Goal: Task Accomplishment & Management: Use online tool/utility

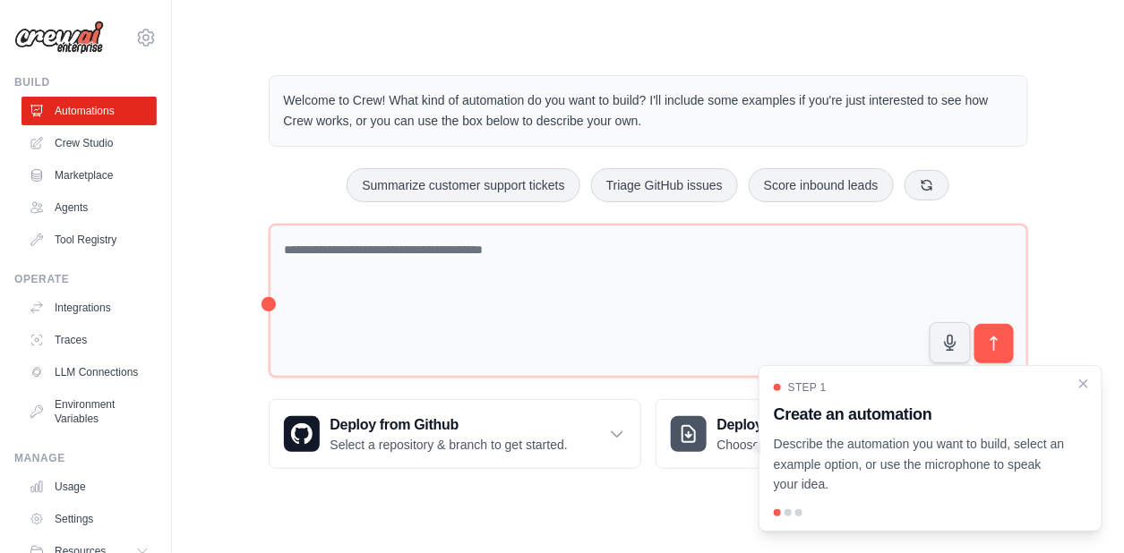
click at [790, 511] on div at bounding box center [787, 512] width 7 height 7
click at [867, 454] on p "Describe the automation you want to build, select an example option, or use the…" at bounding box center [920, 464] width 292 height 61
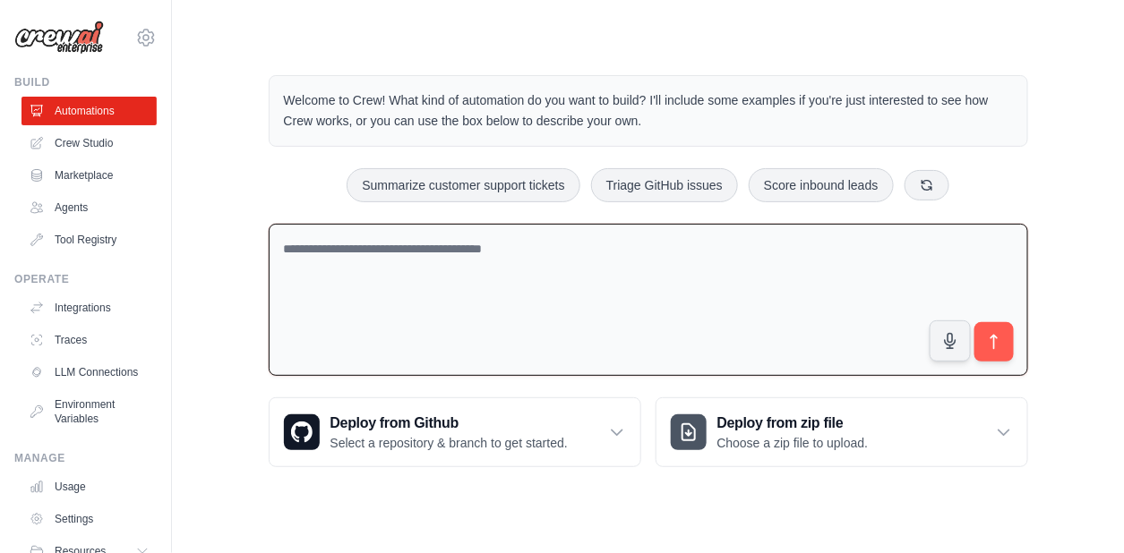
click at [647, 261] on textarea at bounding box center [648, 300] width 759 height 153
click at [606, 246] on textarea "**********" at bounding box center [648, 300] width 759 height 153
click at [652, 248] on textarea "**********" at bounding box center [648, 300] width 759 height 153
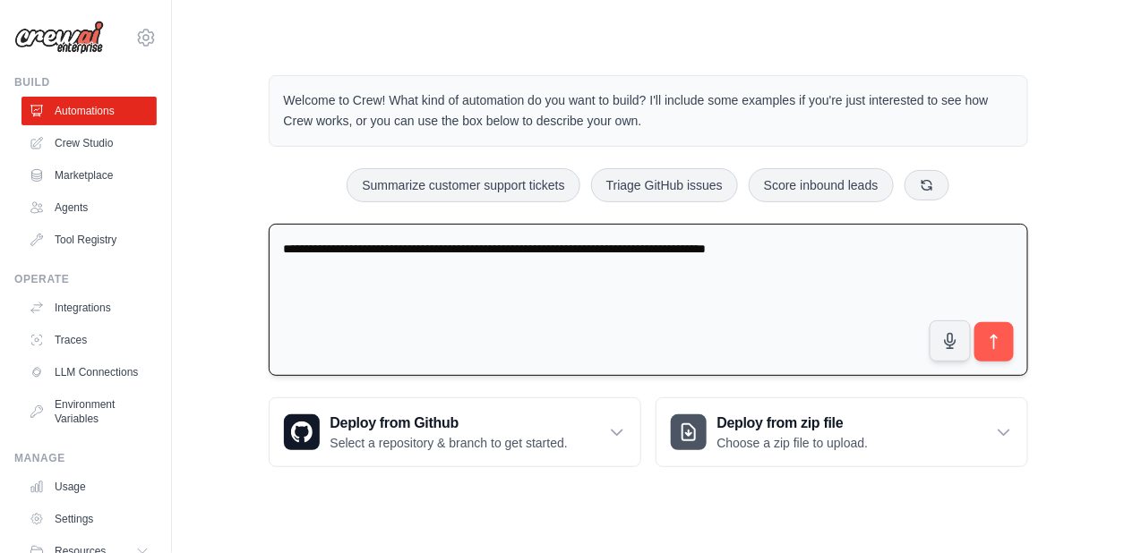
click at [782, 250] on textarea "**********" at bounding box center [648, 300] width 759 height 153
type textarea "**********"
click at [988, 342] on icon "submit" at bounding box center [993, 342] width 19 height 19
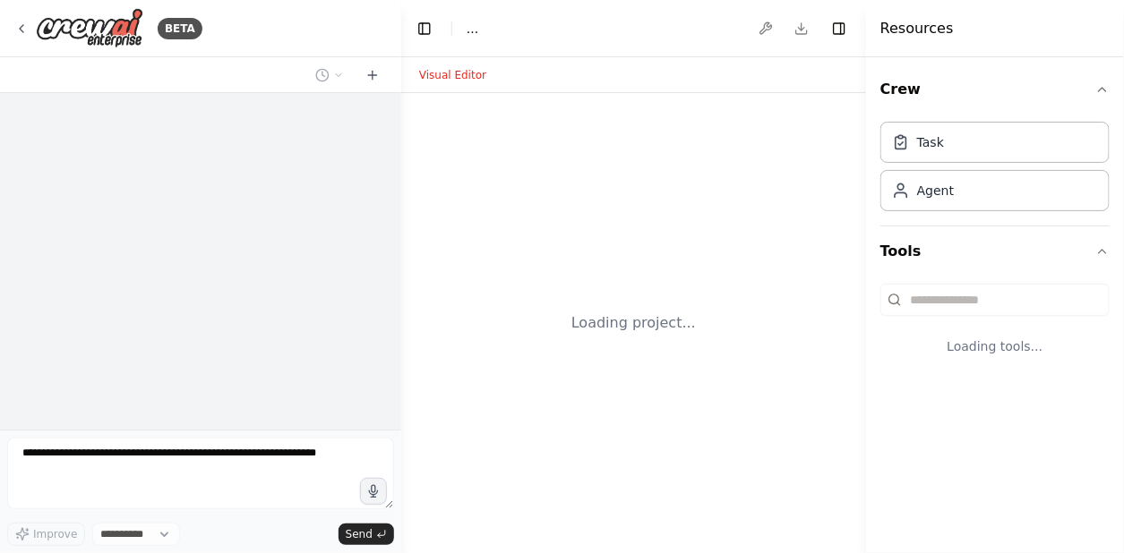
select select "****"
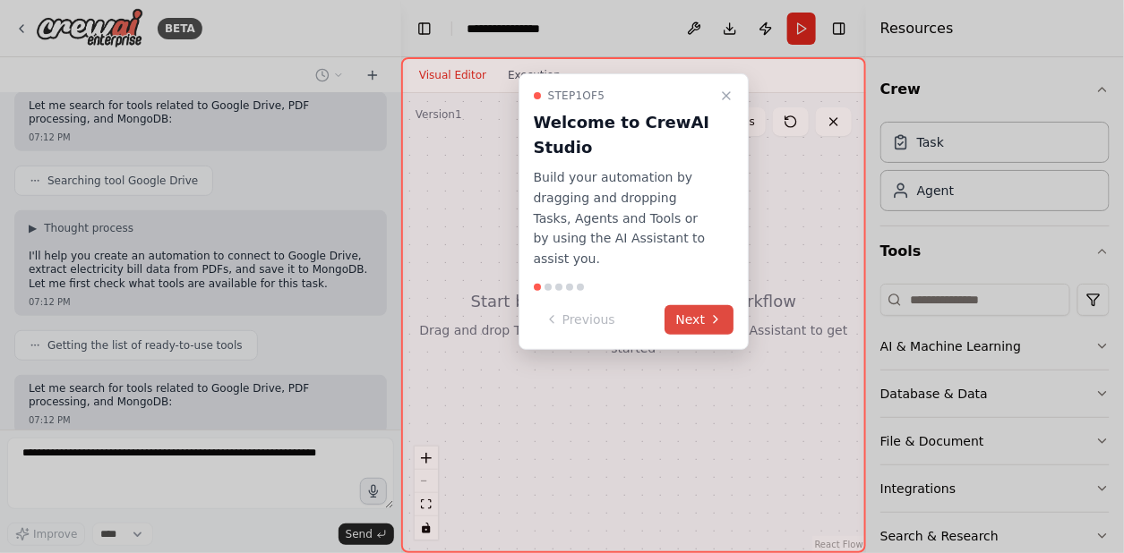
scroll to position [358, 0]
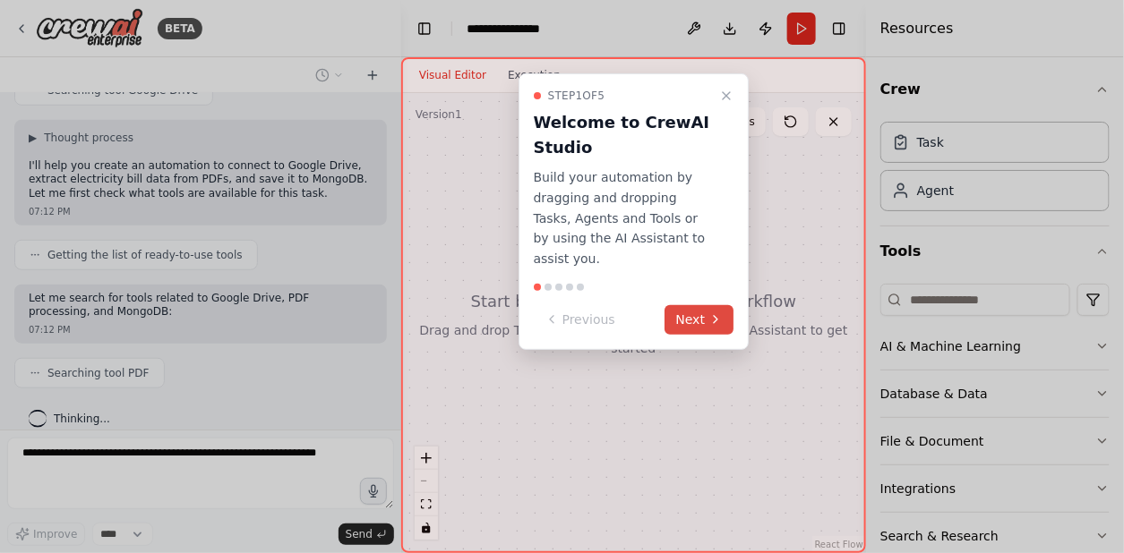
click at [701, 305] on button "Next" at bounding box center [699, 320] width 69 height 30
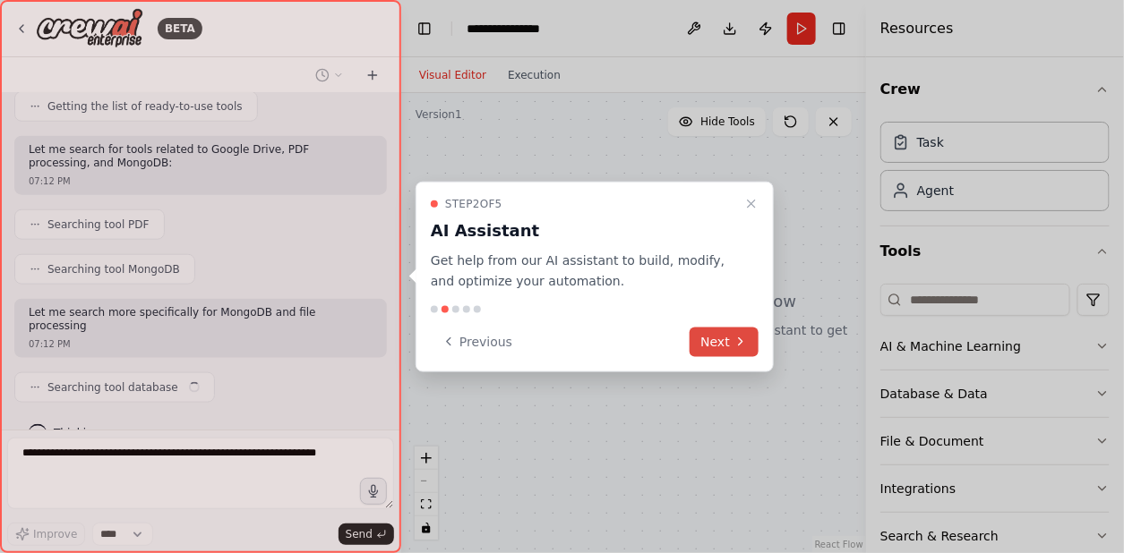
scroll to position [520, 0]
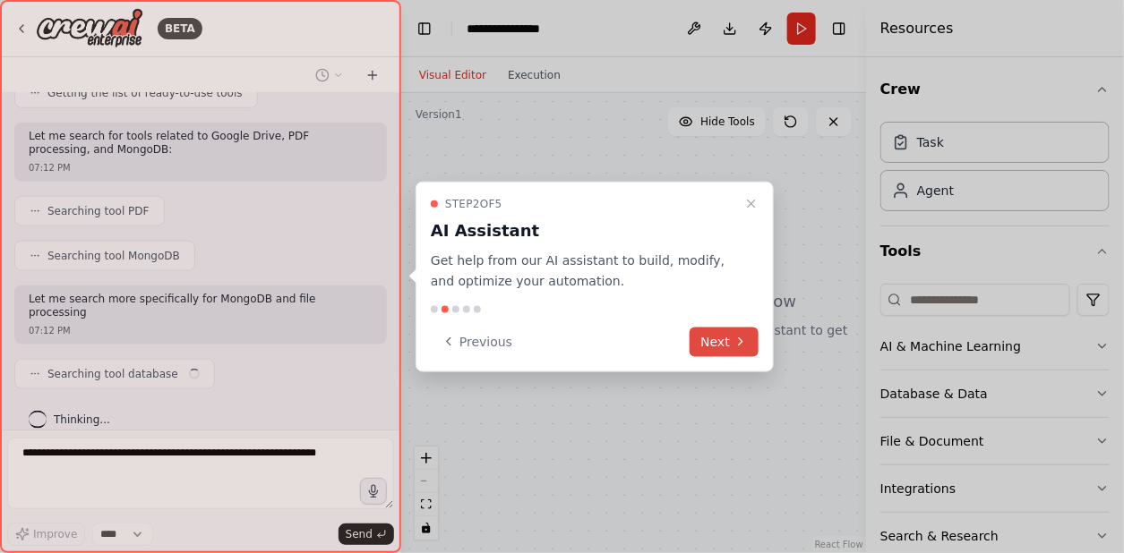
click at [709, 340] on button "Next" at bounding box center [723, 342] width 69 height 30
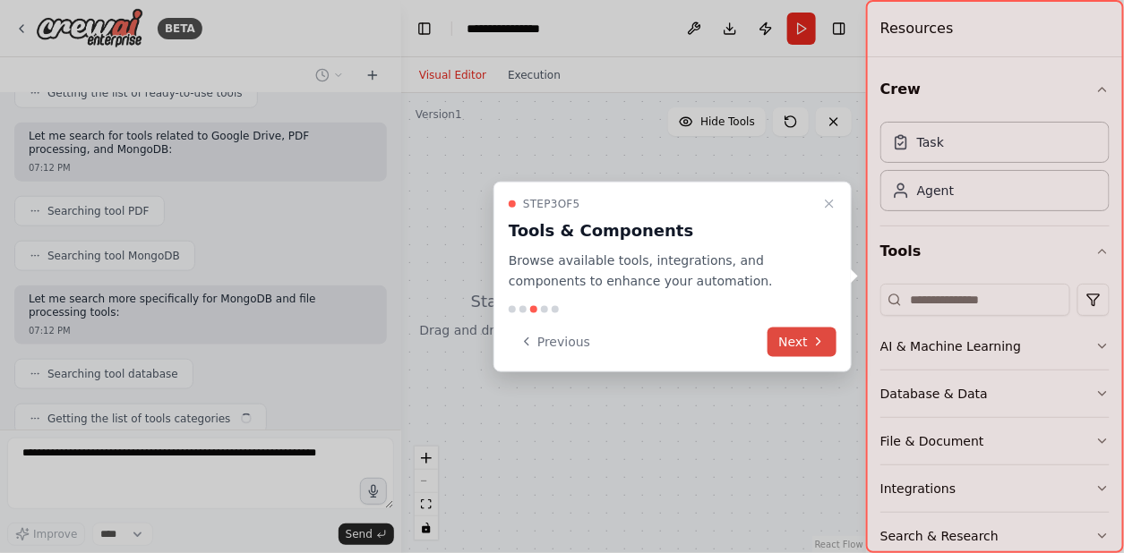
scroll to position [564, 0]
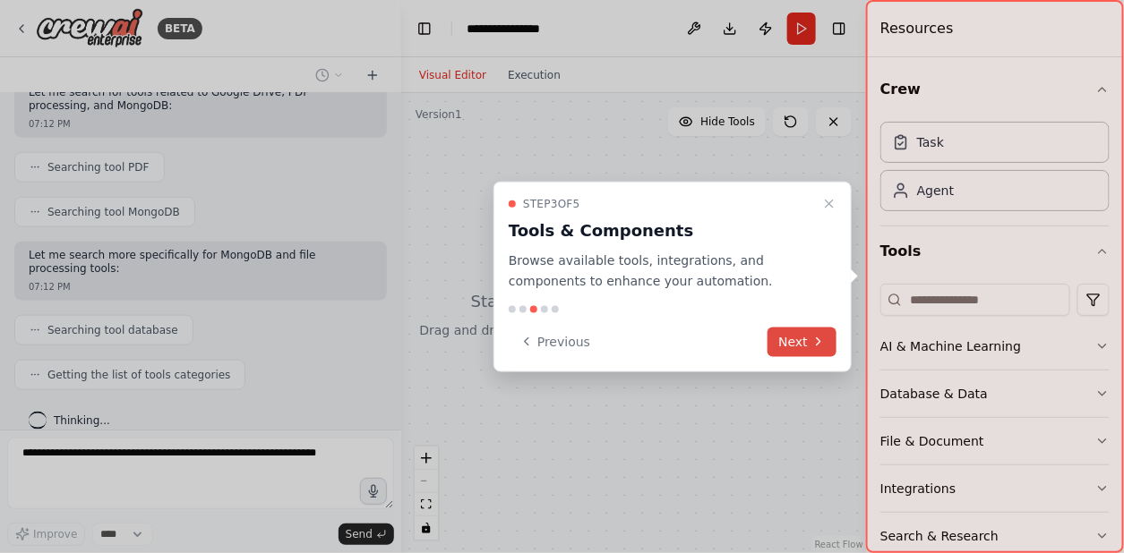
click at [788, 342] on button "Next" at bounding box center [801, 342] width 69 height 30
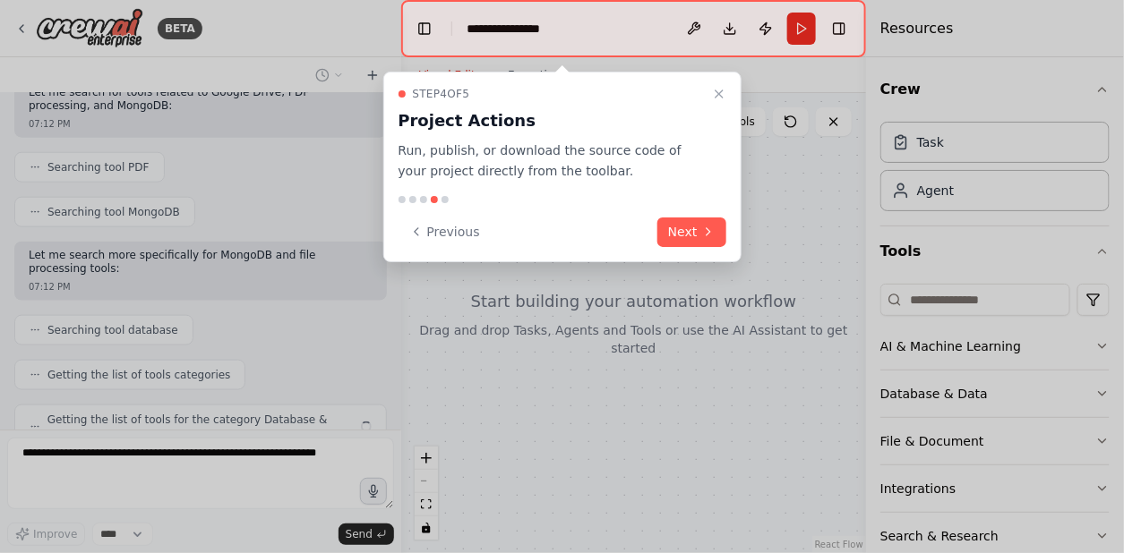
scroll to position [608, 0]
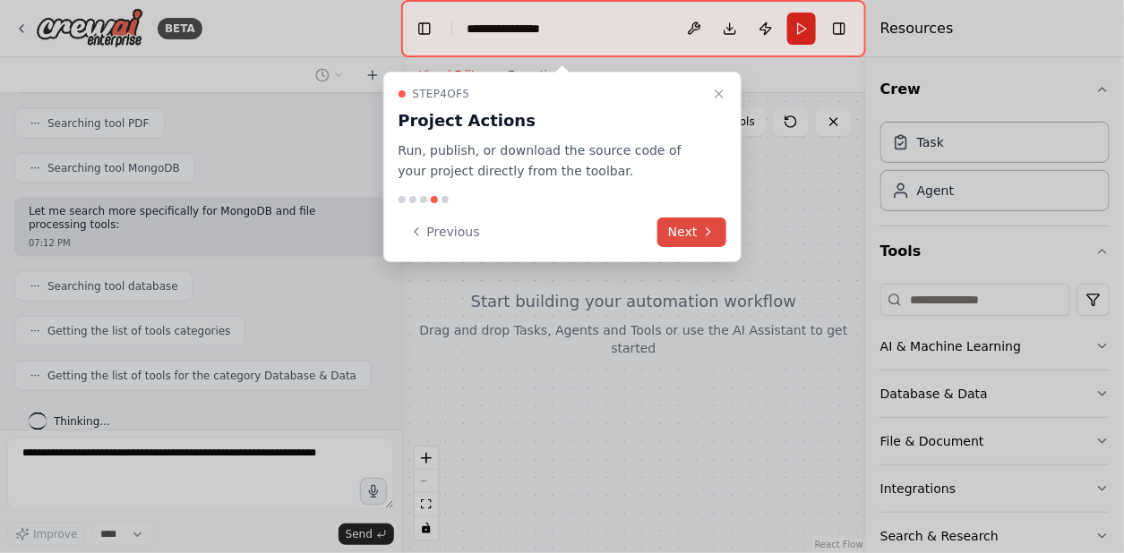
click at [708, 231] on icon at bounding box center [708, 232] width 14 height 14
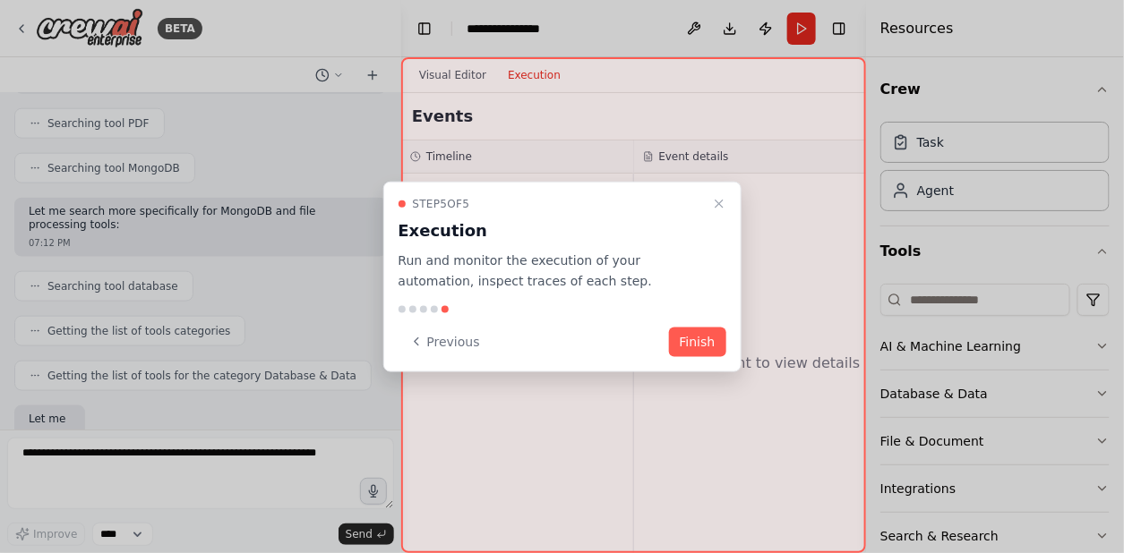
scroll to position [713, 0]
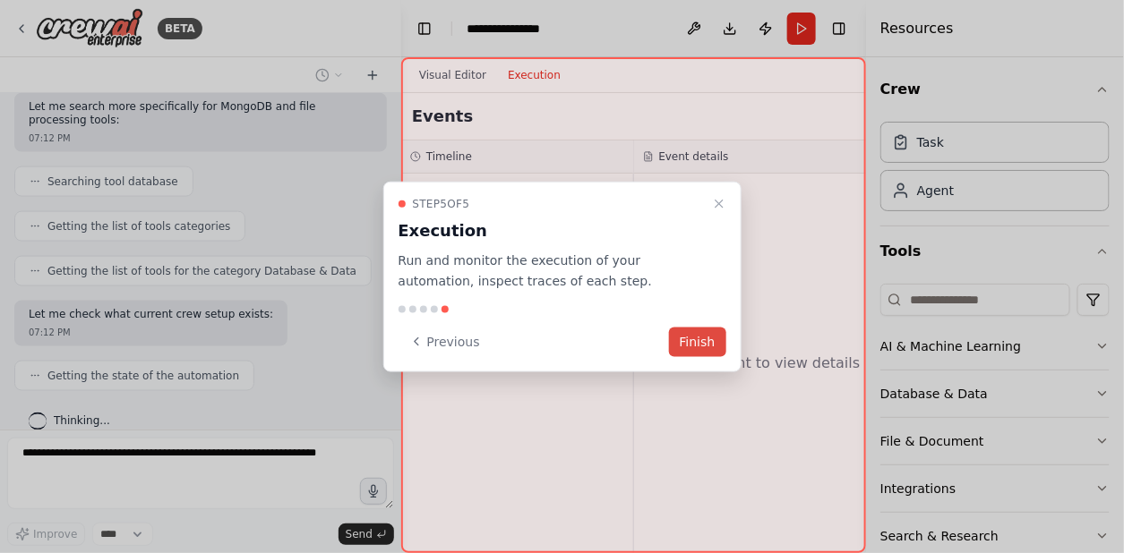
click at [697, 343] on button "Finish" at bounding box center [697, 342] width 57 height 30
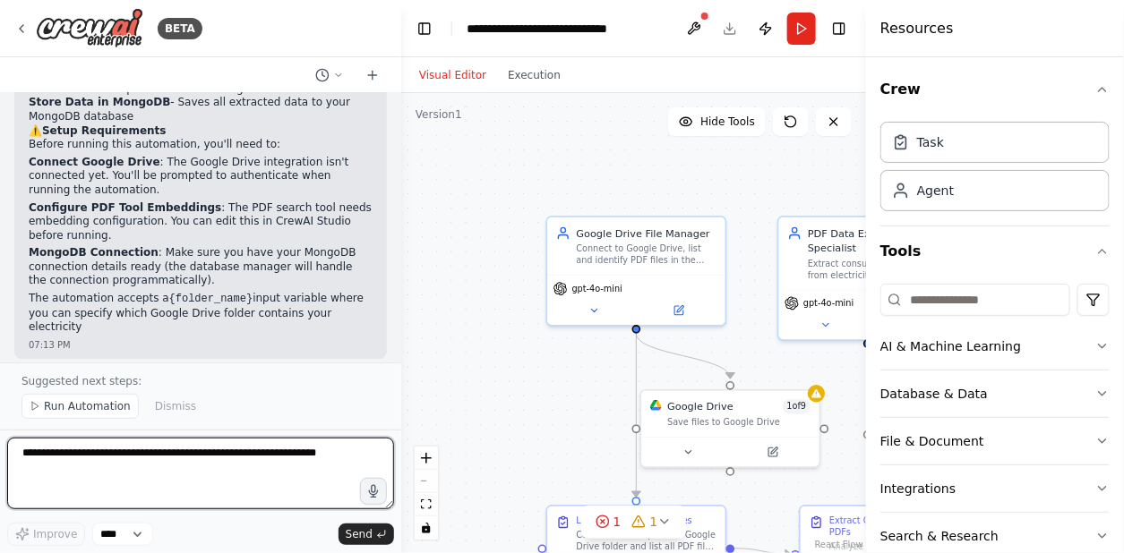
scroll to position [1978, 0]
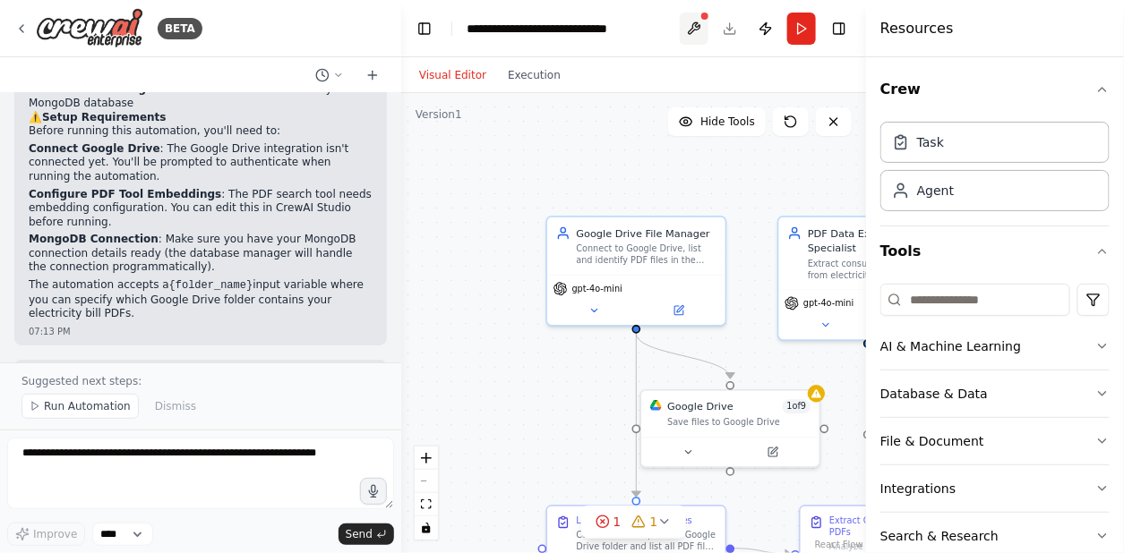
click at [699, 32] on button at bounding box center [694, 29] width 29 height 32
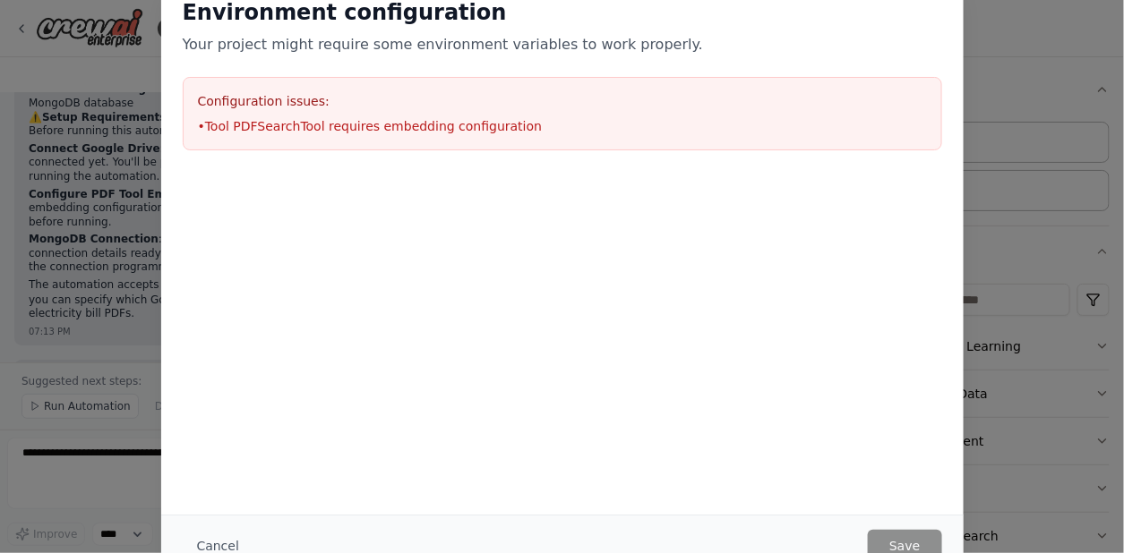
click at [919, 247] on div at bounding box center [562, 261] width 802 height 179
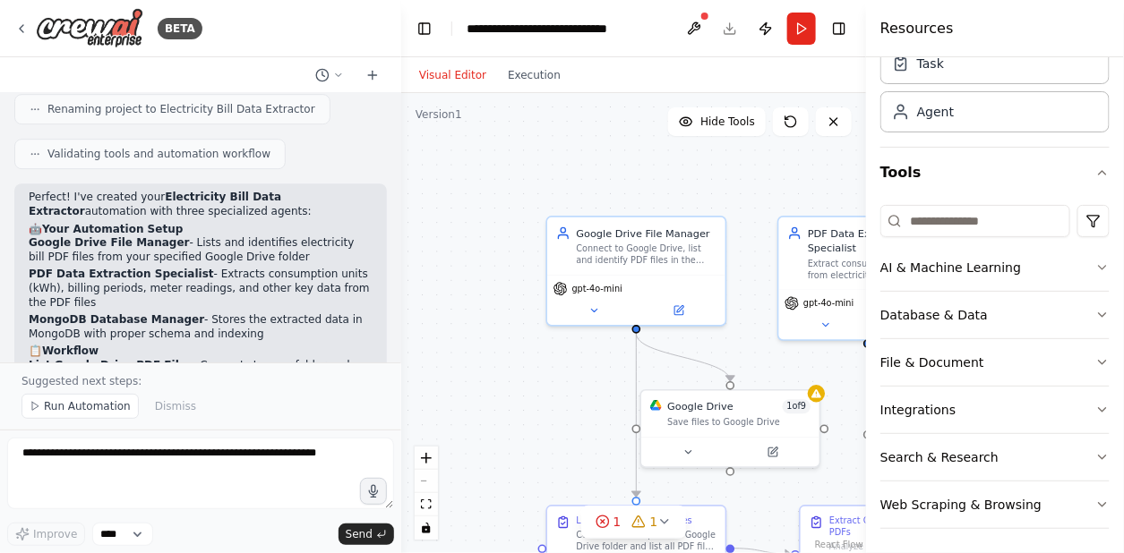
scroll to position [1646, 0]
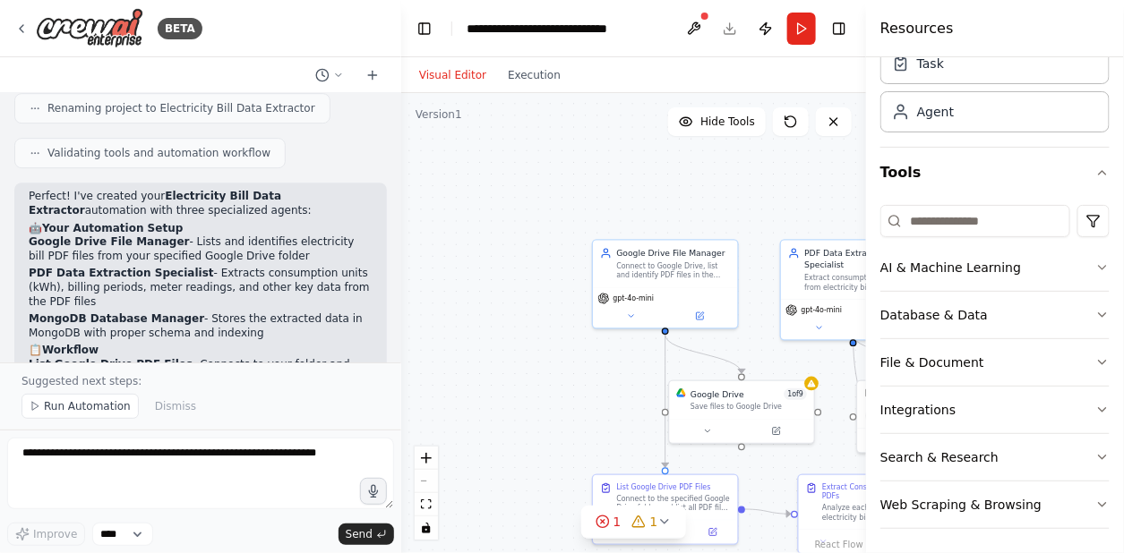
click at [830, 216] on div ".deletable-edge-delete-btn { width: 20px; height: 20px; border: 0px solid #ffff…" at bounding box center [633, 323] width 465 height 460
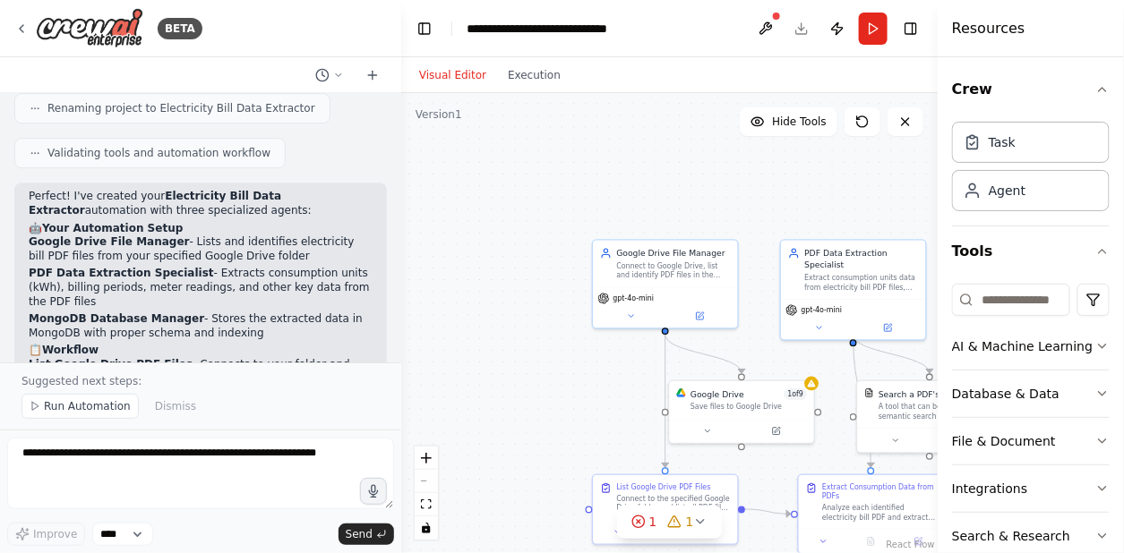
drag, startPoint x: 868, startPoint y: 119, endPoint x: 1029, endPoint y: 115, distance: 160.3
click at [1029, 115] on div "Resources Crew Task Agent Tools AI & Machine Learning Database & Data File & Do…" at bounding box center [1030, 276] width 186 height 553
drag, startPoint x: 941, startPoint y: 133, endPoint x: 1014, endPoint y: 130, distance: 73.5
click at [1014, 130] on div "Resources Crew Task Agent Tools AI & Machine Learning Database & Data File & Do…" at bounding box center [1030, 276] width 186 height 553
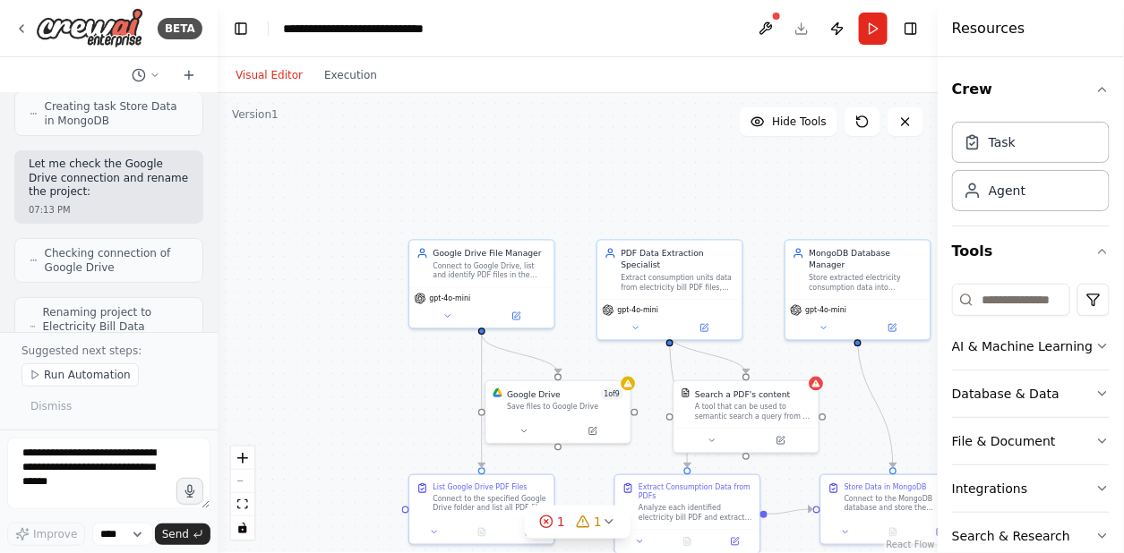
scroll to position [2288, 0]
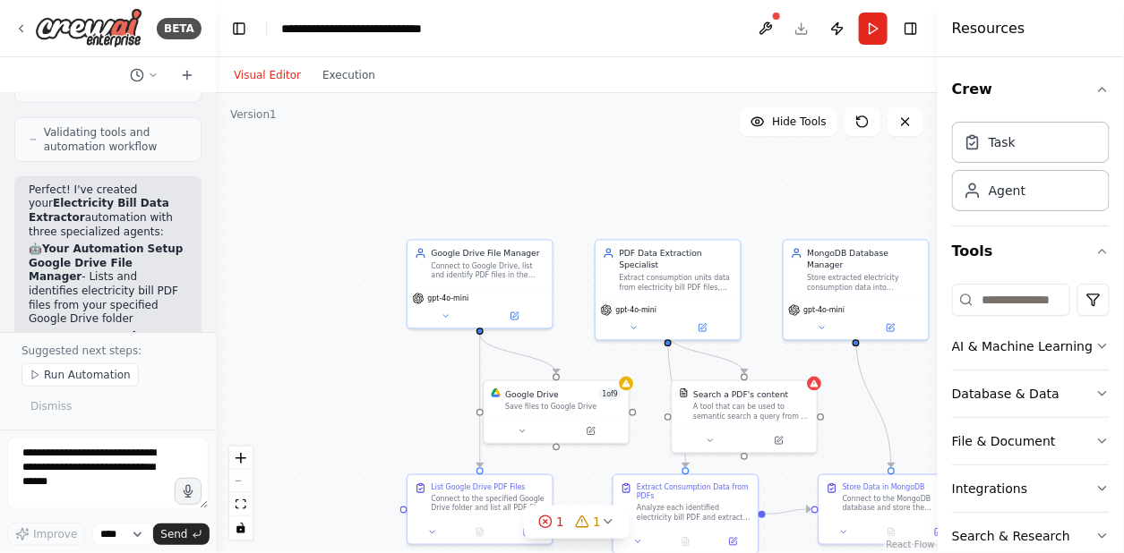
drag, startPoint x: 399, startPoint y: 203, endPoint x: 216, endPoint y: 211, distance: 183.7
click at [216, 211] on div "BETA connect to my google drive folder and read files to extract pdf files of e…" at bounding box center [562, 276] width 1124 height 553
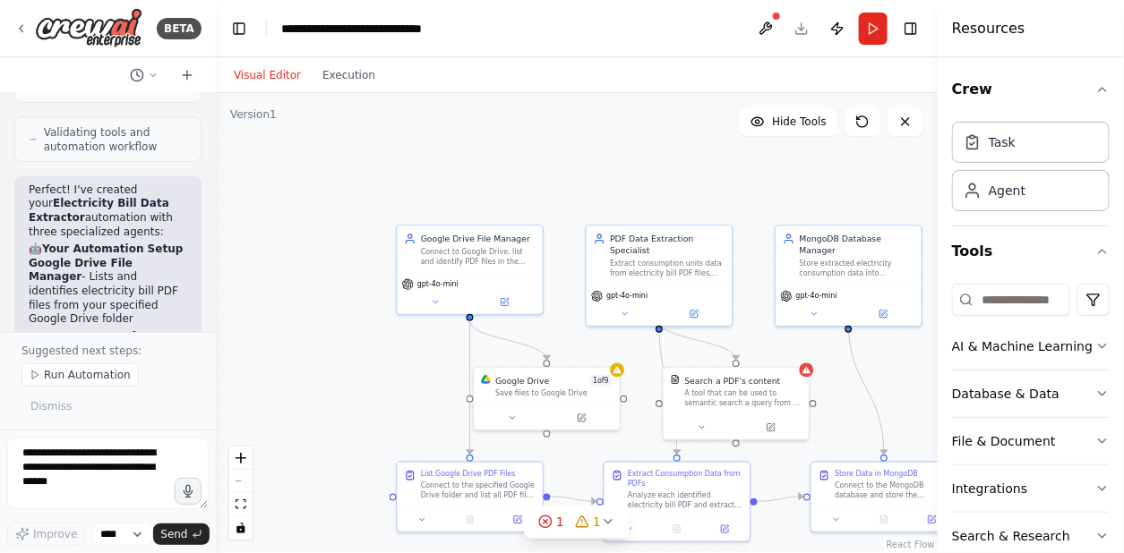
click at [625, 388] on div ".deletable-edge-delete-btn { width: 20px; height: 20px; border: 0px solid #ffff…" at bounding box center [577, 323] width 722 height 460
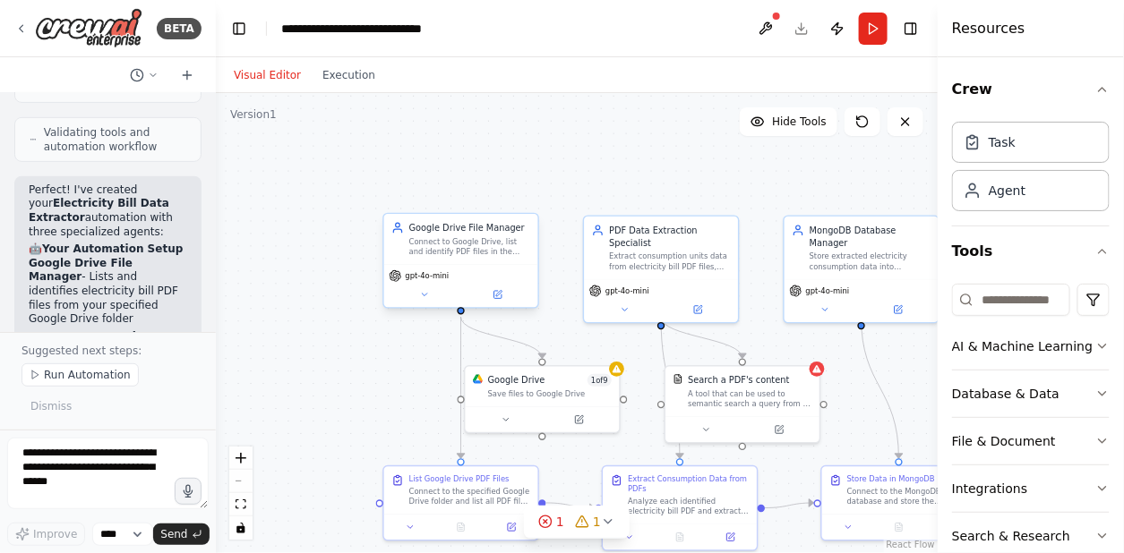
click at [461, 259] on div "Google Drive File Manager Connect to Google Drive, list and identify PDF files …" at bounding box center [461, 239] width 154 height 50
click at [501, 300] on button at bounding box center [497, 294] width 71 height 15
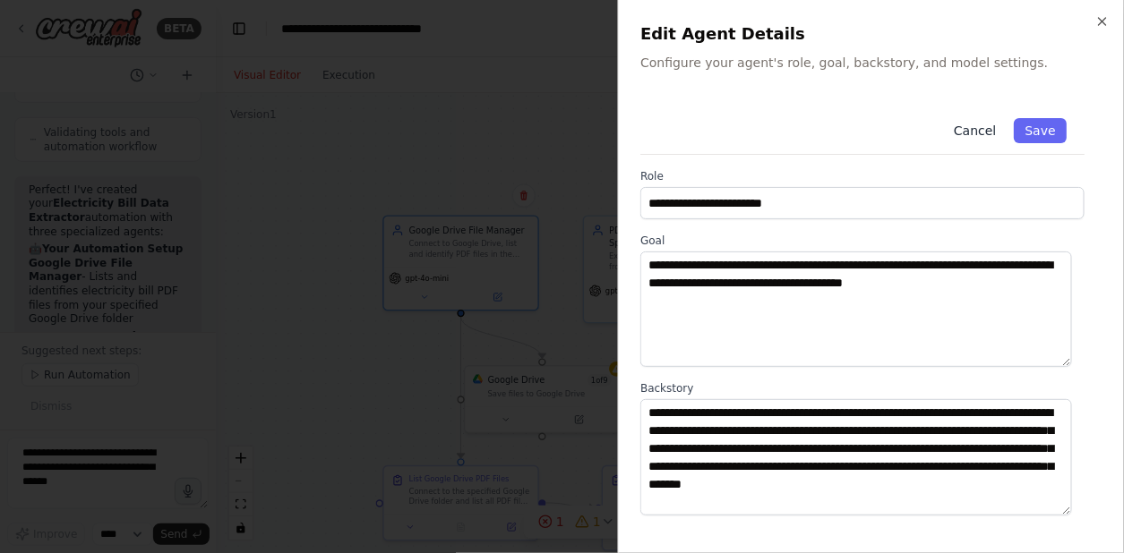
click at [977, 130] on button "Cancel" at bounding box center [975, 130] width 64 height 25
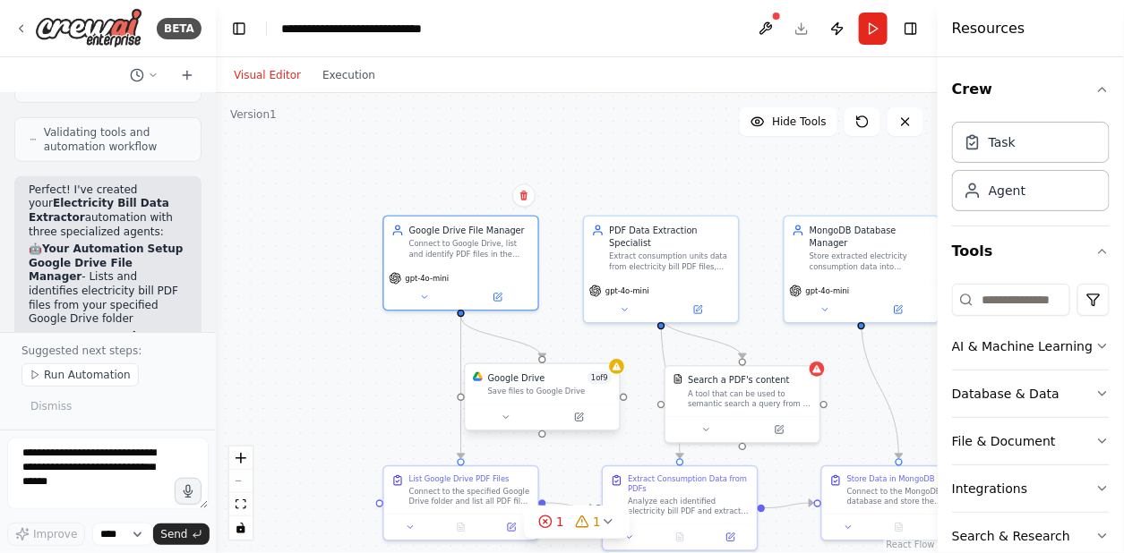
click at [532, 405] on div at bounding box center [543, 418] width 154 height 26
click at [580, 419] on icon at bounding box center [585, 418] width 10 height 10
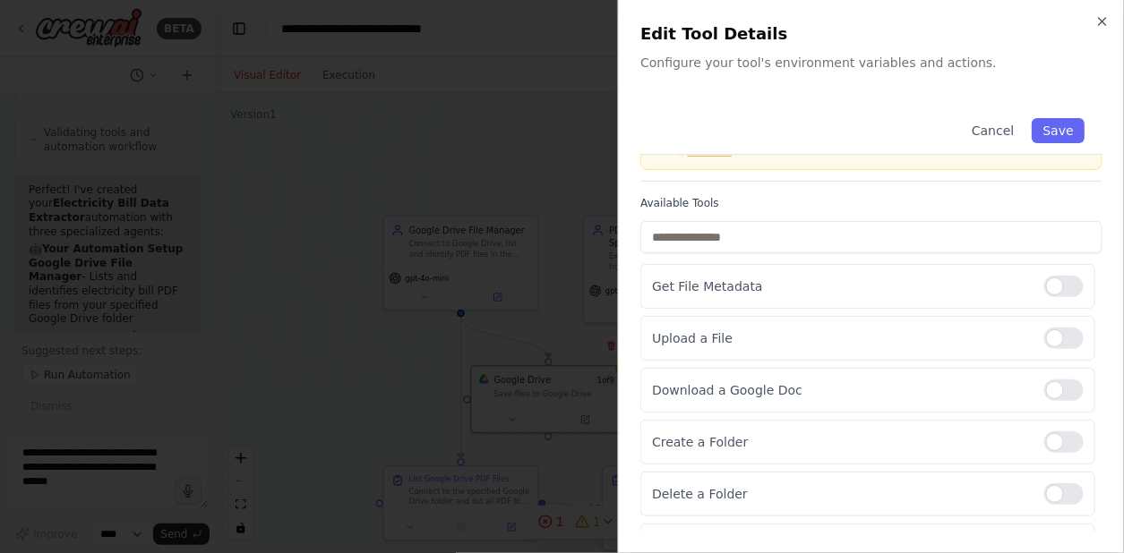
scroll to position [0, 0]
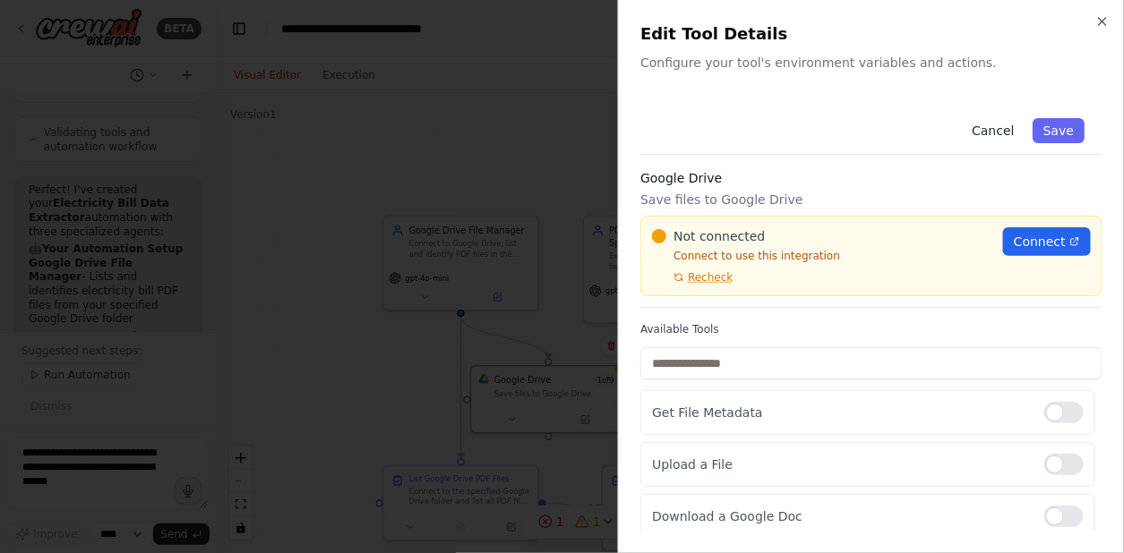
click at [990, 131] on button "Cancel" at bounding box center [993, 130] width 64 height 25
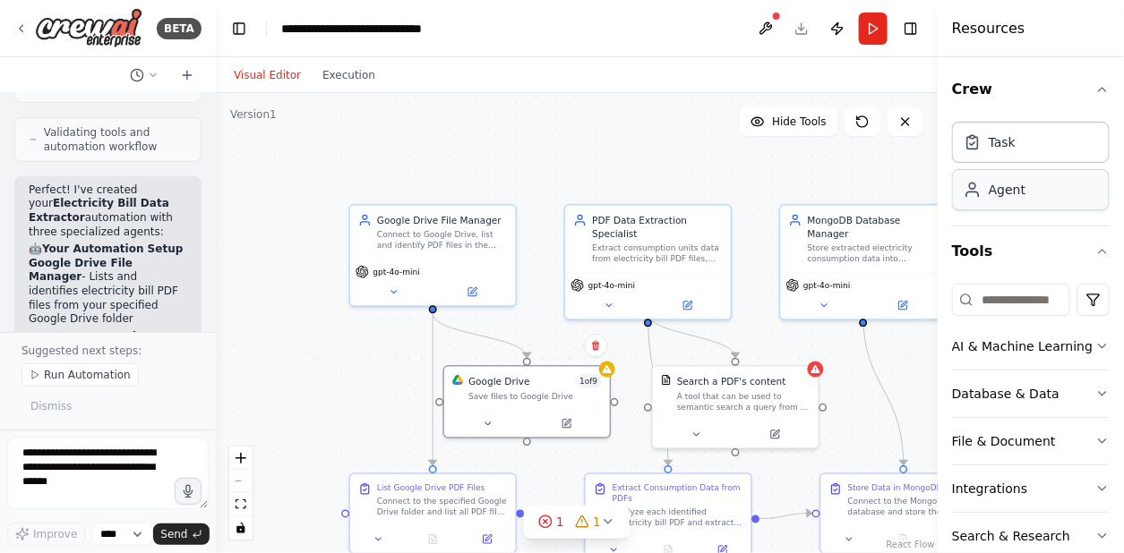
click at [1013, 199] on div "Agent" at bounding box center [1031, 189] width 158 height 41
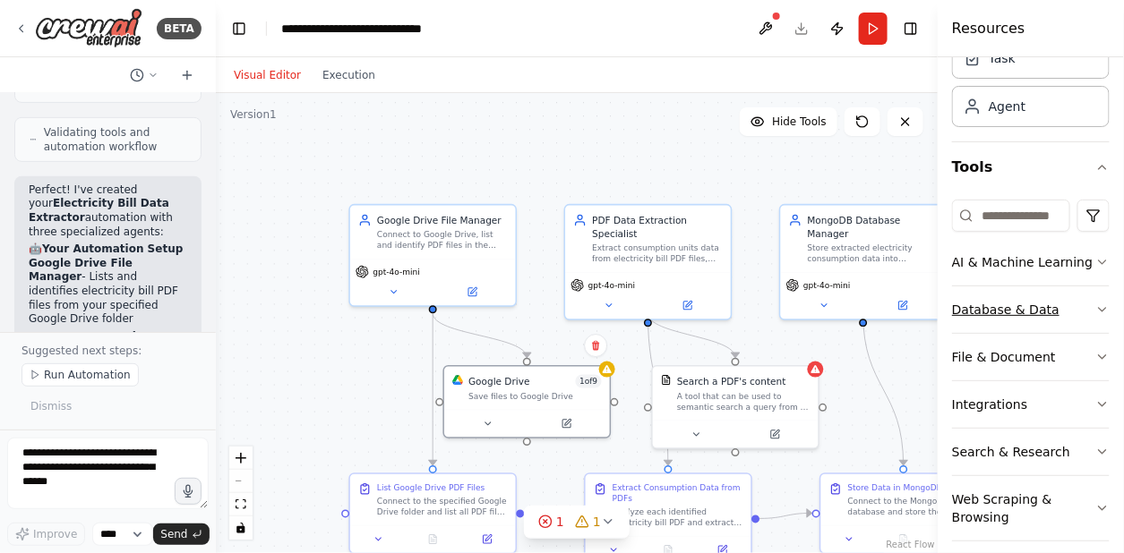
scroll to position [97, 0]
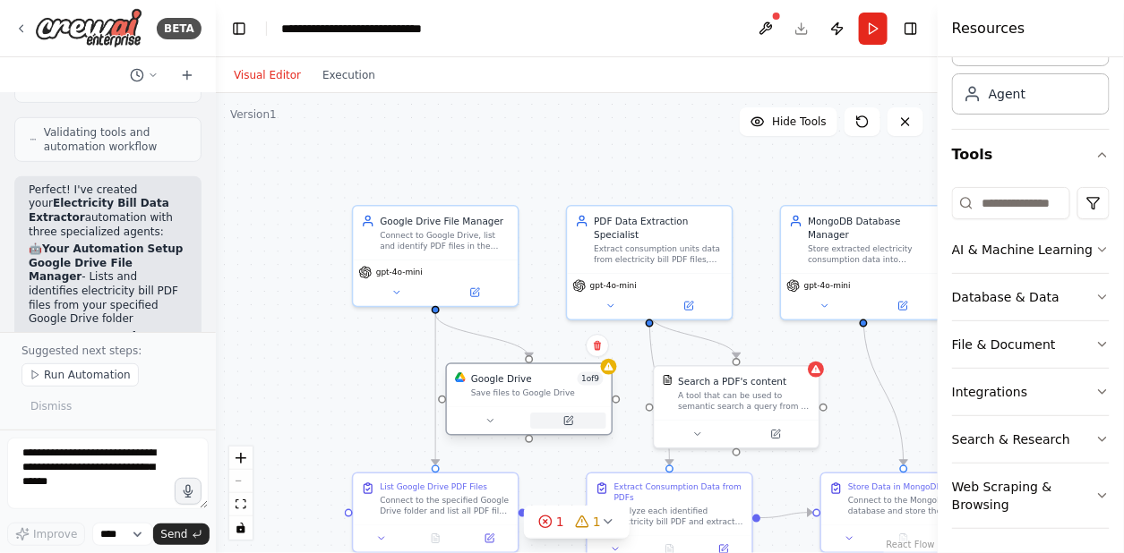
click at [567, 422] on icon at bounding box center [570, 419] width 6 height 6
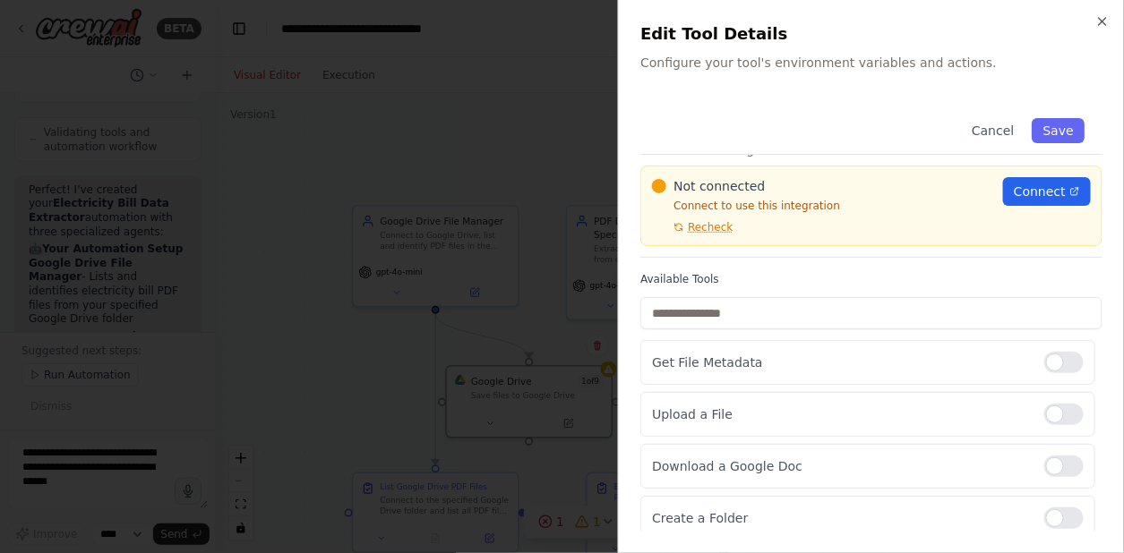
scroll to position [0, 0]
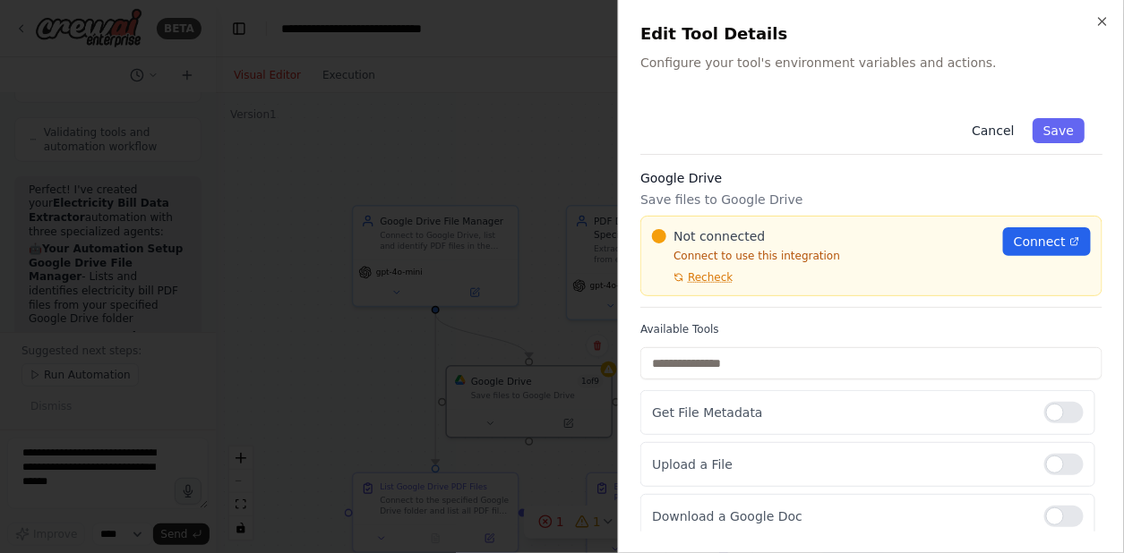
click at [992, 132] on button "Cancel" at bounding box center [993, 130] width 64 height 25
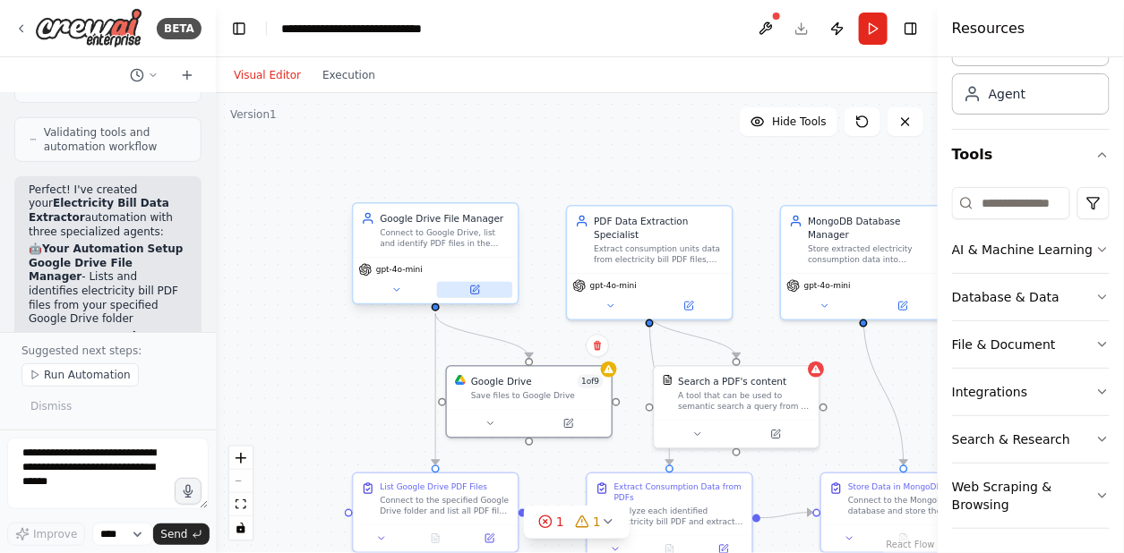
click at [471, 289] on icon at bounding box center [475, 290] width 8 height 8
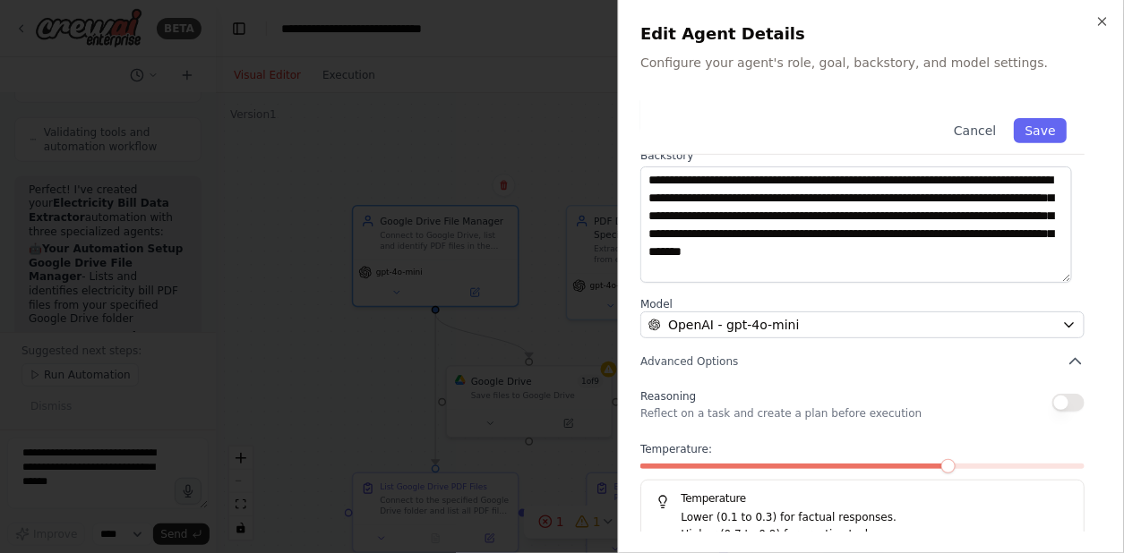
scroll to position [254, 0]
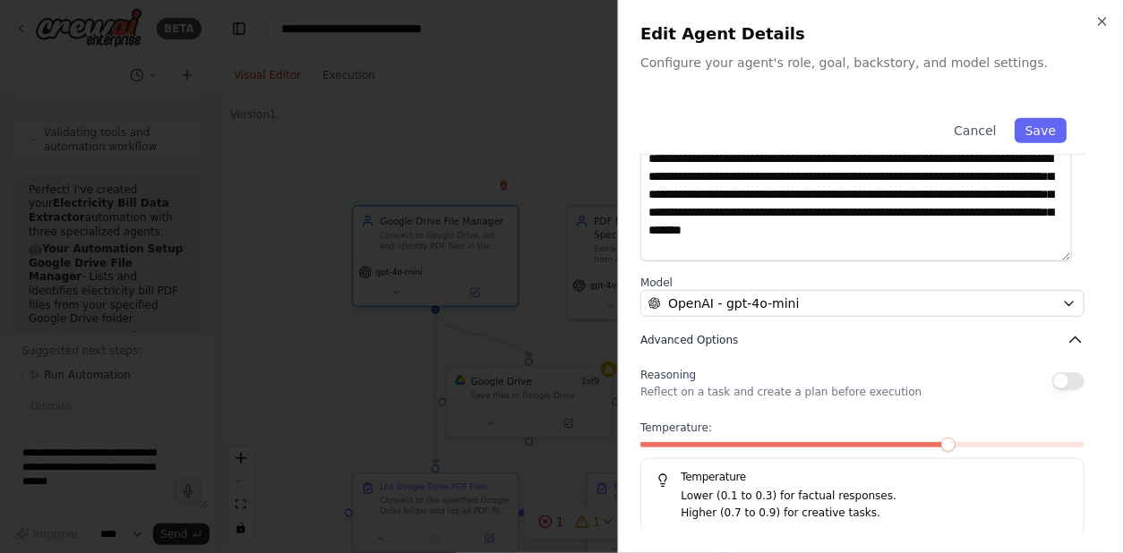
click at [1070, 337] on icon "button" at bounding box center [1075, 339] width 11 height 5
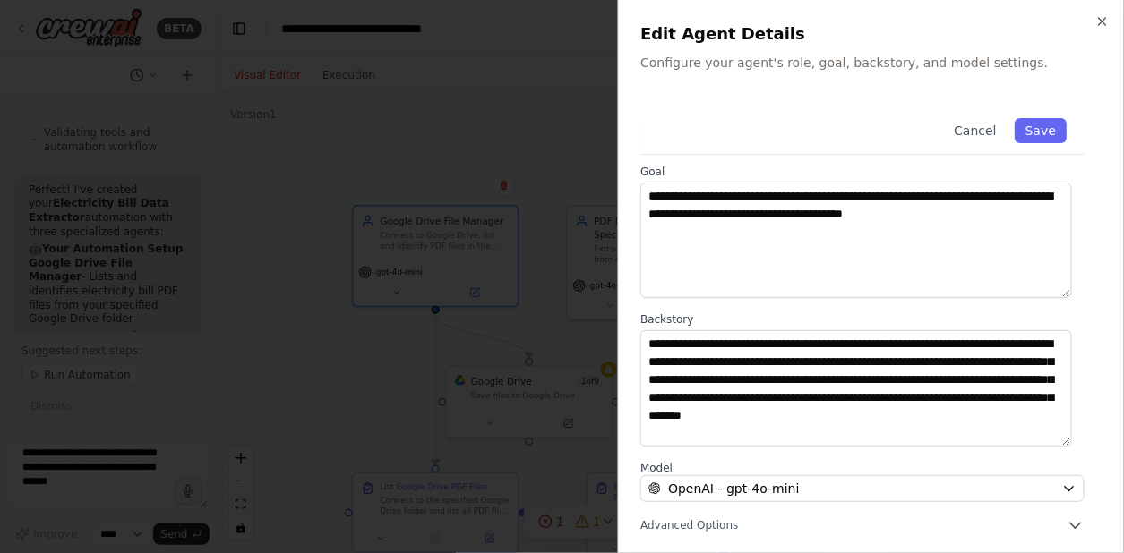
scroll to position [0, 0]
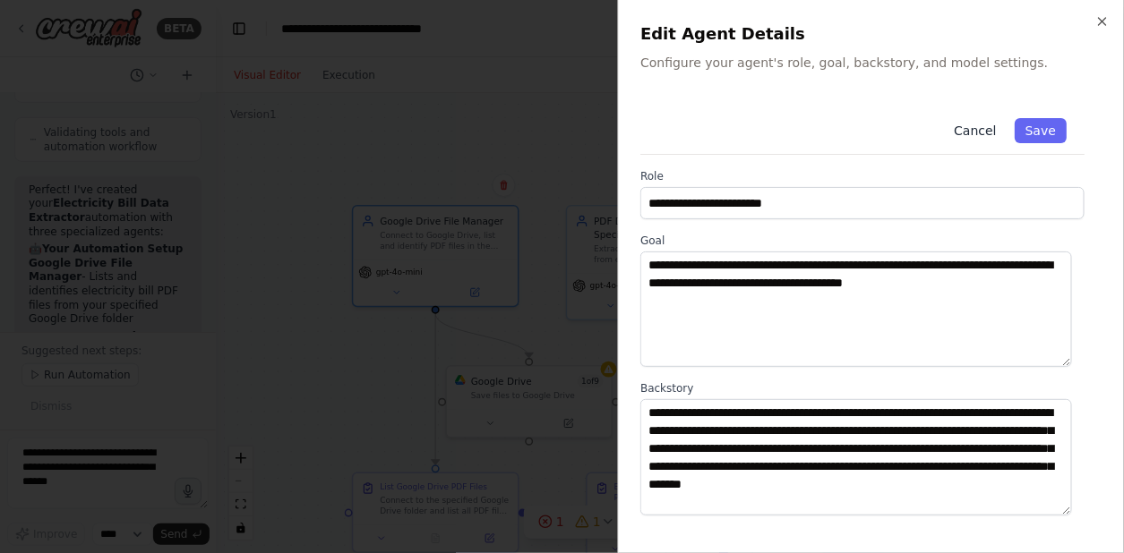
click at [973, 135] on button "Cancel" at bounding box center [975, 130] width 64 height 25
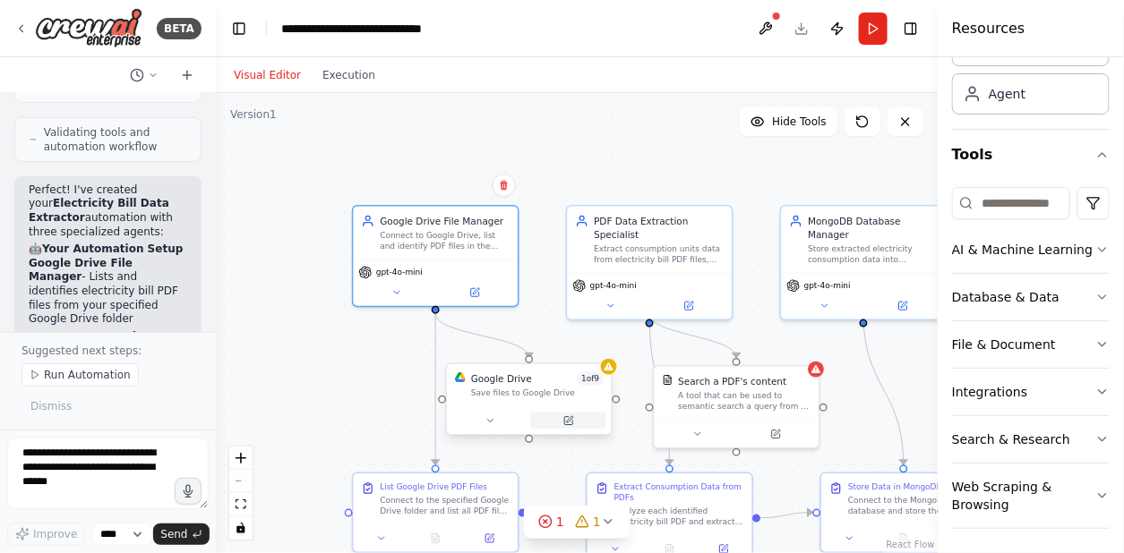
click at [570, 425] on icon at bounding box center [568, 420] width 11 height 11
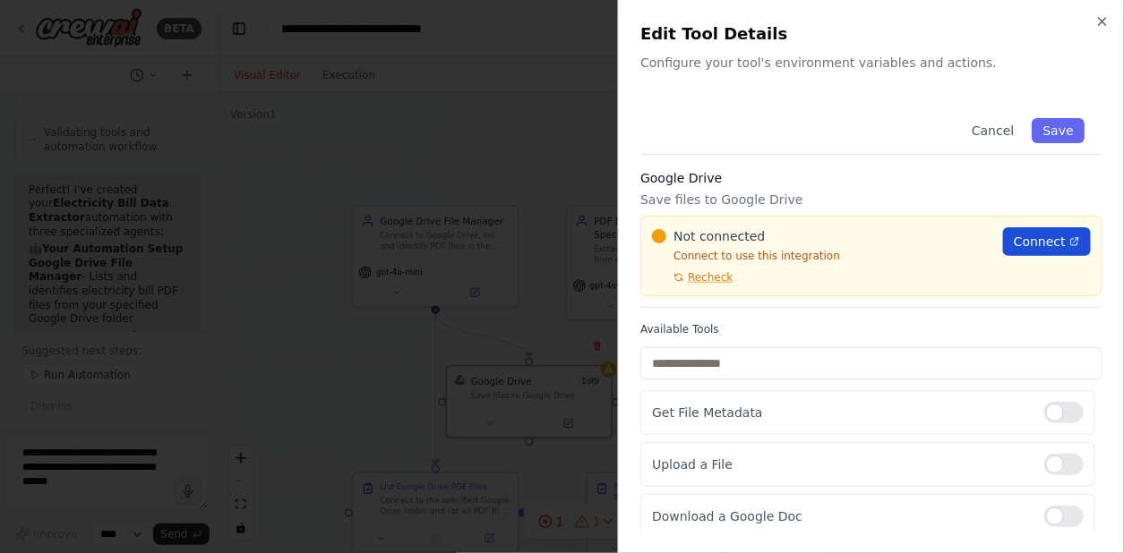
click at [1031, 240] on span "Connect" at bounding box center [1039, 242] width 52 height 18
click at [1107, 23] on icon "button" at bounding box center [1102, 21] width 14 height 14
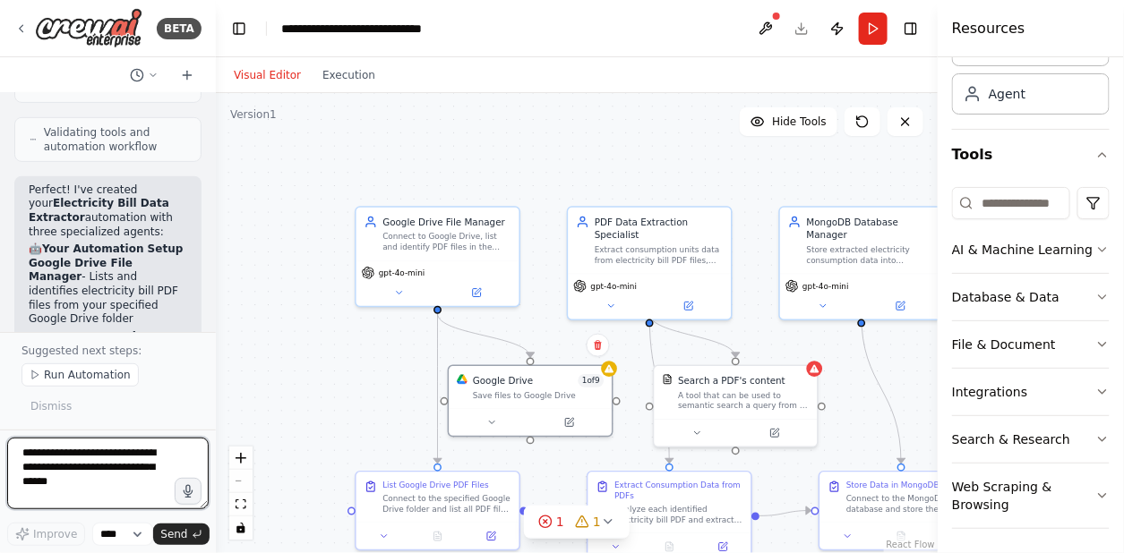
click at [80, 473] on textarea at bounding box center [107, 474] width 201 height 72
drag, startPoint x: 44, startPoint y: 488, endPoint x: 162, endPoint y: 483, distance: 118.3
click at [162, 483] on textarea "**********" at bounding box center [107, 474] width 201 height 72
click at [161, 486] on textarea "**********" at bounding box center [107, 474] width 201 height 72
paste textarea "**********"
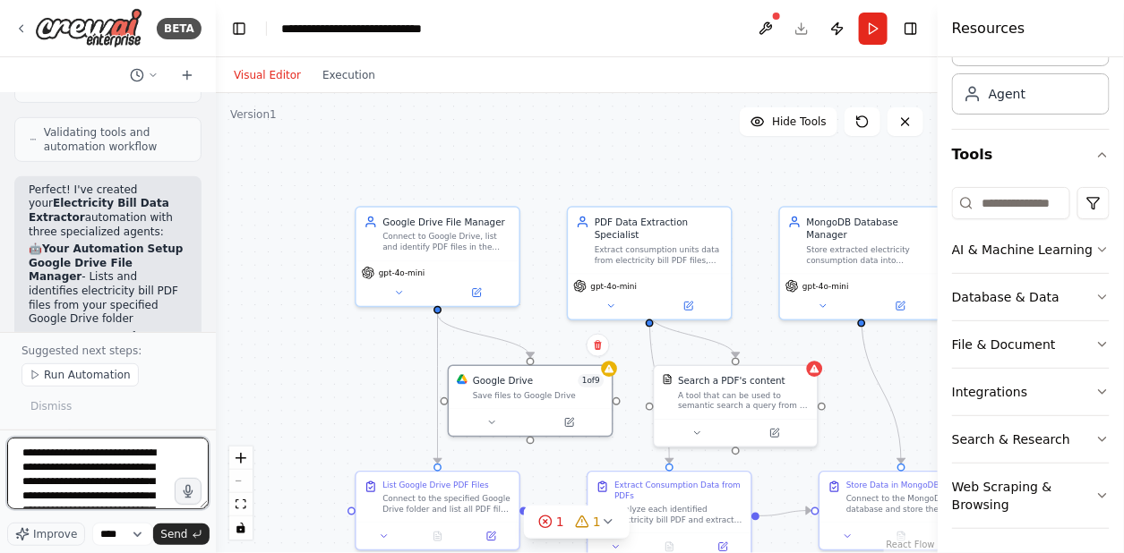
scroll to position [51, 0]
type textarea "**********"
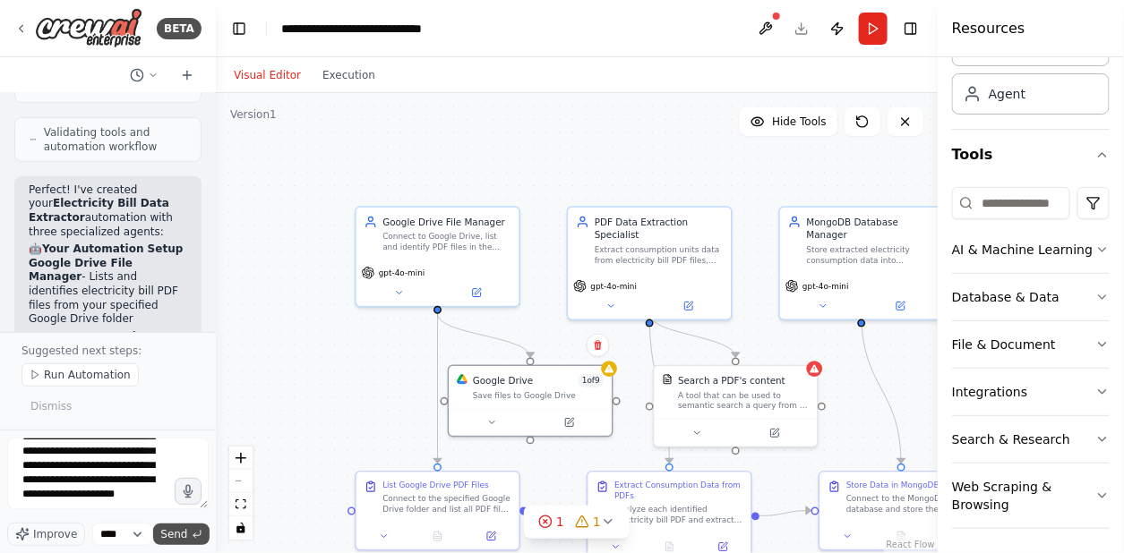
click at [170, 534] on span "Send" at bounding box center [173, 534] width 27 height 14
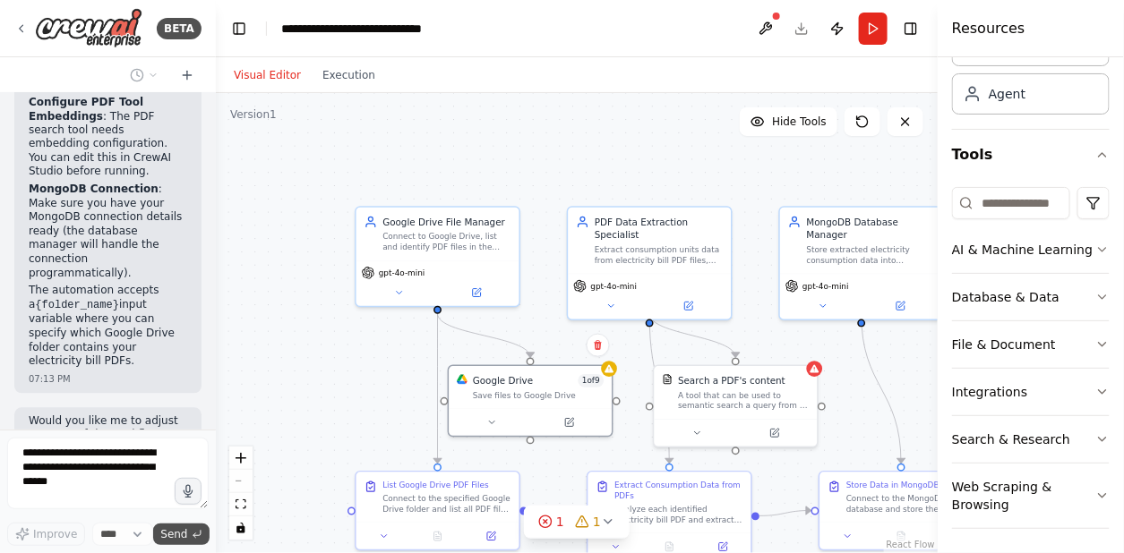
scroll to position [3099, 0]
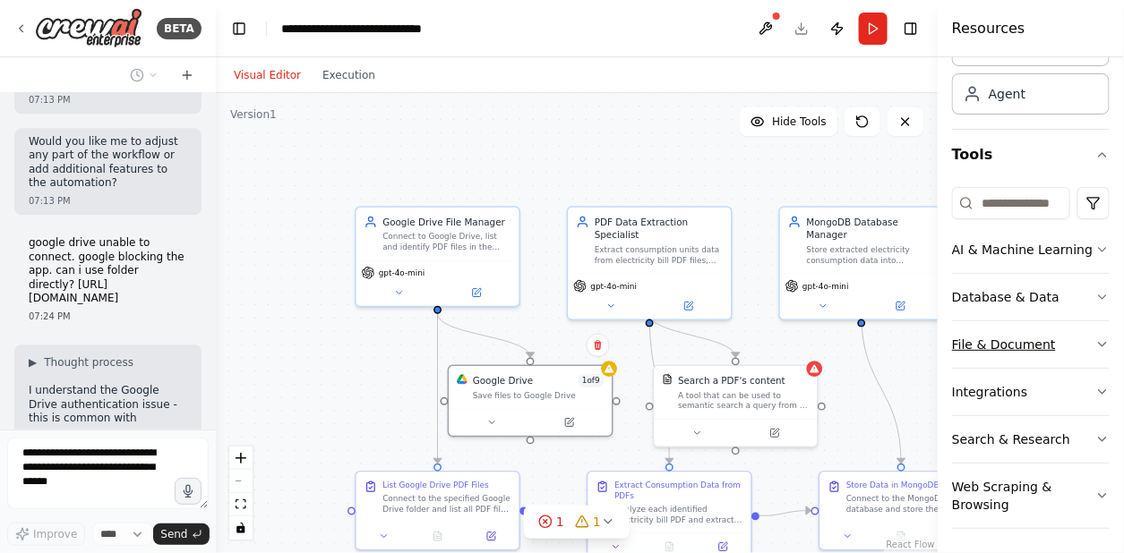
click at [1081, 336] on button "File & Document" at bounding box center [1031, 344] width 158 height 47
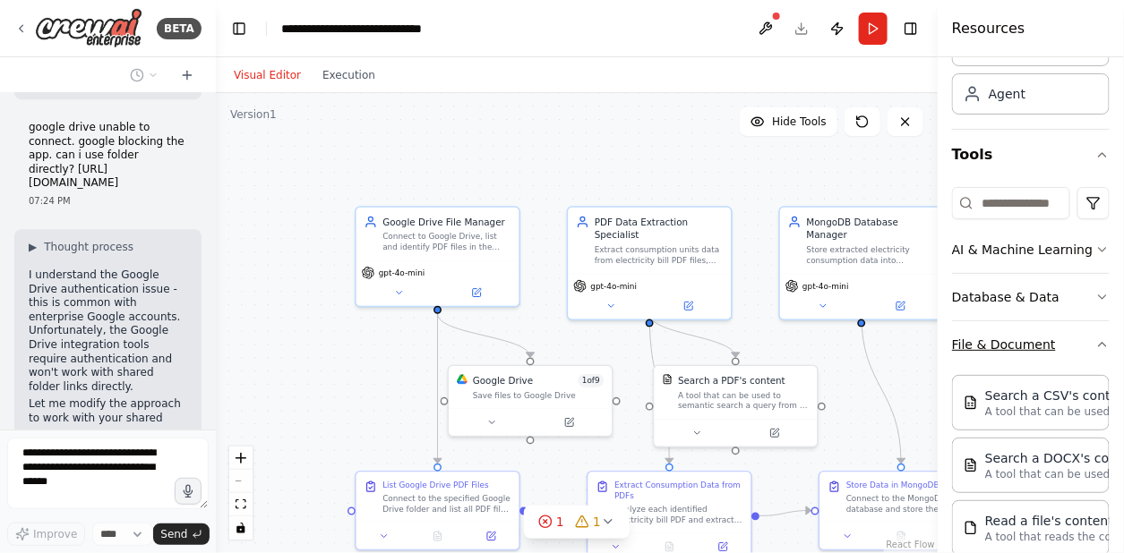
click at [1081, 336] on button "File & Document" at bounding box center [1031, 344] width 158 height 47
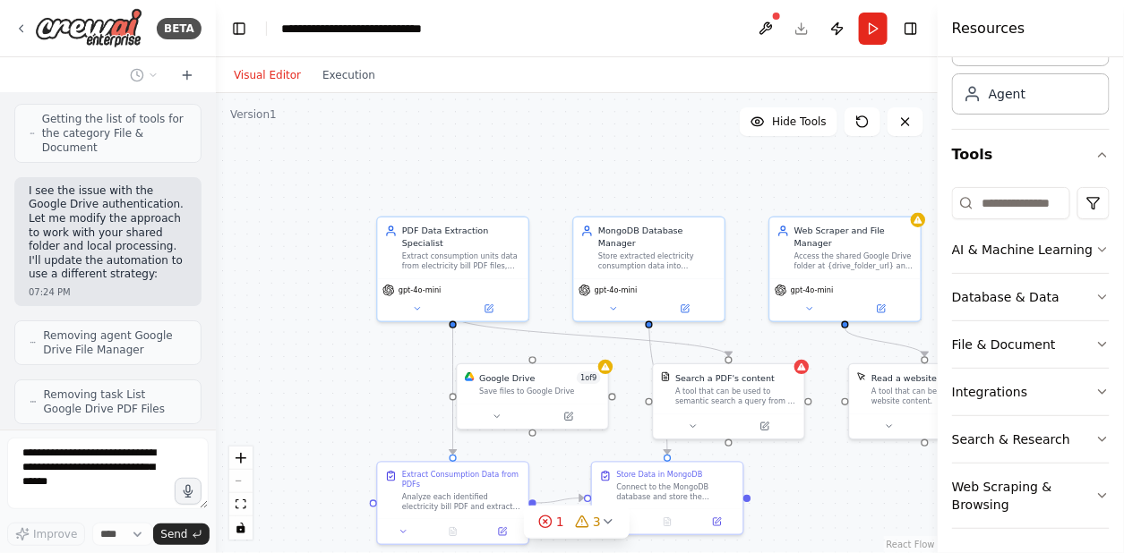
scroll to position [3942, 0]
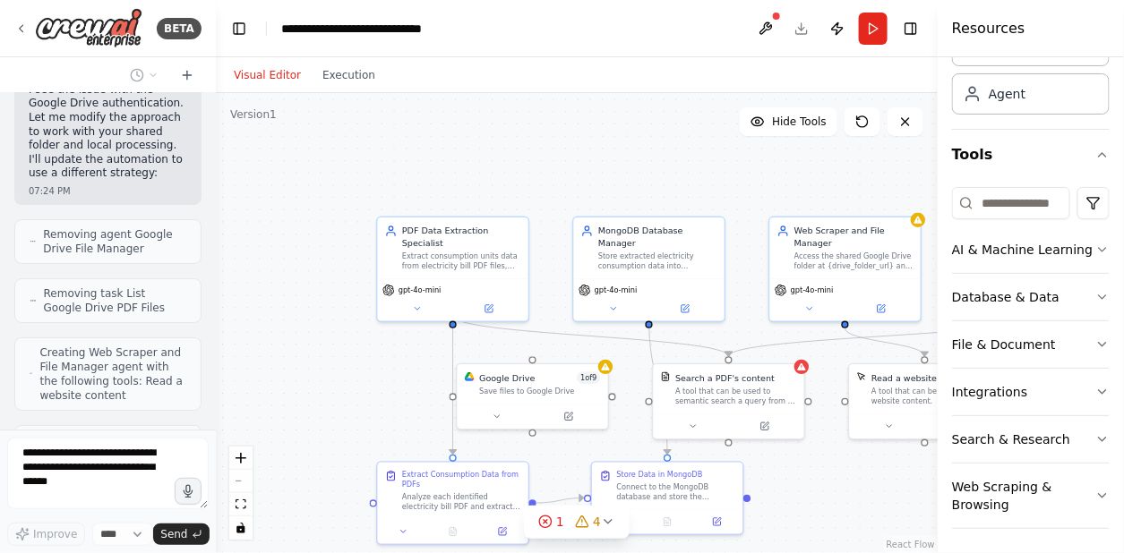
click at [209, 403] on div at bounding box center [212, 276] width 7 height 553
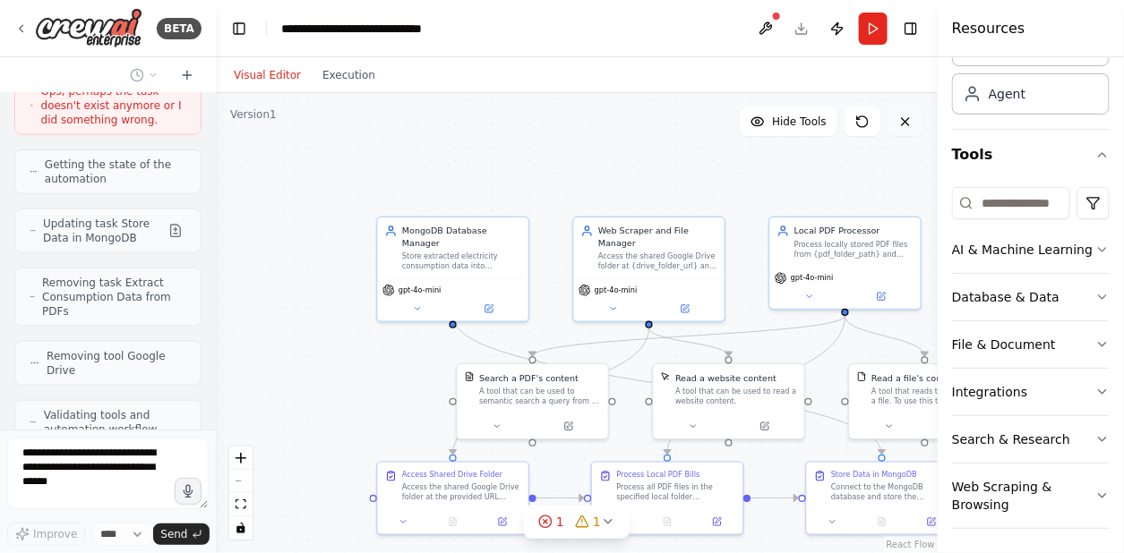
scroll to position [4497, 0]
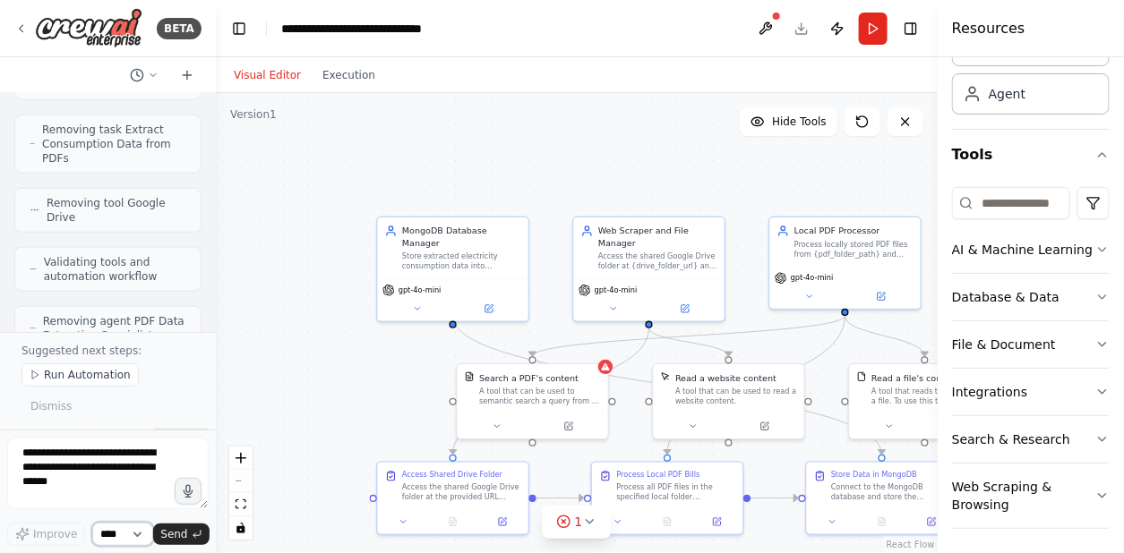
click at [140, 533] on select "****" at bounding box center [122, 534] width 61 height 23
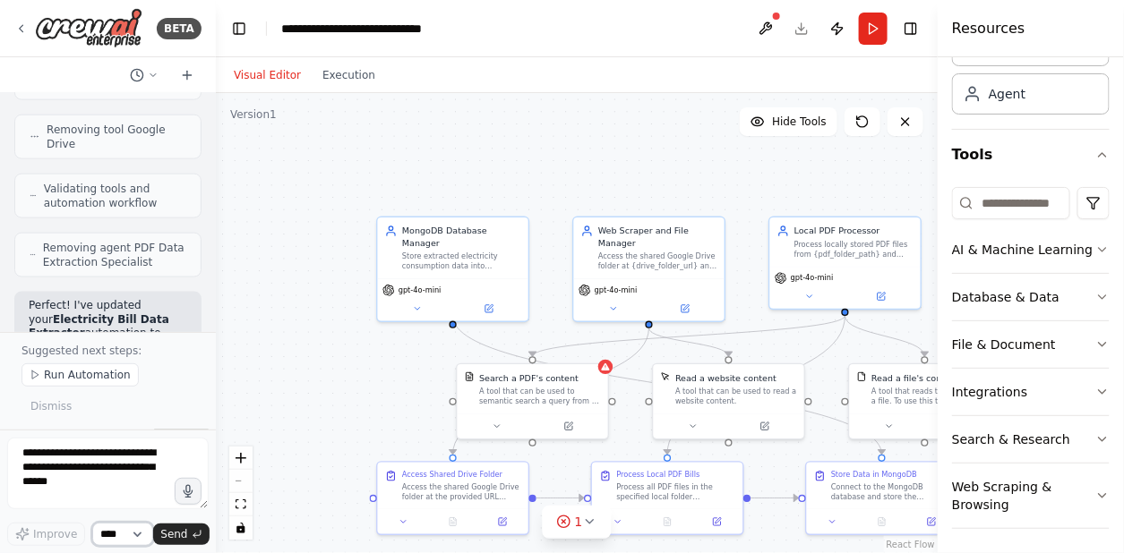
click at [140, 533] on select "****" at bounding box center [122, 534] width 61 height 23
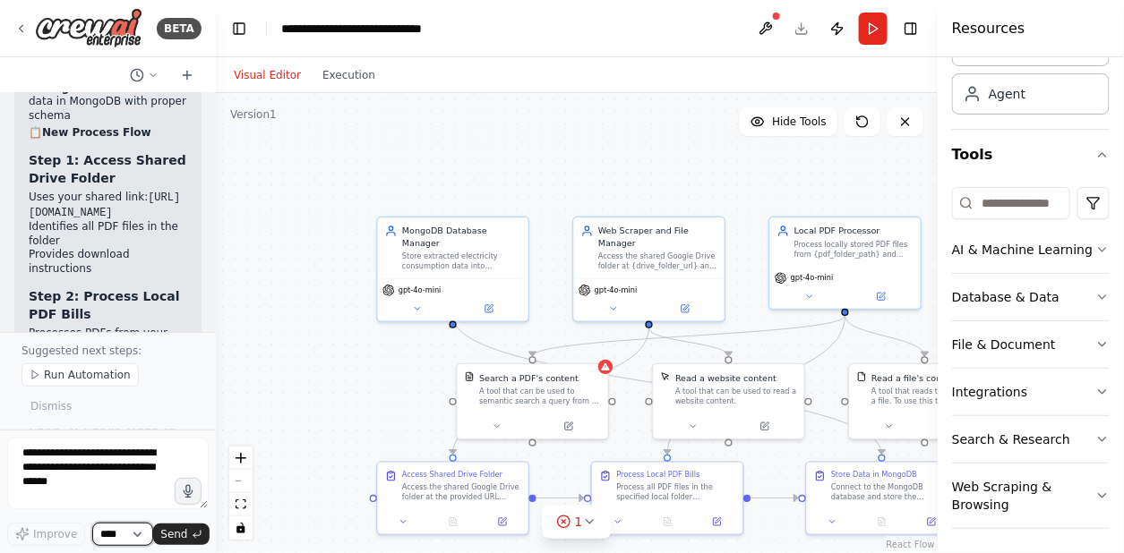
scroll to position [5228, 0]
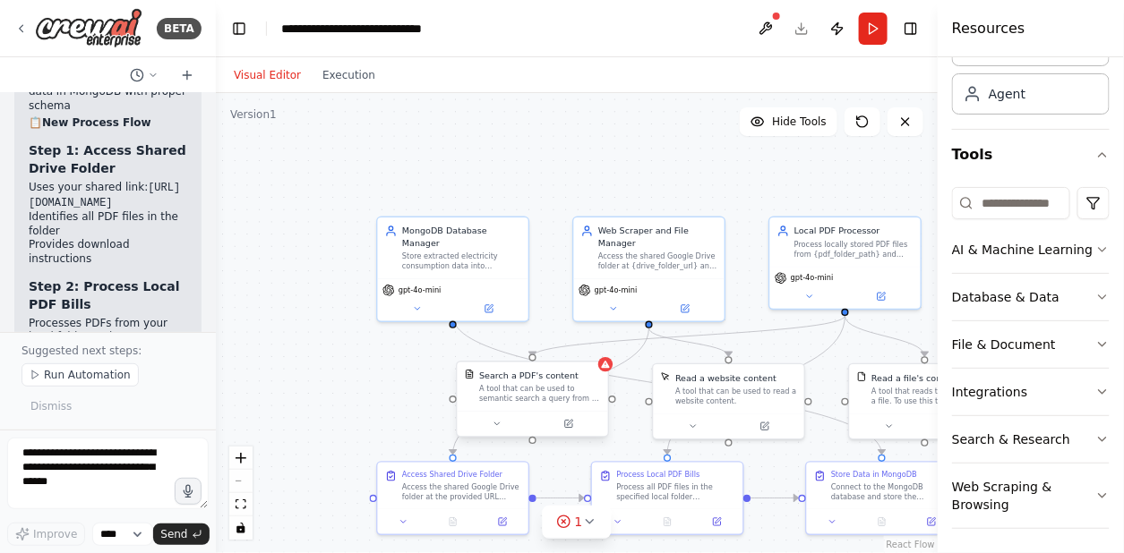
click at [536, 384] on div "A tool that can be used to semantic search a query from a PDF's content." at bounding box center [540, 394] width 122 height 20
click at [590, 519] on icon at bounding box center [589, 522] width 14 height 14
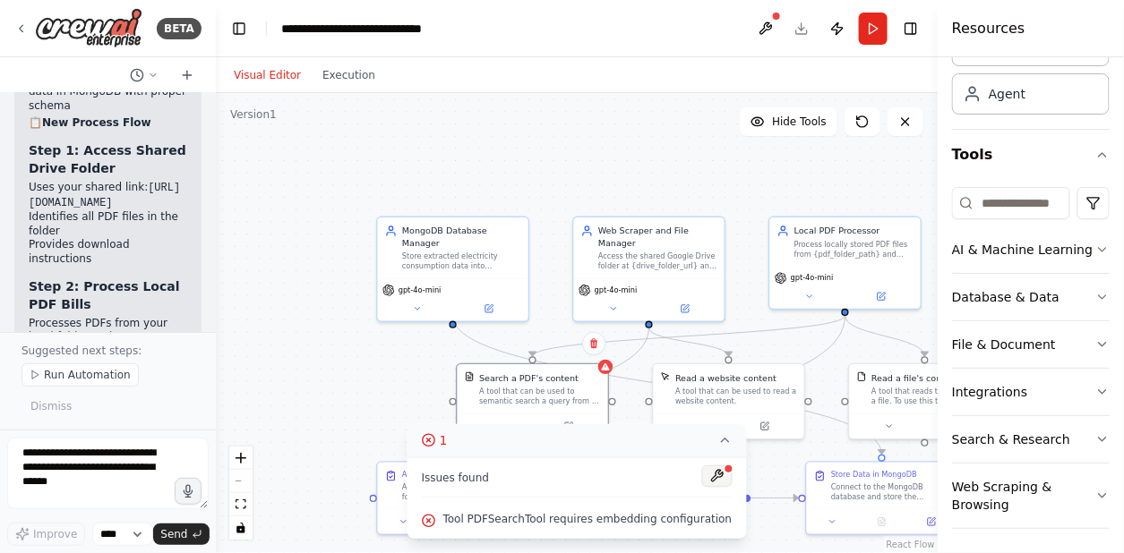
click at [712, 477] on button at bounding box center [716, 476] width 30 height 21
click at [522, 389] on div "A tool that can be used to semantic search a query from a PDF's content." at bounding box center [540, 394] width 122 height 20
click at [565, 427] on button "1" at bounding box center [576, 440] width 339 height 33
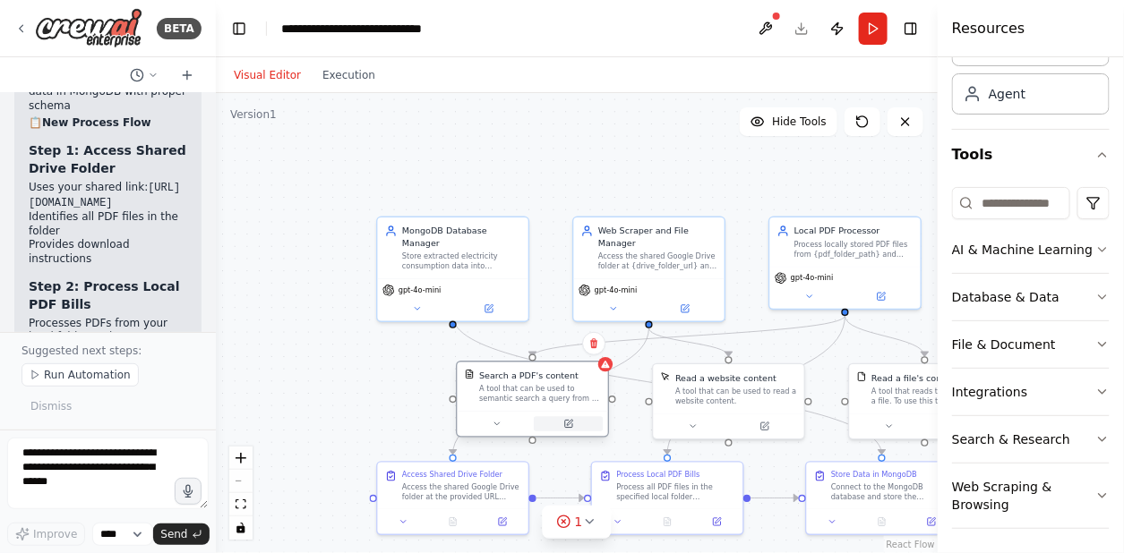
click at [565, 427] on button at bounding box center [568, 423] width 69 height 14
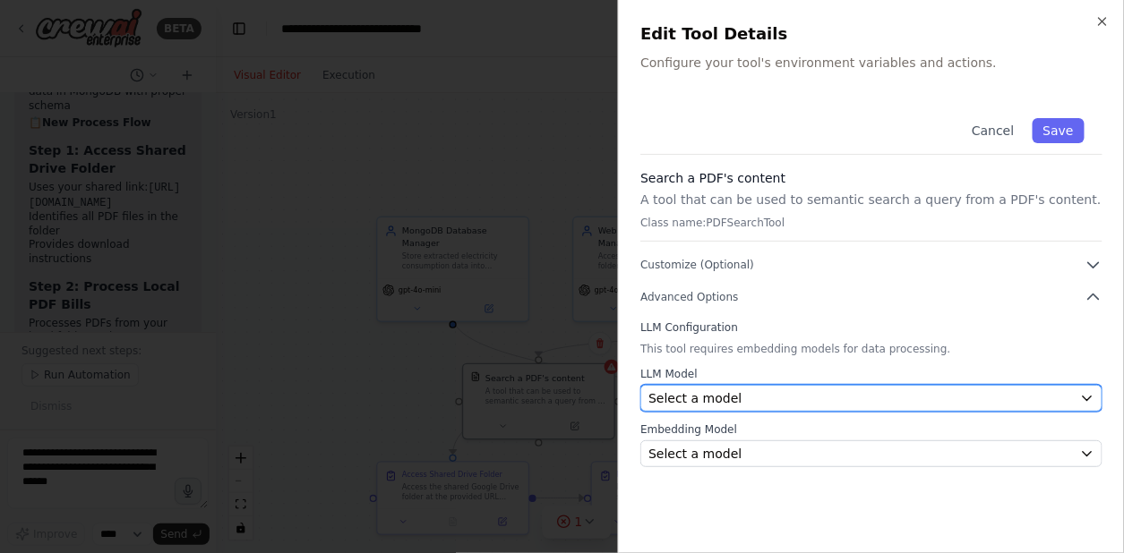
click at [765, 398] on div "Select a model" at bounding box center [860, 398] width 424 height 18
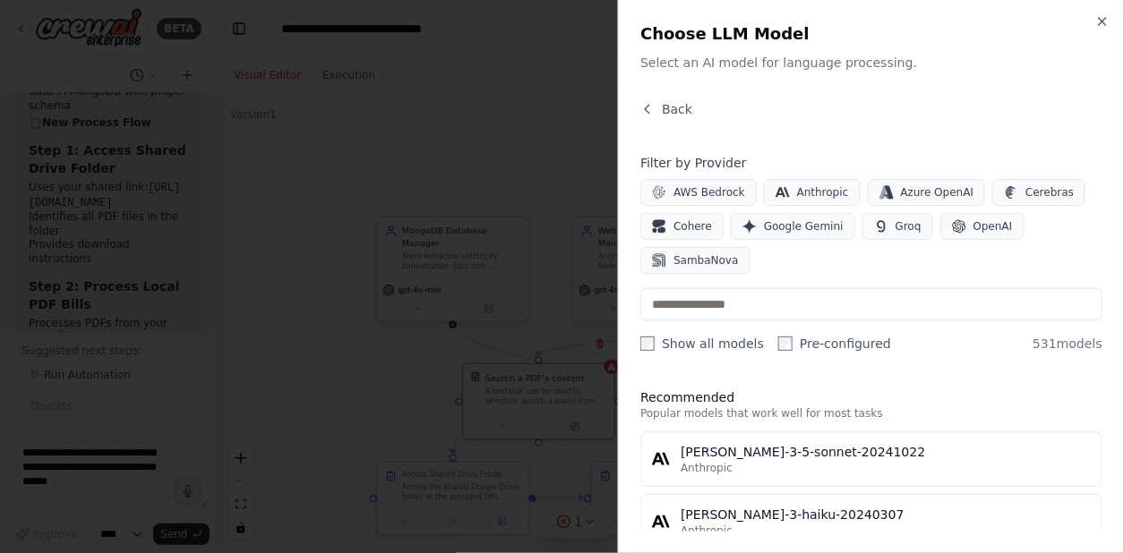
click at [887, 276] on div "Filter by Provider AWS Bedrock Anthropic Azure OpenAI Cerebras Cohere Google Ge…" at bounding box center [871, 253] width 462 height 199
click at [949, 224] on button "OpenAI" at bounding box center [982, 226] width 84 height 27
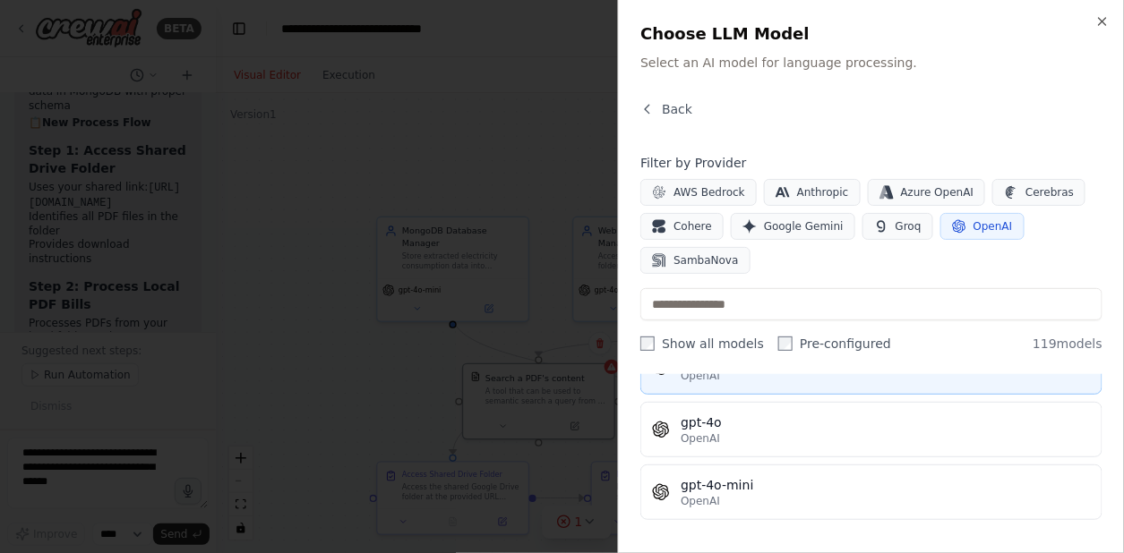
scroll to position [98, 0]
click at [783, 483] on div "gpt-4o-mini" at bounding box center [885, 480] width 410 height 18
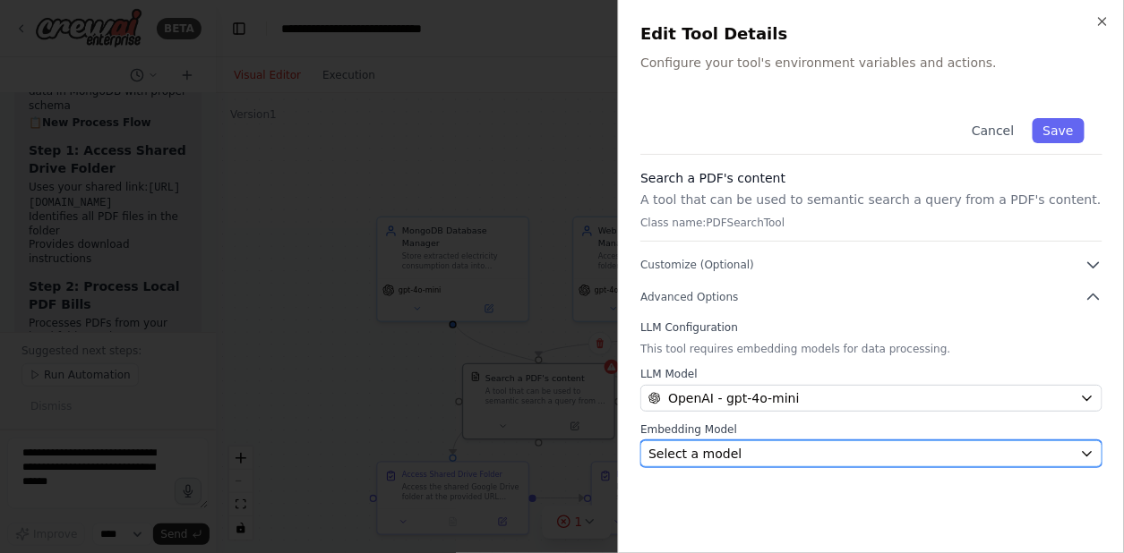
click at [787, 450] on div "Select a model" at bounding box center [860, 454] width 424 height 18
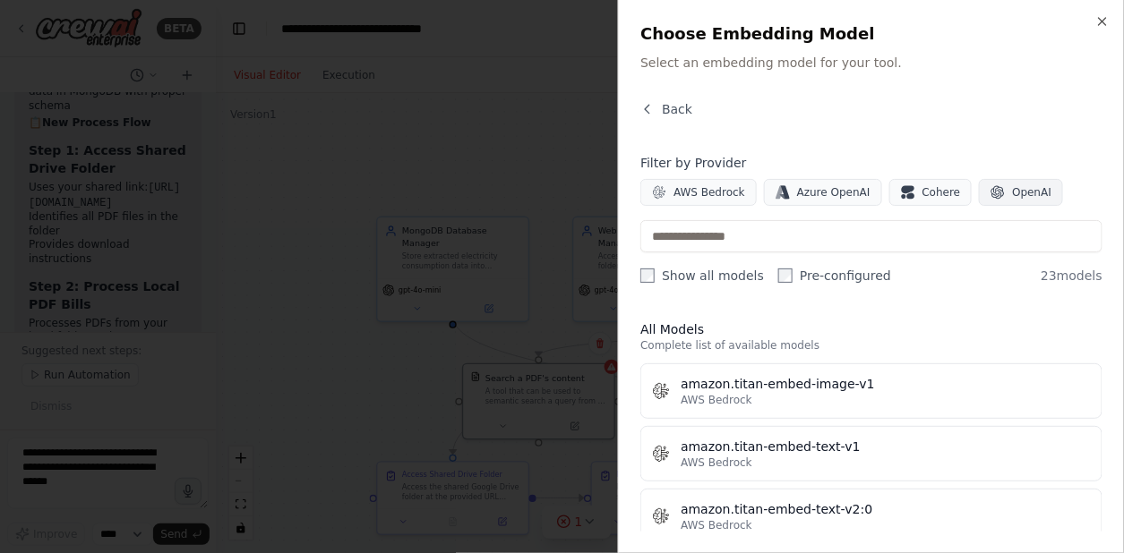
click at [979, 202] on button "OpenAI" at bounding box center [1021, 192] width 84 height 27
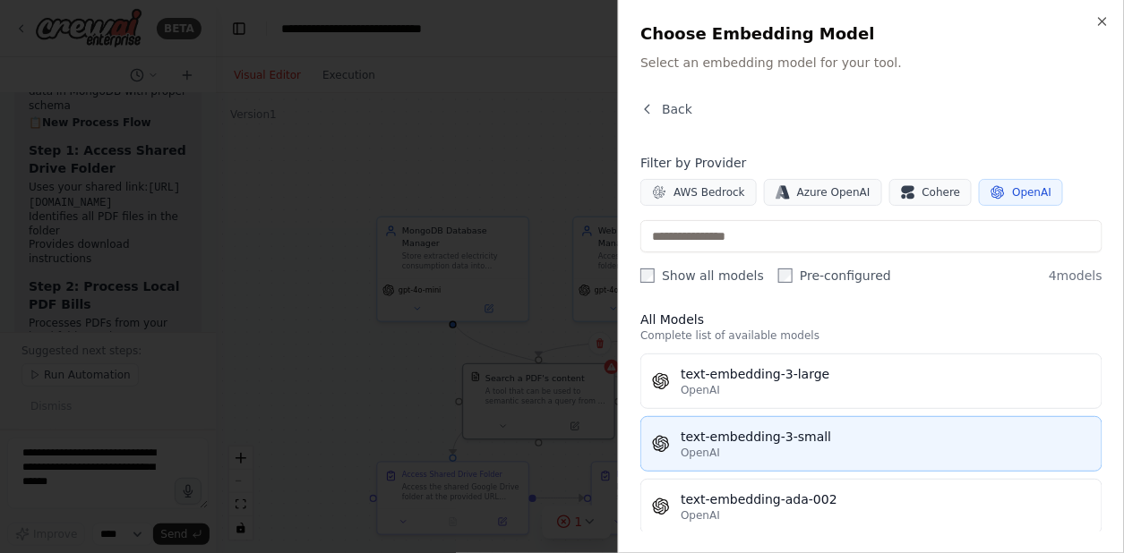
scroll to position [0, 0]
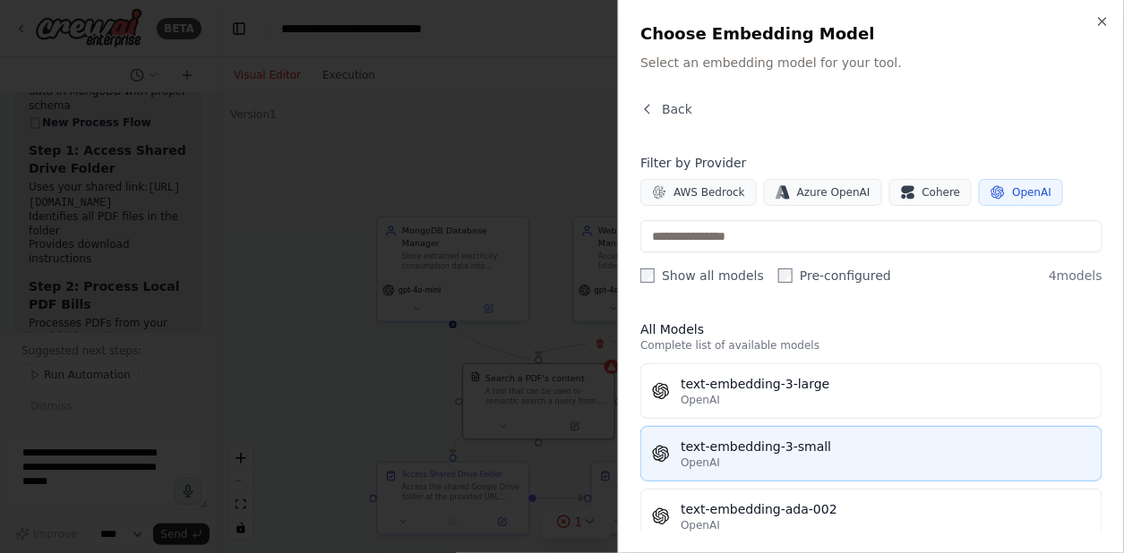
click at [789, 449] on div "text-embedding-3-small" at bounding box center [885, 447] width 410 height 18
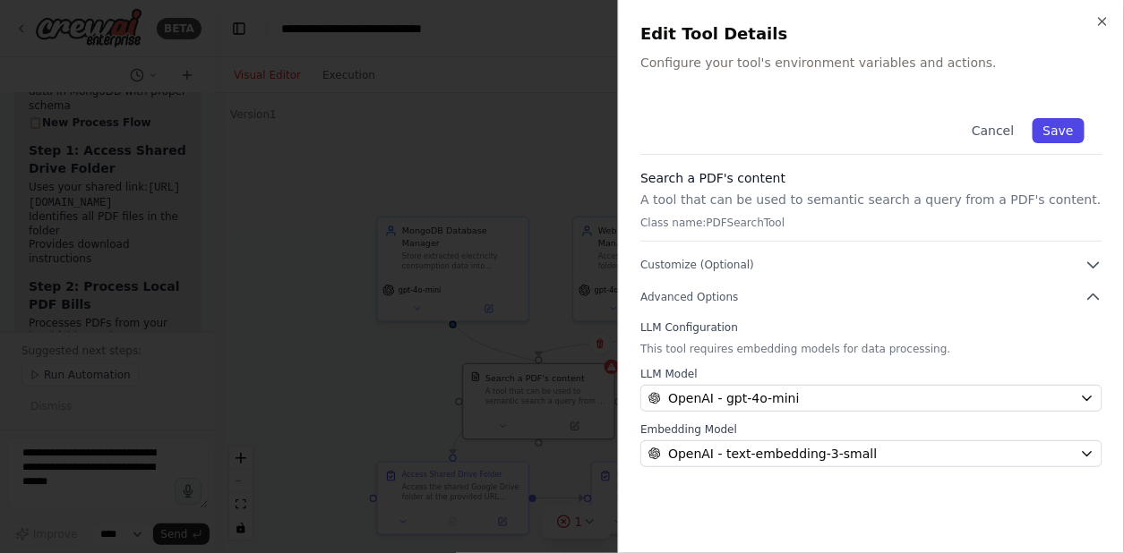
click at [1067, 130] on button "Save" at bounding box center [1058, 130] width 52 height 25
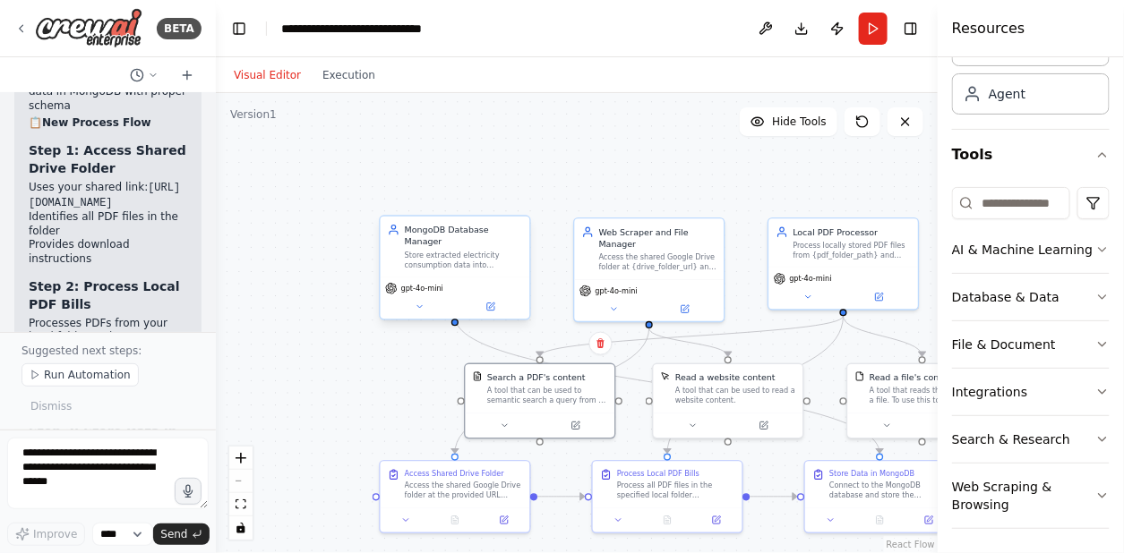
click at [459, 278] on div "gpt-4o-mini" at bounding box center [455, 299] width 150 height 42
click at [491, 304] on icon at bounding box center [490, 307] width 7 height 7
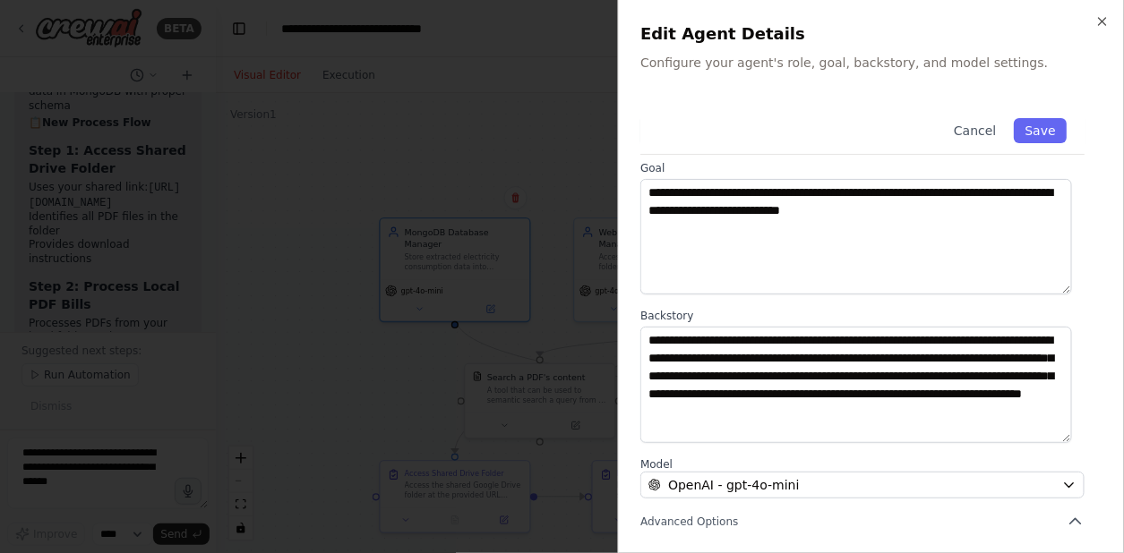
scroll to position [74, 0]
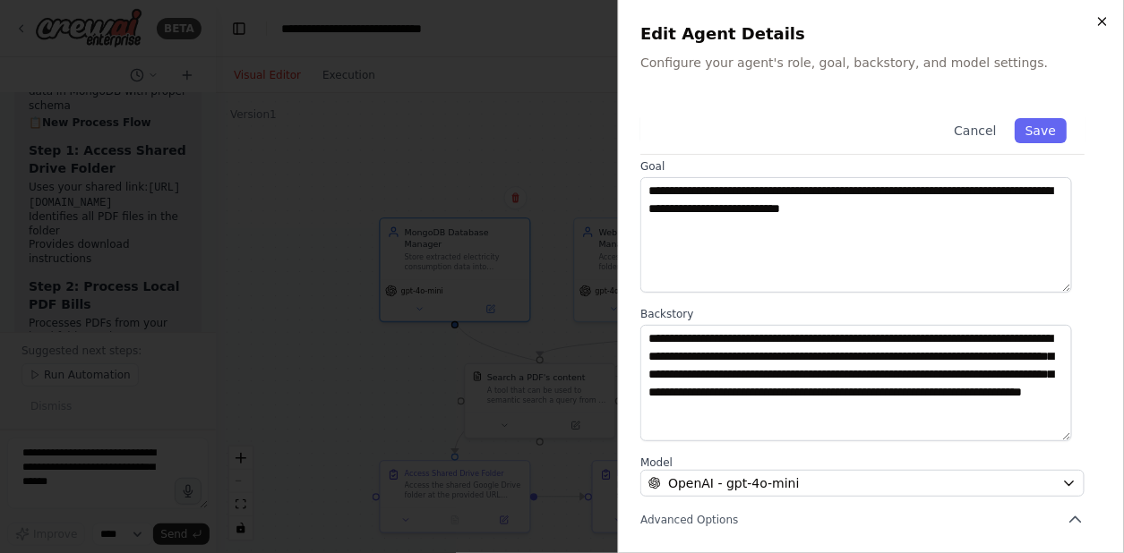
click at [1100, 26] on icon "button" at bounding box center [1102, 21] width 14 height 14
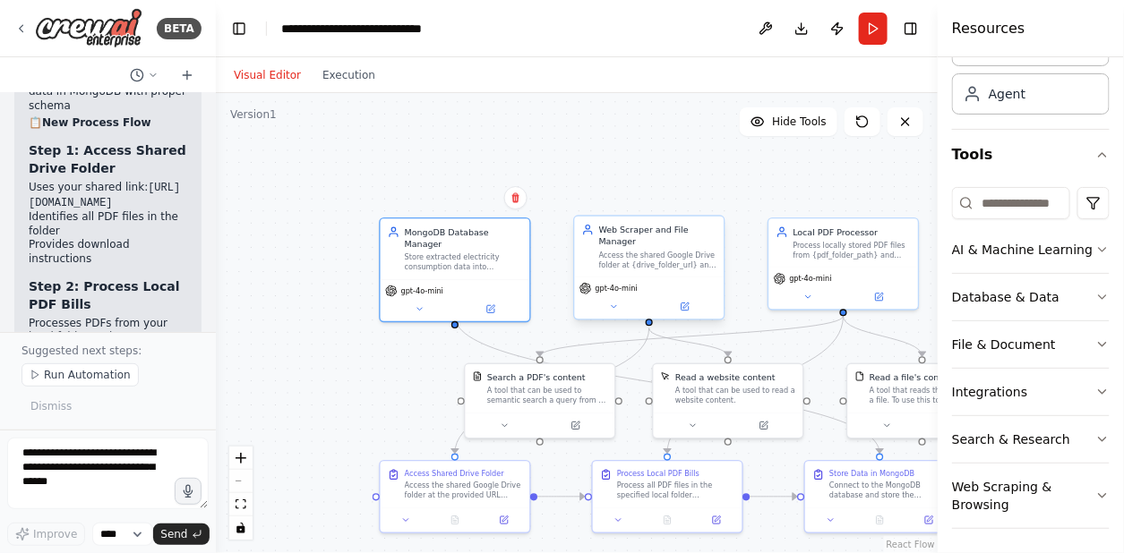
click at [663, 265] on div "Access the shared Google Drive folder at {drive_folder_url} and identify electr…" at bounding box center [657, 261] width 117 height 20
click at [690, 312] on button at bounding box center [684, 307] width 69 height 14
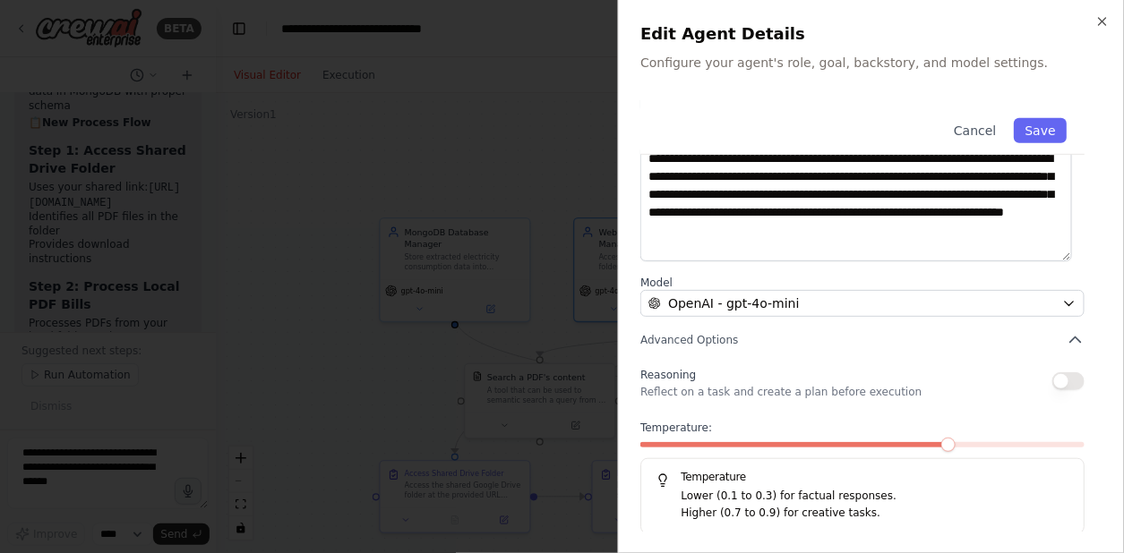
scroll to position [226, 0]
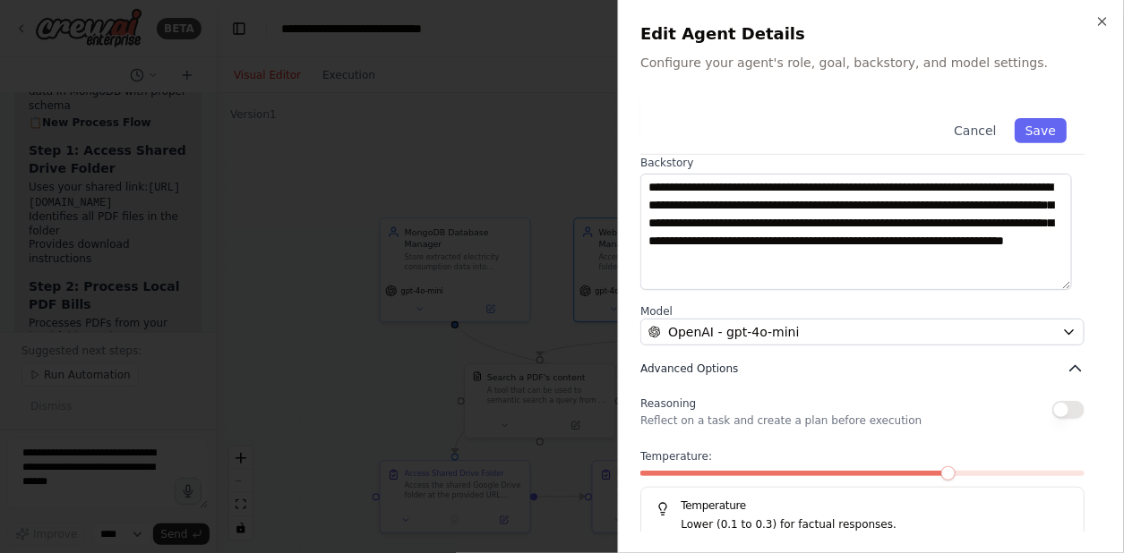
click at [800, 365] on button "Advanced Options" at bounding box center [862, 369] width 444 height 18
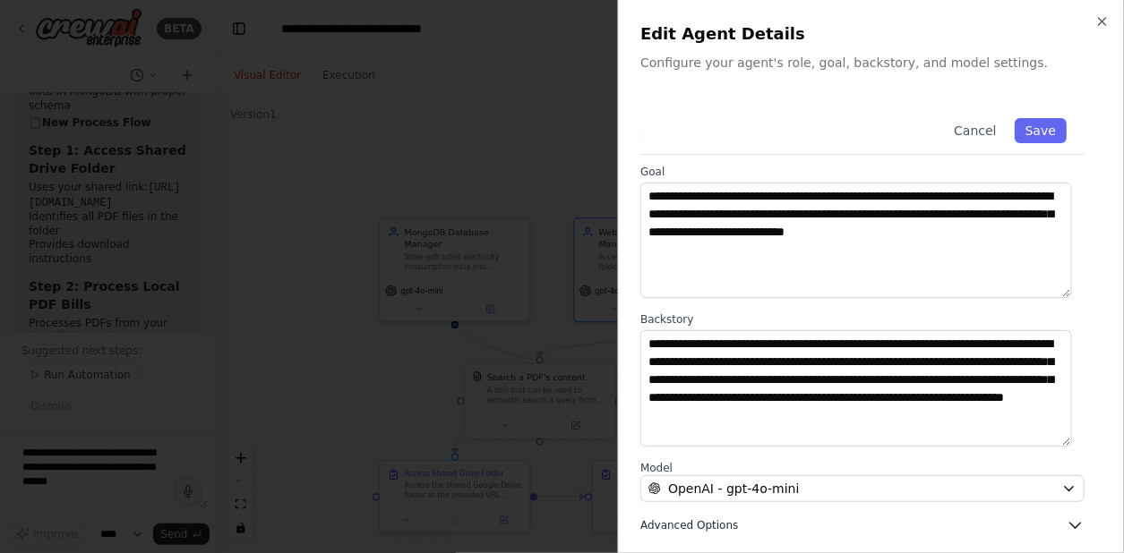
click at [747, 517] on button "Advanced Options" at bounding box center [862, 526] width 444 height 18
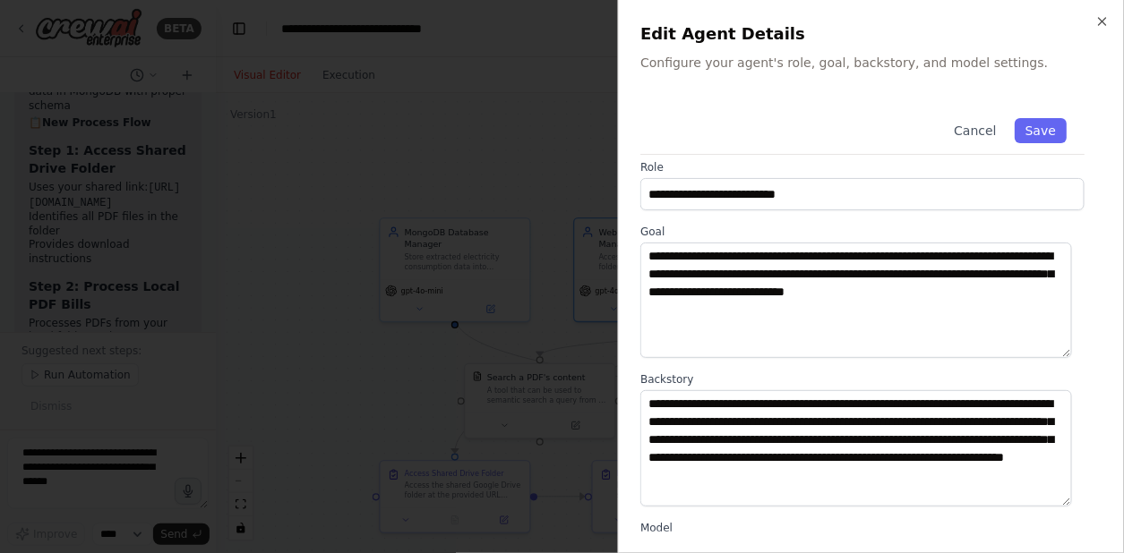
scroll to position [0, 0]
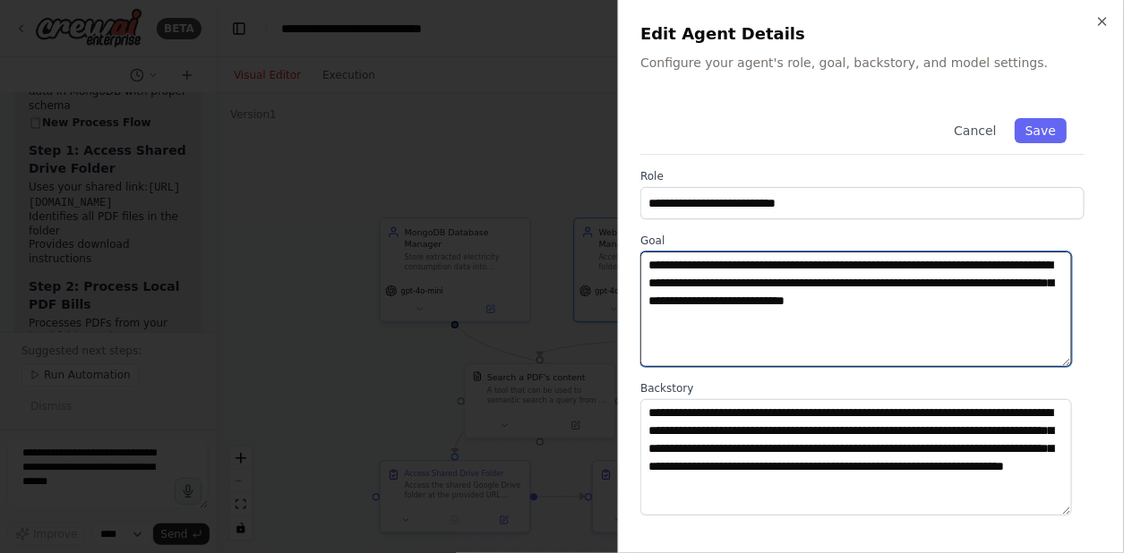
click at [920, 266] on textarea "**********" at bounding box center [855, 309] width 431 height 115
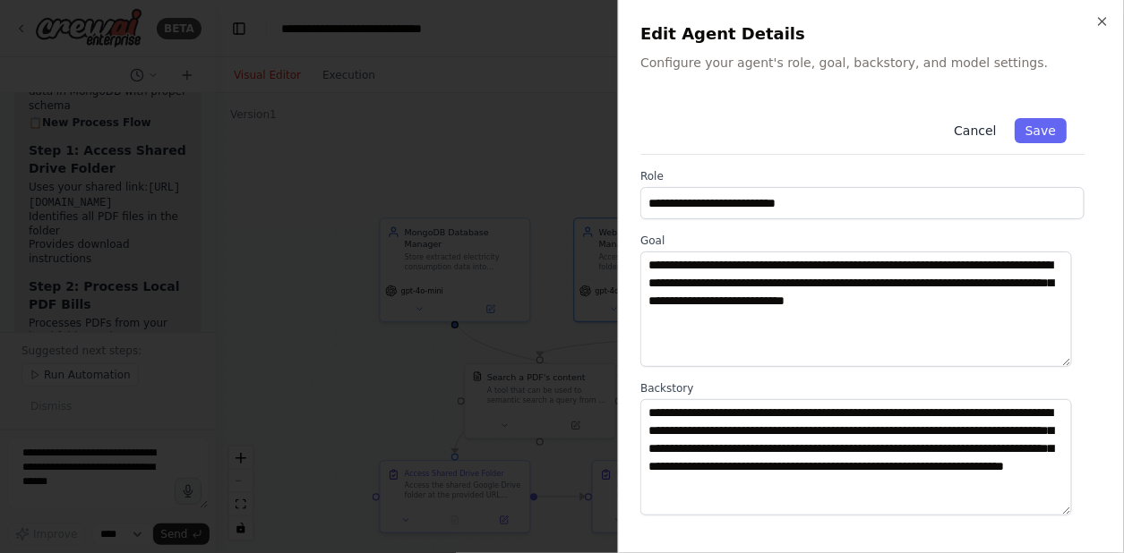
click at [965, 131] on button "Cancel" at bounding box center [975, 130] width 64 height 25
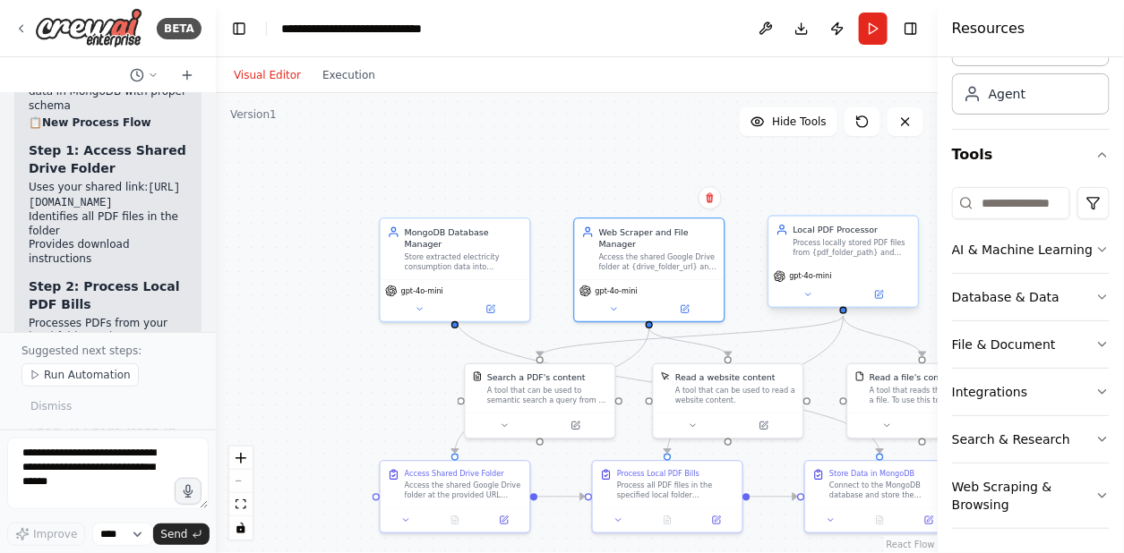
click at [843, 262] on div "Local PDF Processor Process locally stored PDF files from {pdf_folder_path} and…" at bounding box center [843, 241] width 150 height 48
click at [881, 294] on icon at bounding box center [879, 295] width 10 height 10
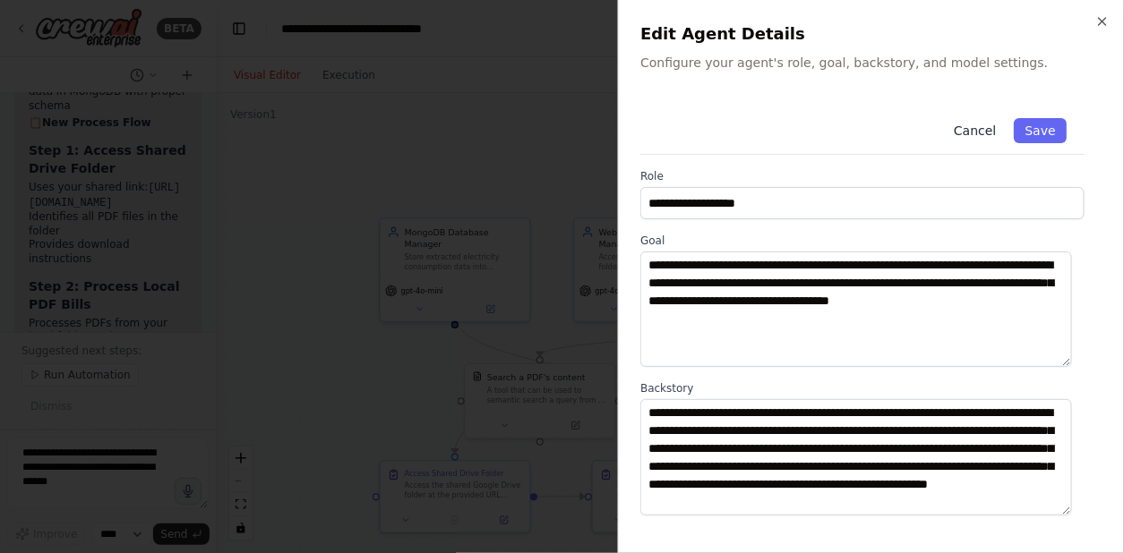
click at [970, 134] on button "Cancel" at bounding box center [975, 130] width 64 height 25
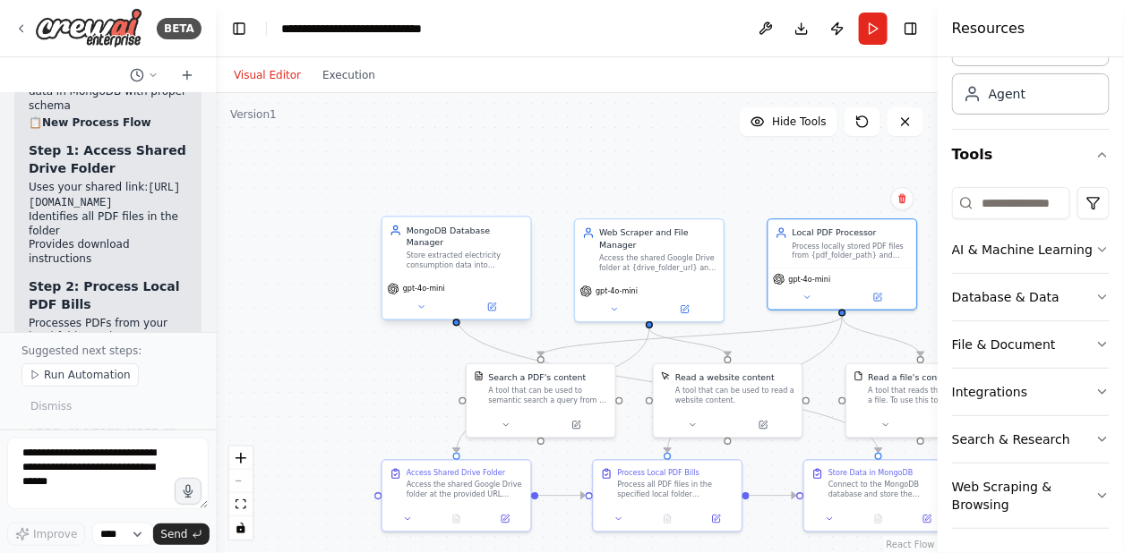
click at [462, 258] on div "MongoDB Database Manager Store extracted electricity consumption data into Mong…" at bounding box center [456, 248] width 149 height 60
click at [500, 300] on button at bounding box center [491, 307] width 68 height 14
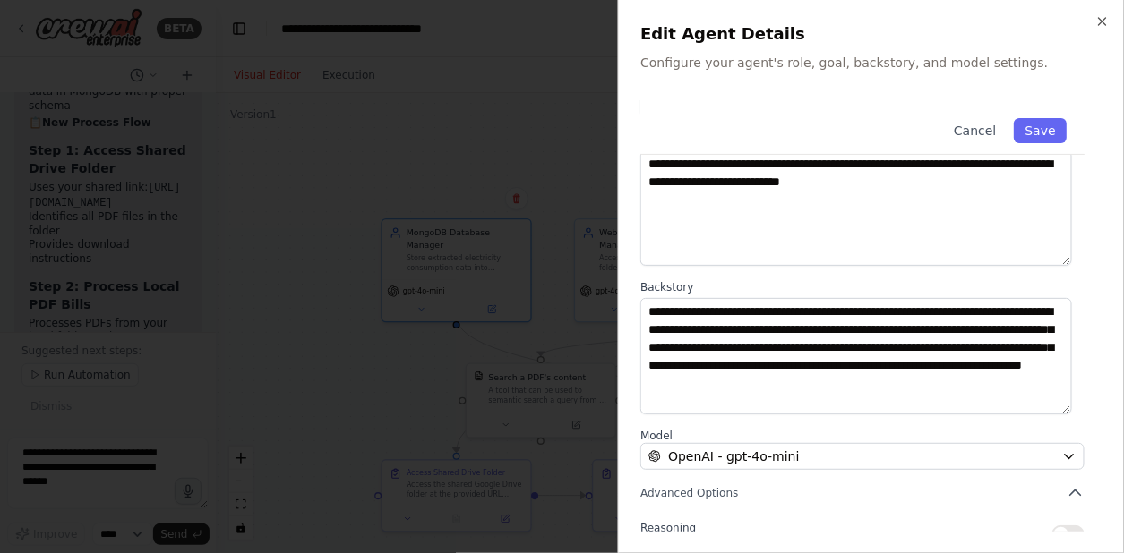
scroll to position [99, 0]
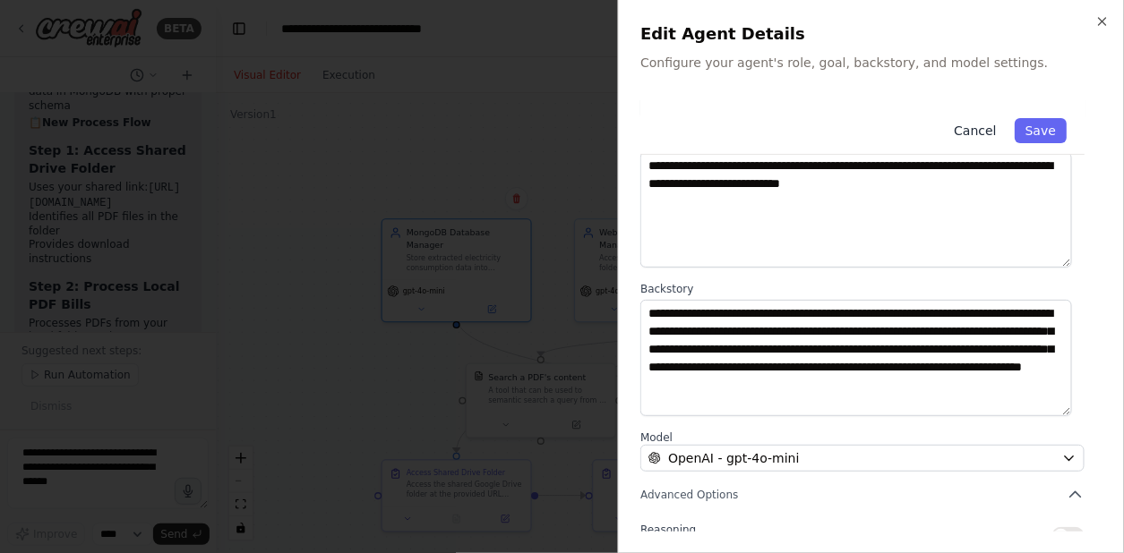
click at [971, 134] on button "Cancel" at bounding box center [975, 130] width 64 height 25
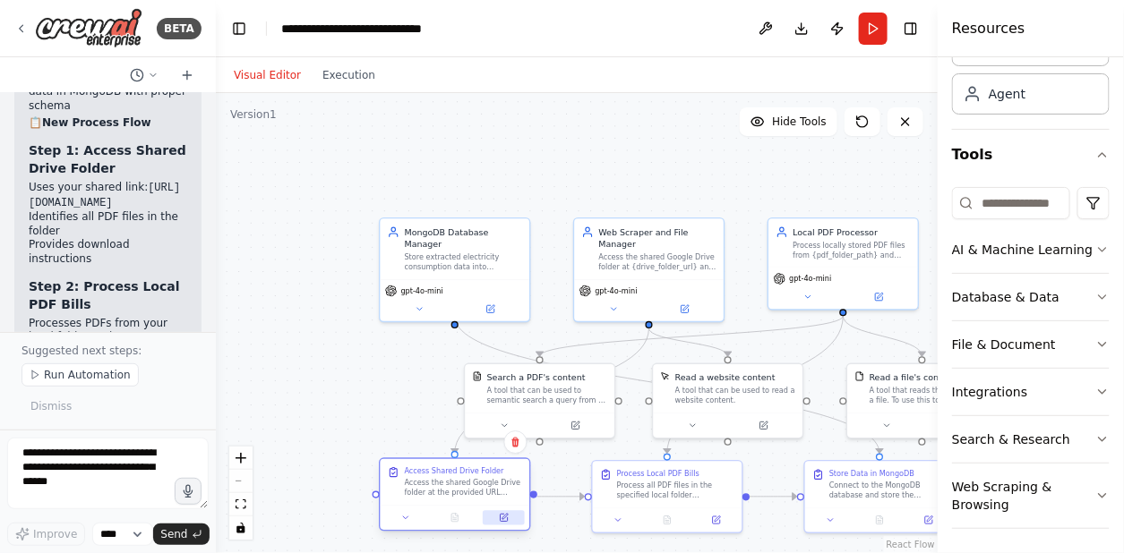
click at [500, 519] on icon at bounding box center [503, 518] width 7 height 7
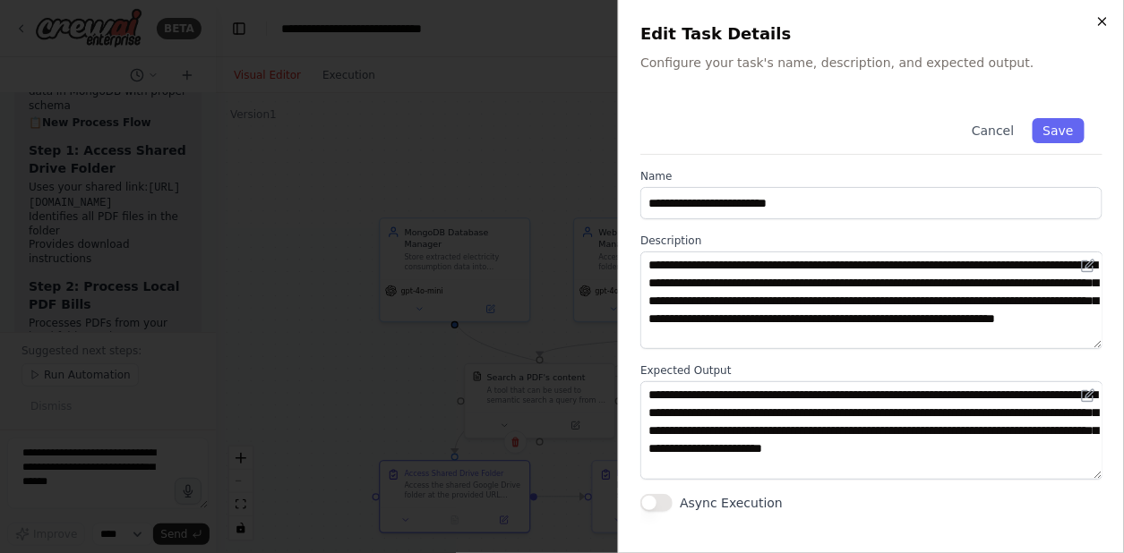
click at [1098, 18] on icon "button" at bounding box center [1102, 21] width 14 height 14
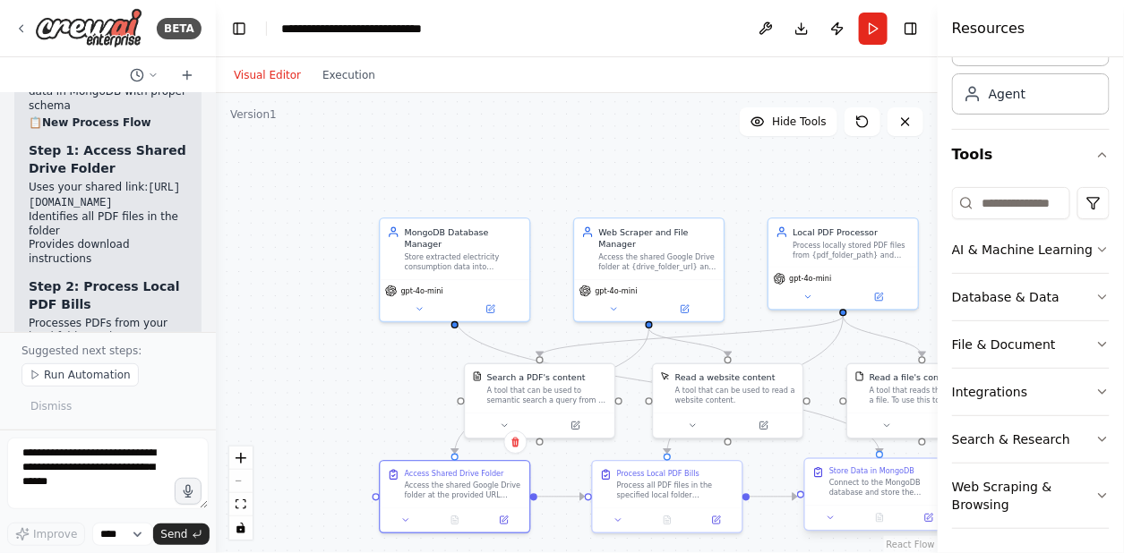
click at [873, 485] on div "Connect to the MongoDB database and store the extracted electricity consumption…" at bounding box center [887, 489] width 117 height 20
click at [926, 517] on icon at bounding box center [928, 518] width 7 height 7
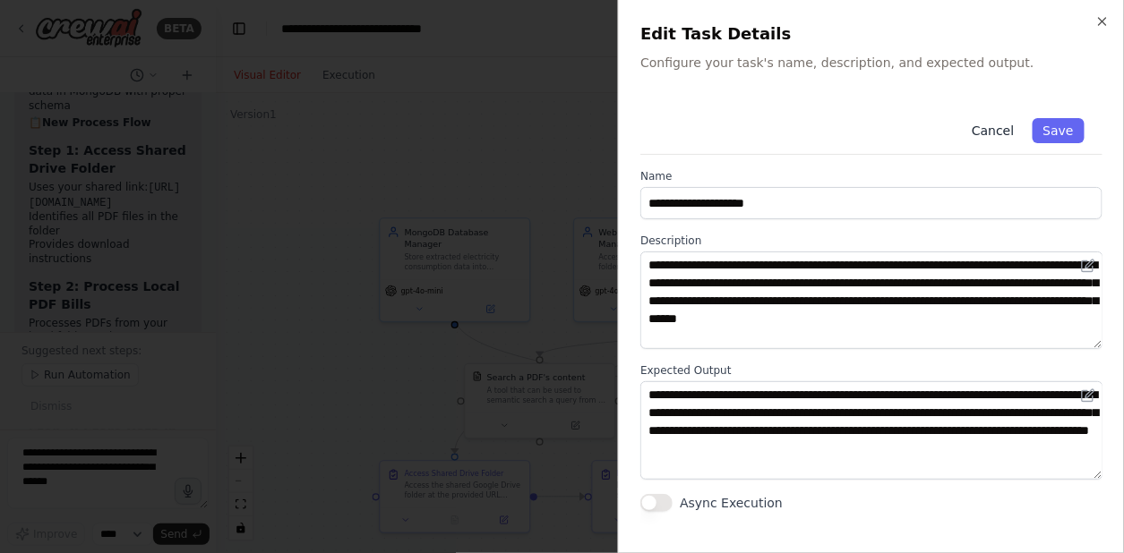
click at [1011, 127] on button "Cancel" at bounding box center [993, 130] width 64 height 25
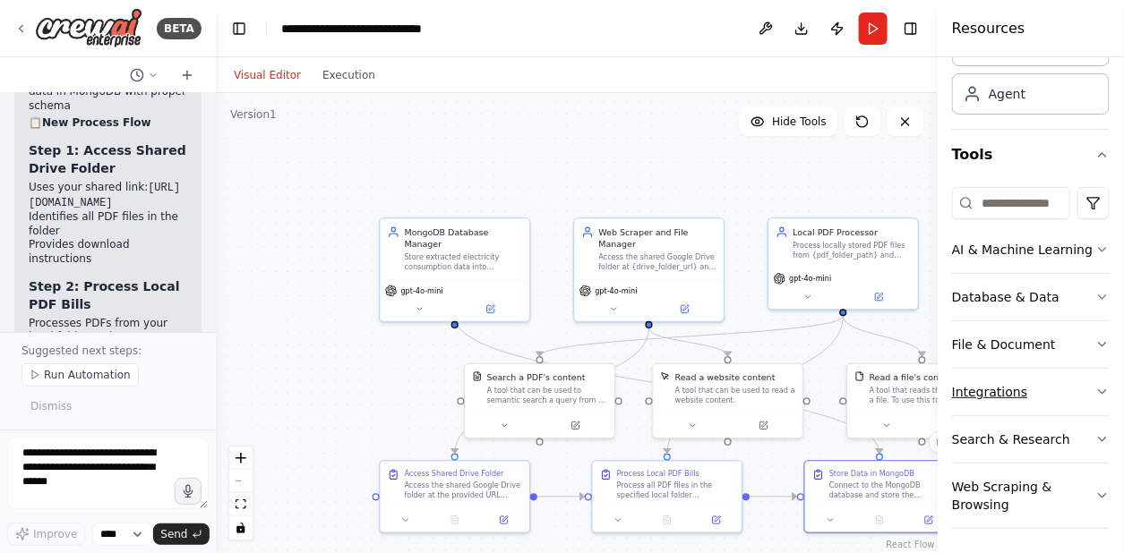
click at [1099, 390] on icon "button" at bounding box center [1102, 392] width 7 height 4
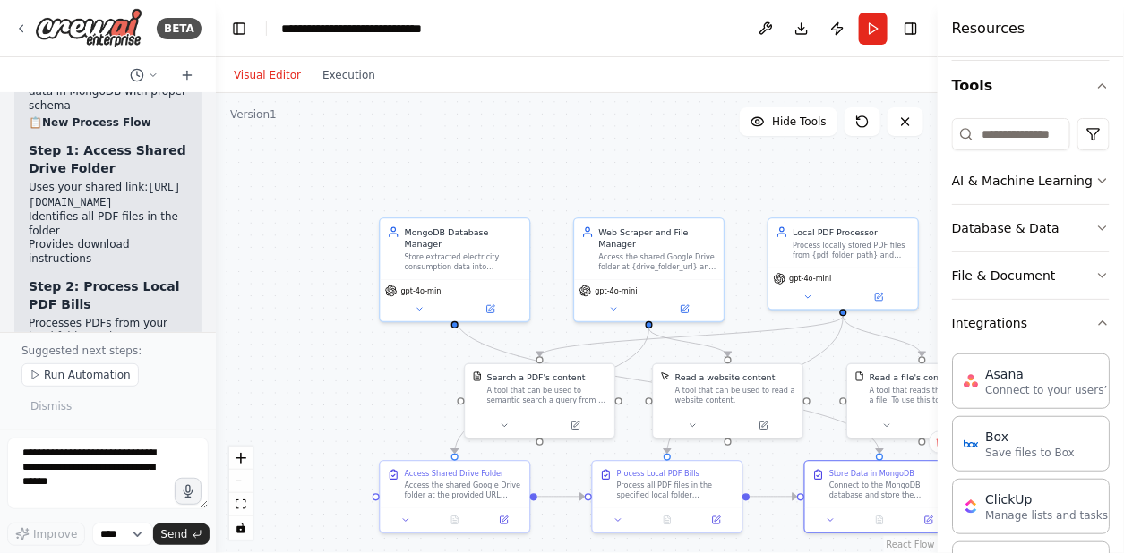
scroll to position [158, 0]
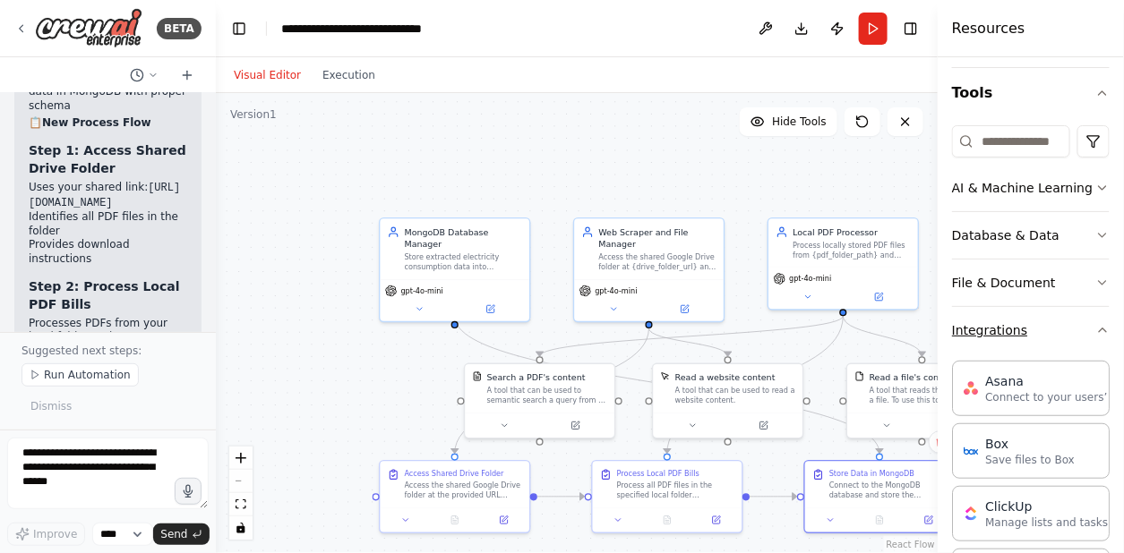
click at [1095, 325] on icon "button" at bounding box center [1102, 330] width 14 height 14
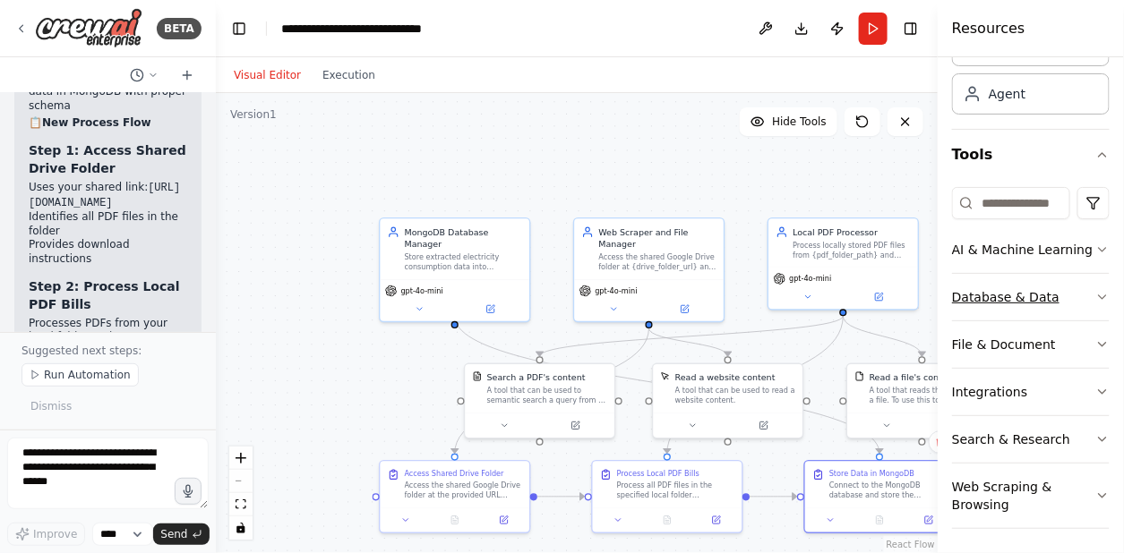
click at [1099, 295] on icon "button" at bounding box center [1102, 297] width 7 height 4
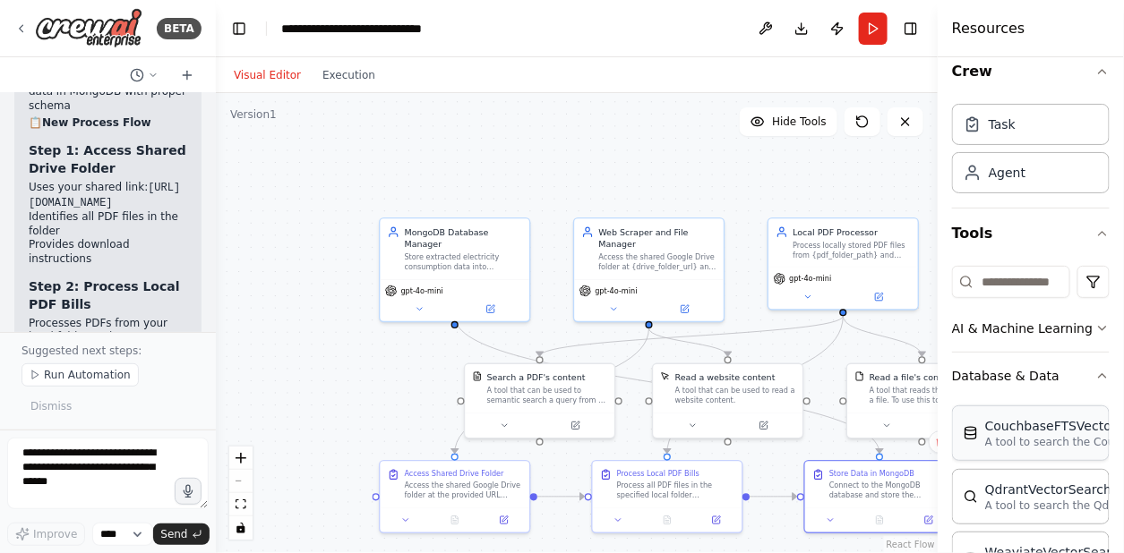
scroll to position [0, 0]
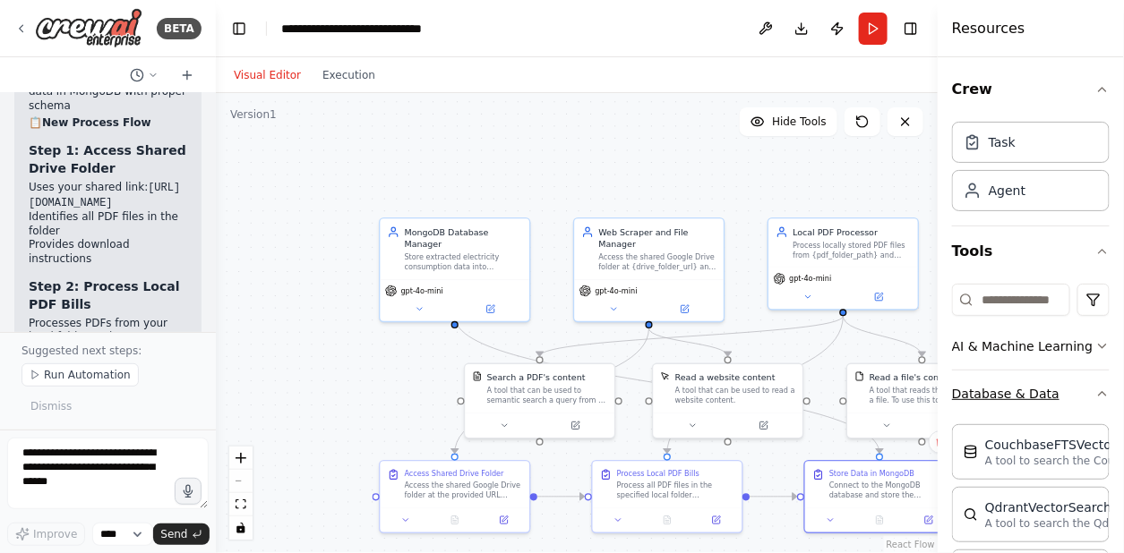
click at [1095, 396] on icon "button" at bounding box center [1102, 394] width 14 height 14
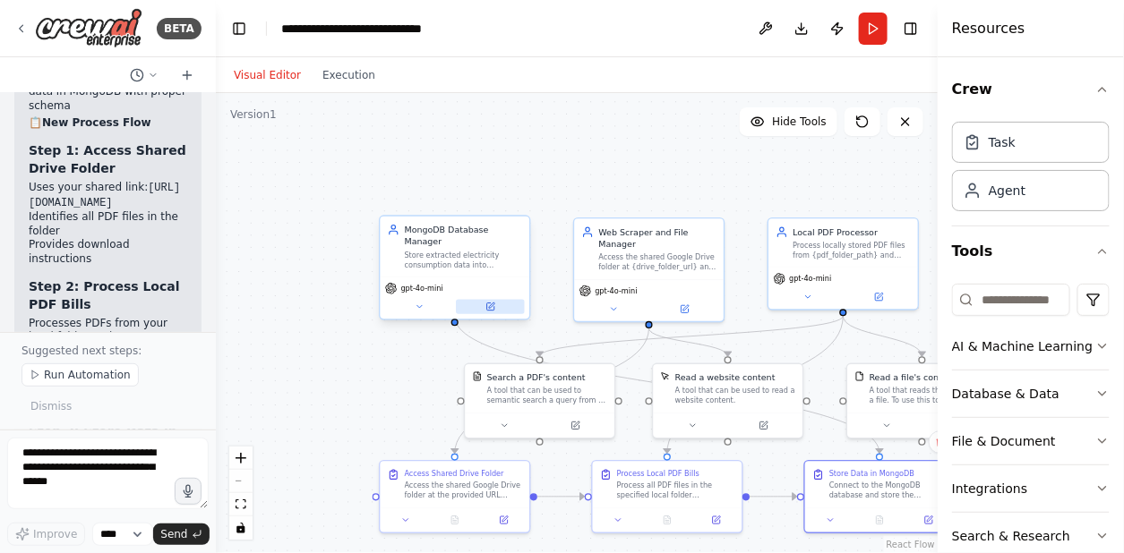
click at [495, 300] on button at bounding box center [490, 307] width 69 height 14
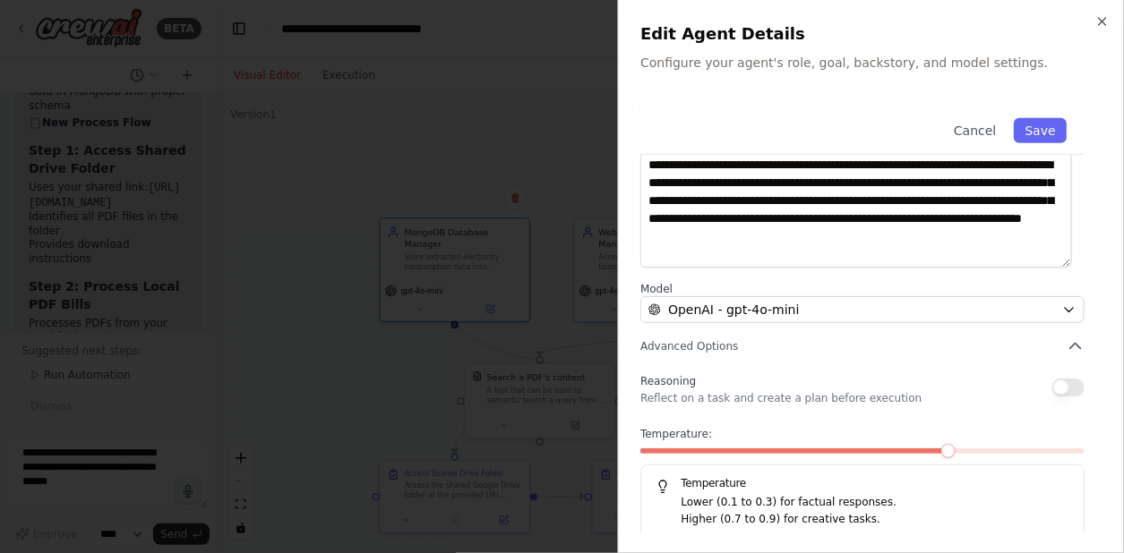
scroll to position [254, 0]
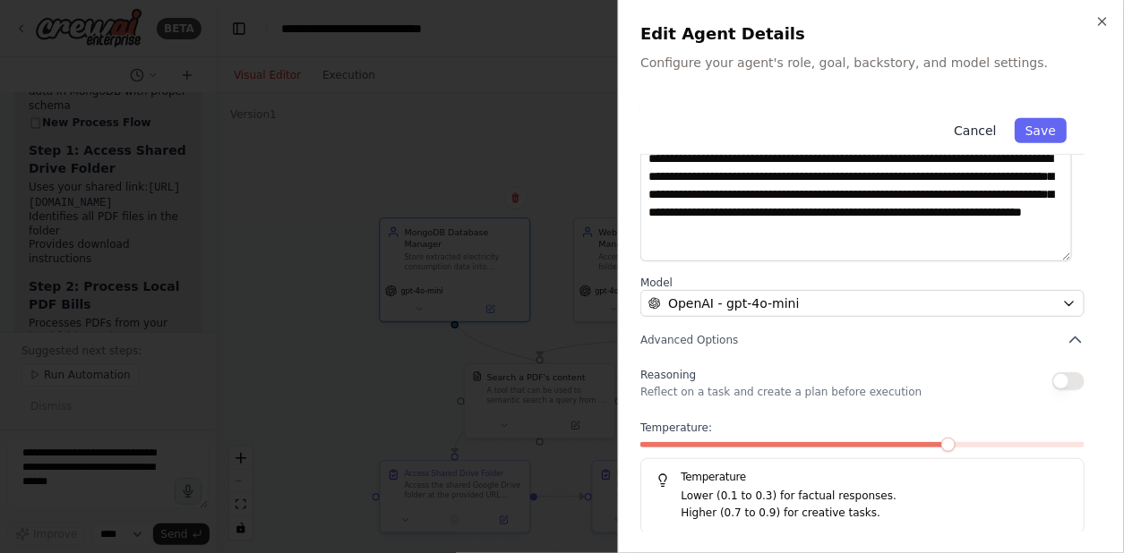
click at [970, 133] on button "Cancel" at bounding box center [975, 130] width 64 height 25
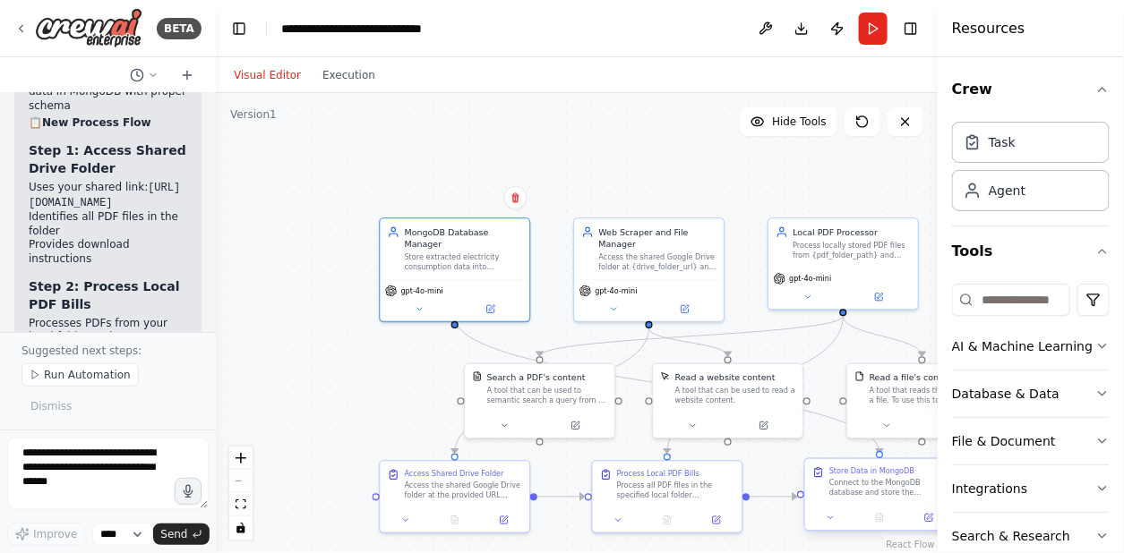
click at [863, 484] on div "Connect to the MongoDB database and store the extracted electricity consumption…" at bounding box center [887, 489] width 117 height 20
click at [928, 519] on icon at bounding box center [928, 518] width 7 height 7
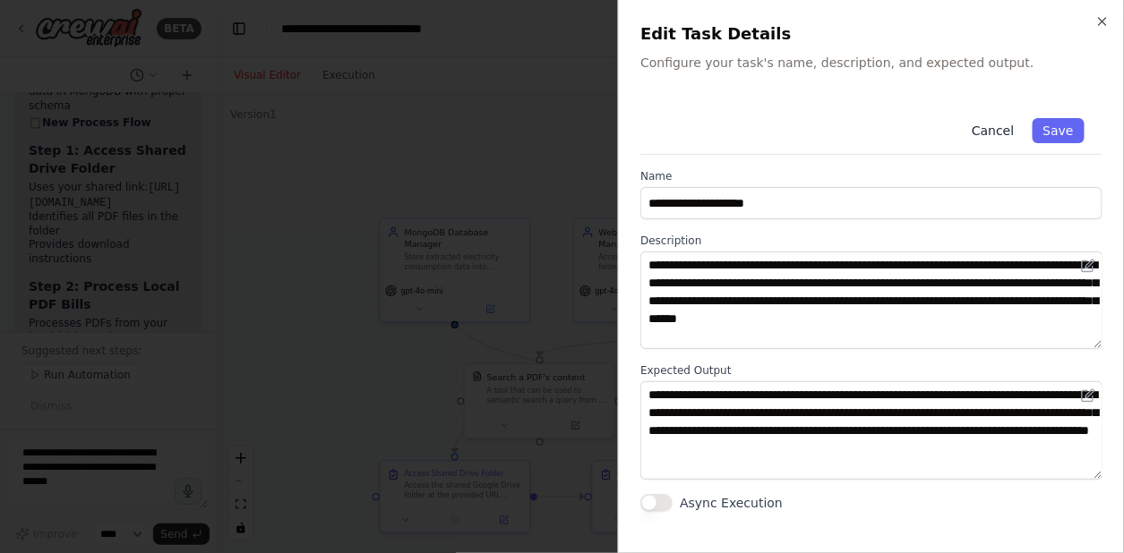
click at [982, 123] on button "Cancel" at bounding box center [993, 130] width 64 height 25
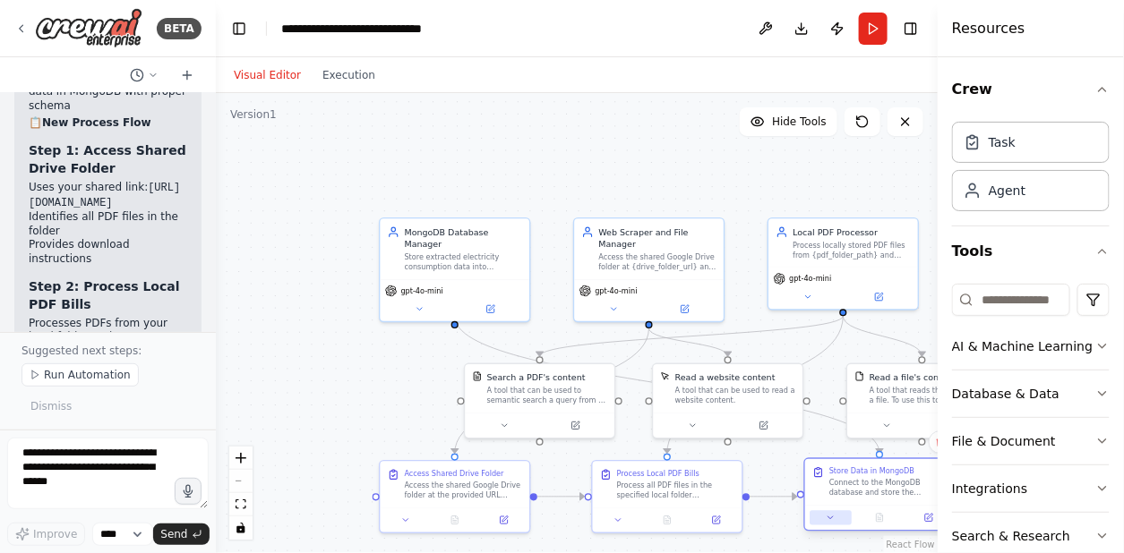
click at [829, 521] on icon at bounding box center [830, 518] width 10 height 10
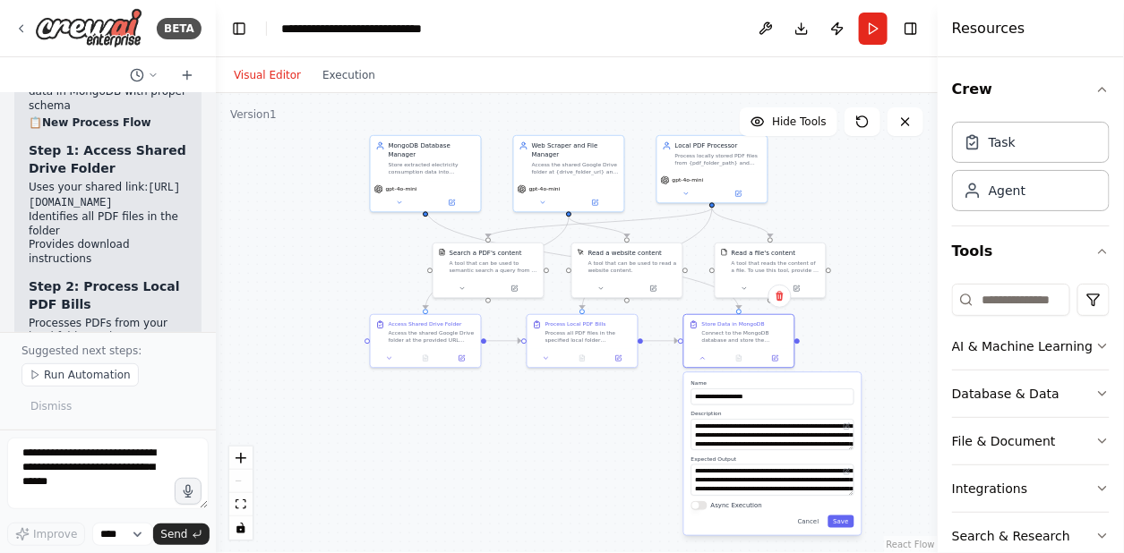
drag, startPoint x: 746, startPoint y: 286, endPoint x: 614, endPoint y: 125, distance: 208.1
click at [614, 125] on div ".deletable-edge-delete-btn { width: 20px; height: 20px; border: 0px solid #ffff…" at bounding box center [577, 323] width 722 height 460
click at [702, 355] on icon at bounding box center [703, 356] width 4 height 2
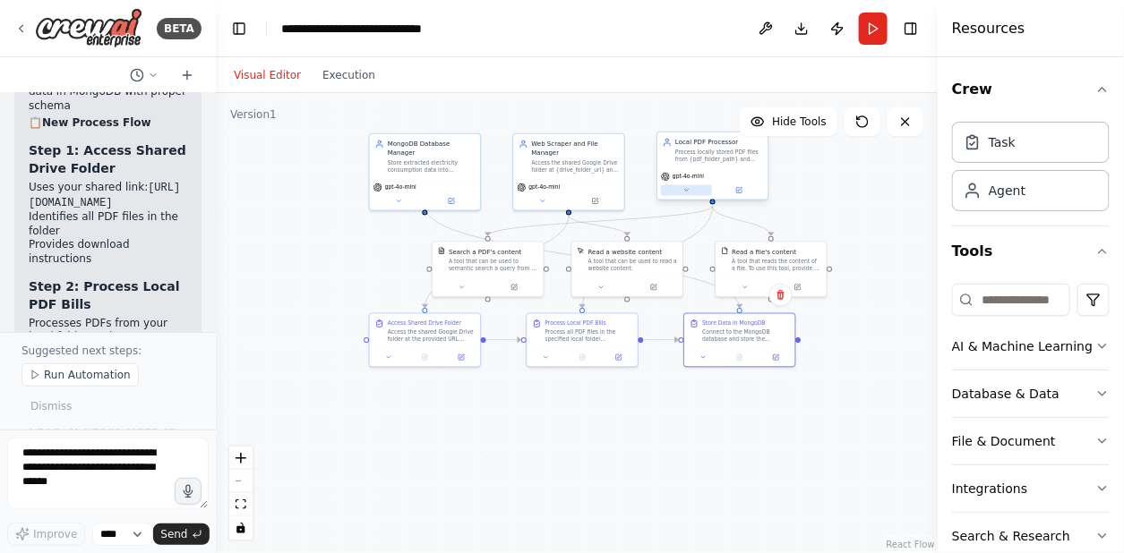
click at [684, 194] on button at bounding box center [686, 190] width 51 height 11
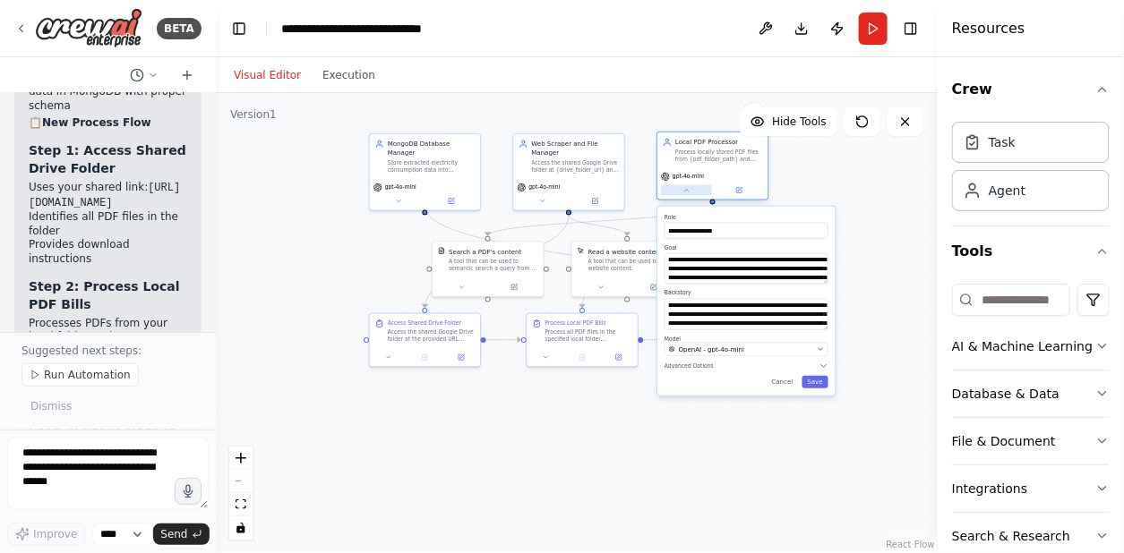
click at [684, 194] on button at bounding box center [686, 190] width 51 height 11
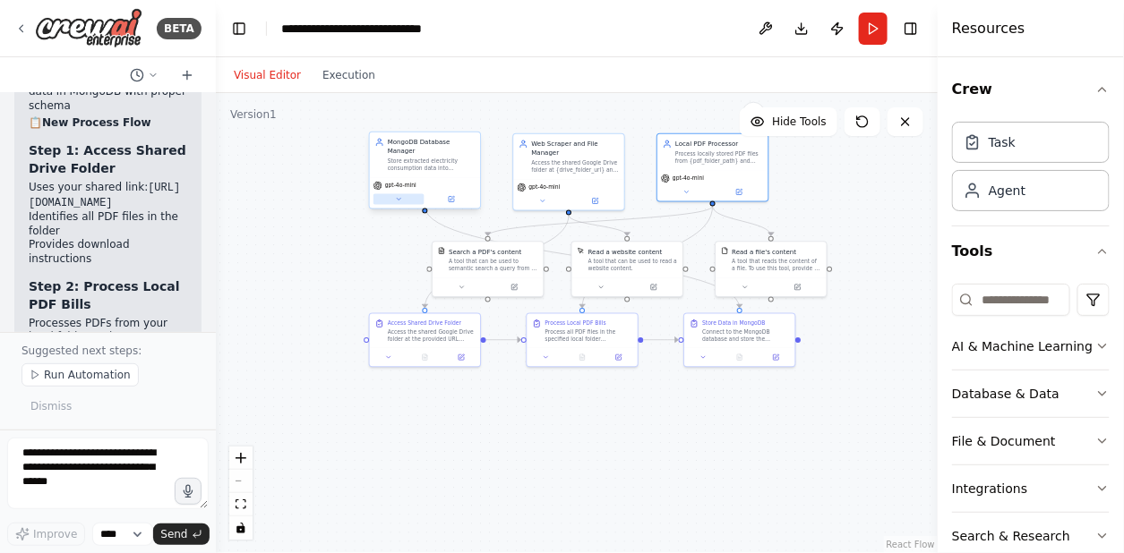
click at [400, 196] on icon at bounding box center [398, 199] width 7 height 7
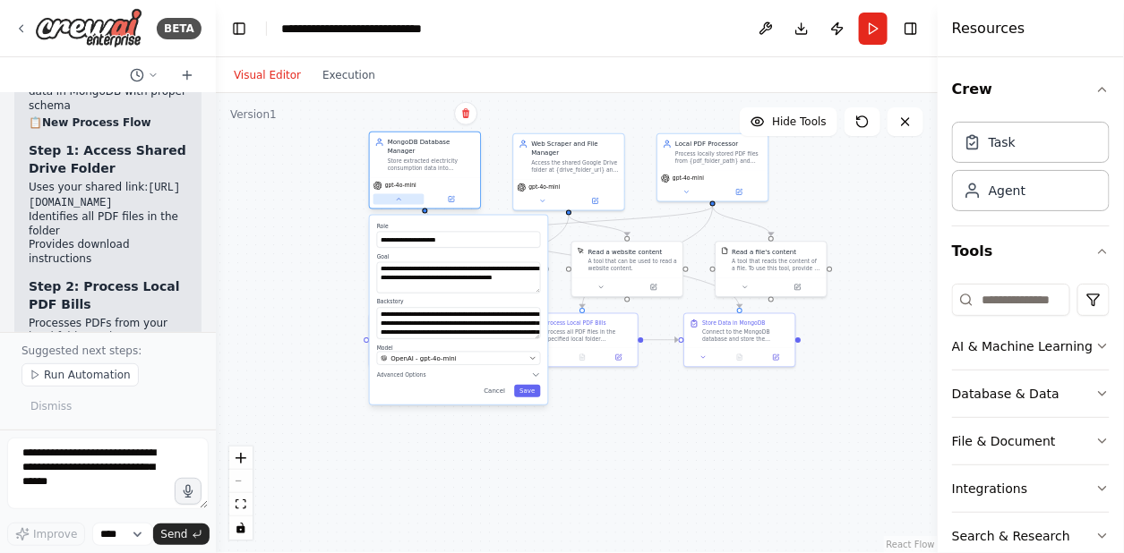
click at [400, 196] on icon at bounding box center [398, 199] width 7 height 7
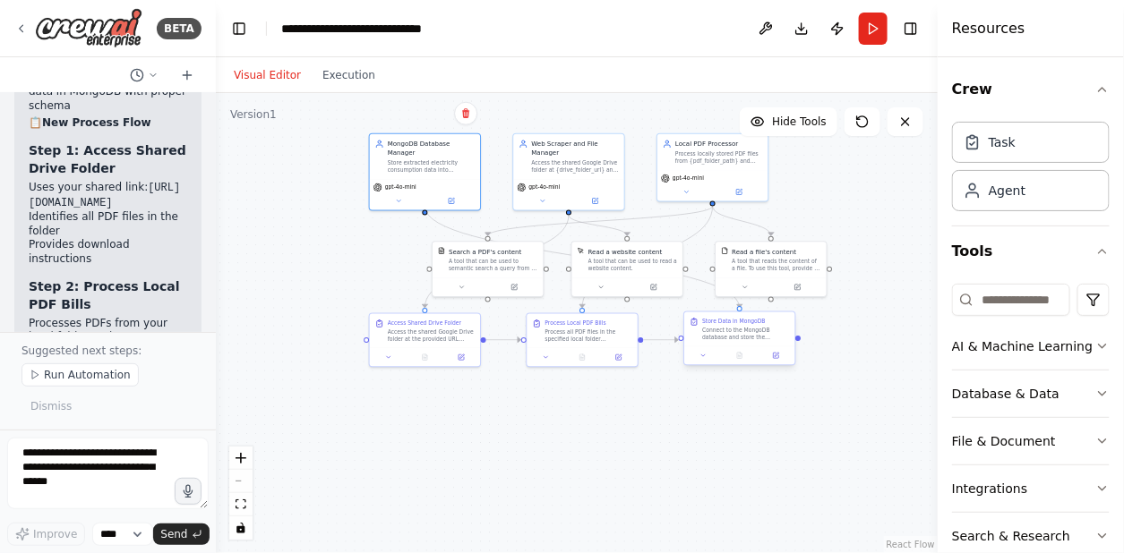
click at [705, 327] on div "Connect to the MongoDB database and store the extracted electricity consumption…" at bounding box center [745, 334] width 87 height 14
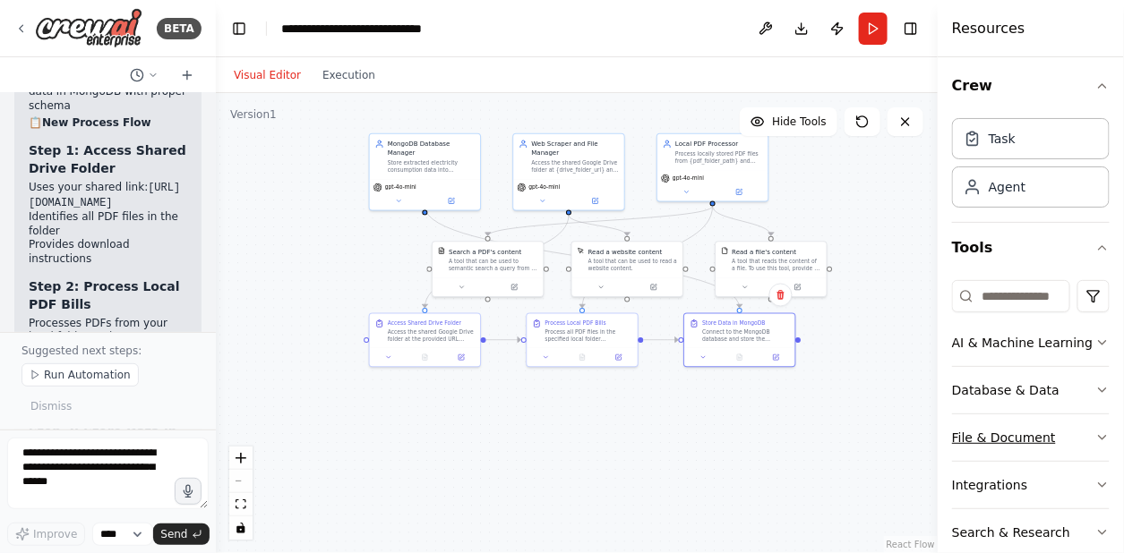
scroll to position [0, 0]
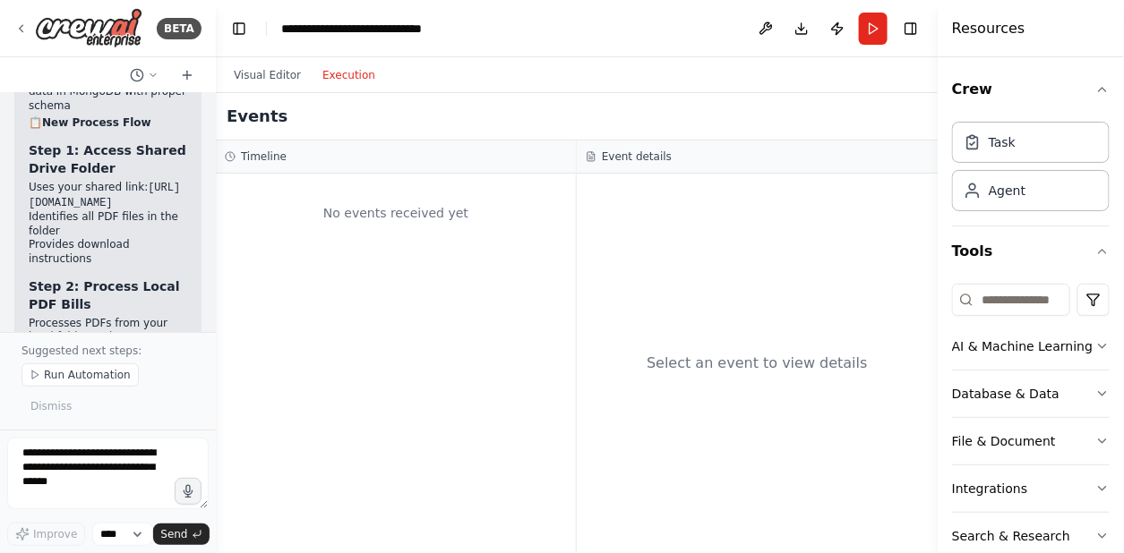
click at [343, 76] on button "Execution" at bounding box center [349, 74] width 74 height 21
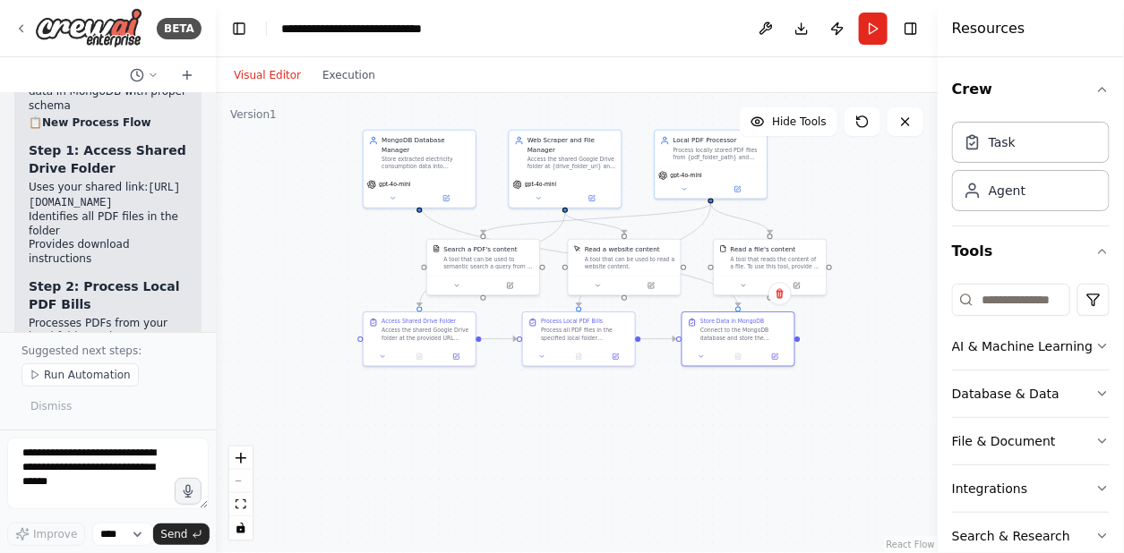
click at [281, 79] on button "Visual Editor" at bounding box center [267, 74] width 89 height 21
click at [1095, 89] on icon "button" at bounding box center [1102, 89] width 14 height 14
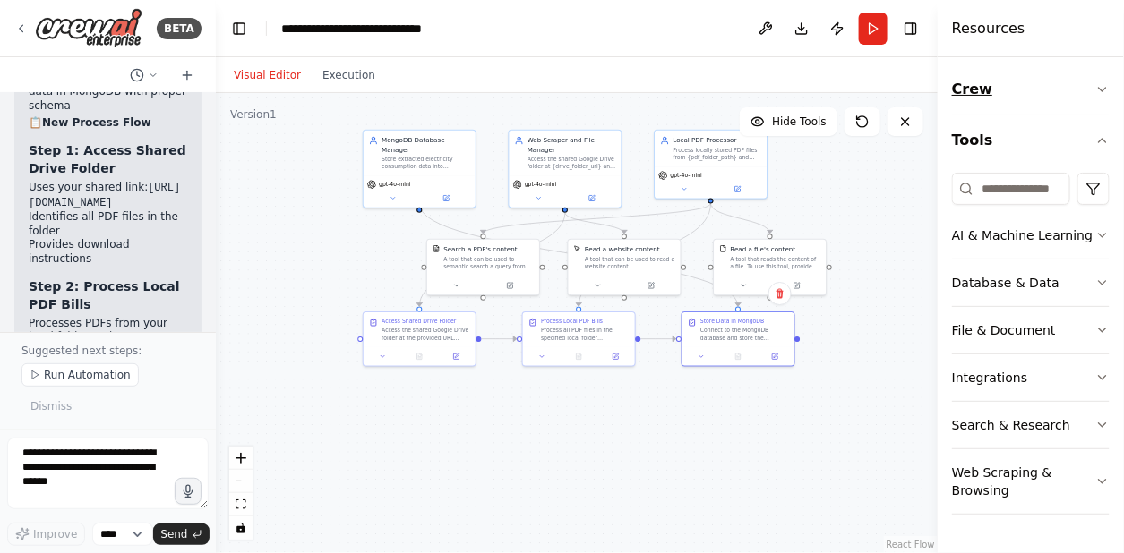
click at [1094, 89] on button "Crew" at bounding box center [1031, 89] width 158 height 50
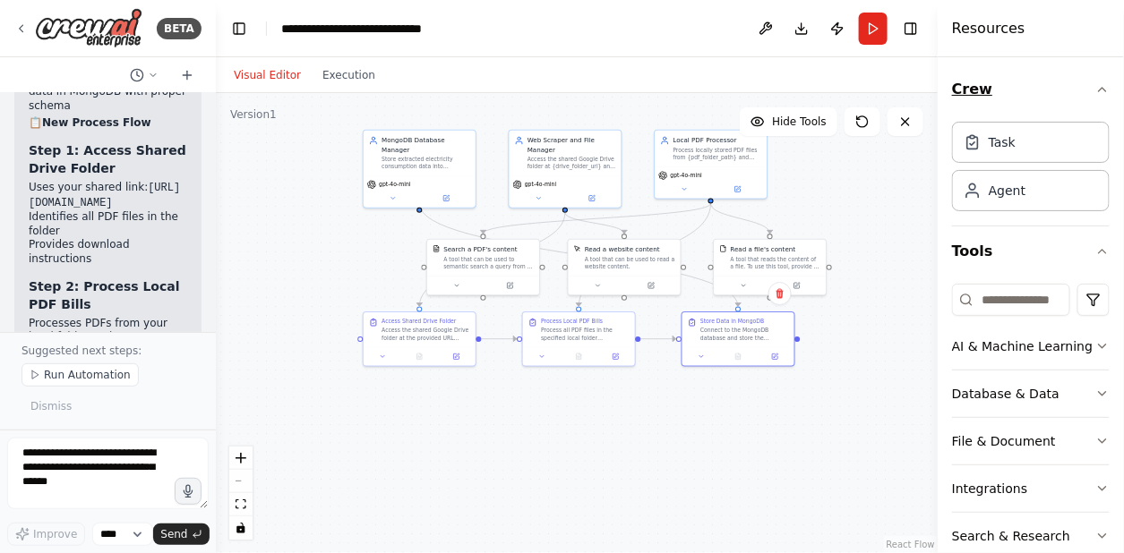
click at [1095, 89] on icon "button" at bounding box center [1102, 89] width 14 height 14
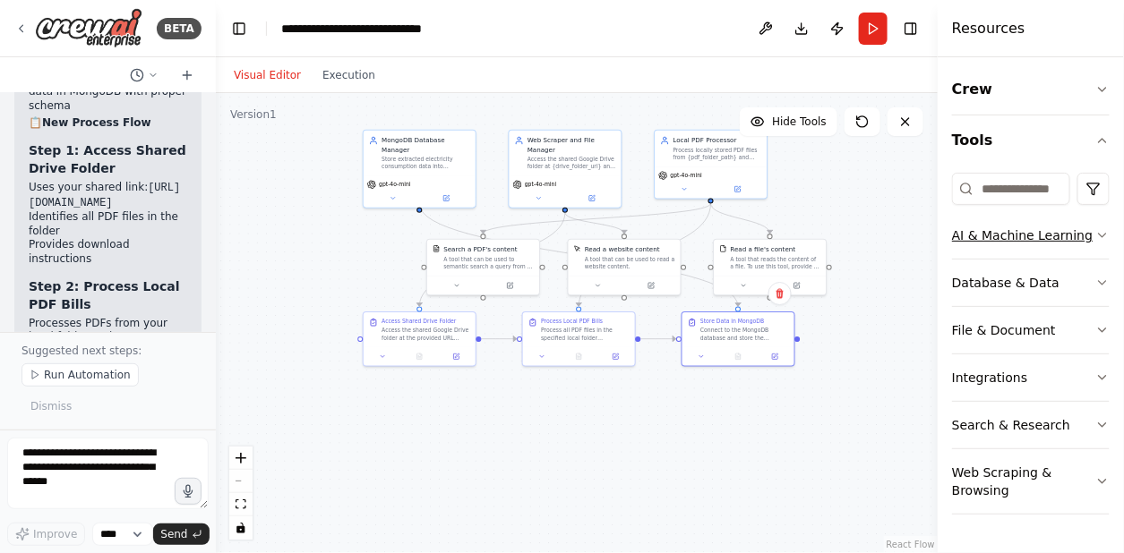
click at [1103, 235] on icon "button" at bounding box center [1102, 235] width 14 height 14
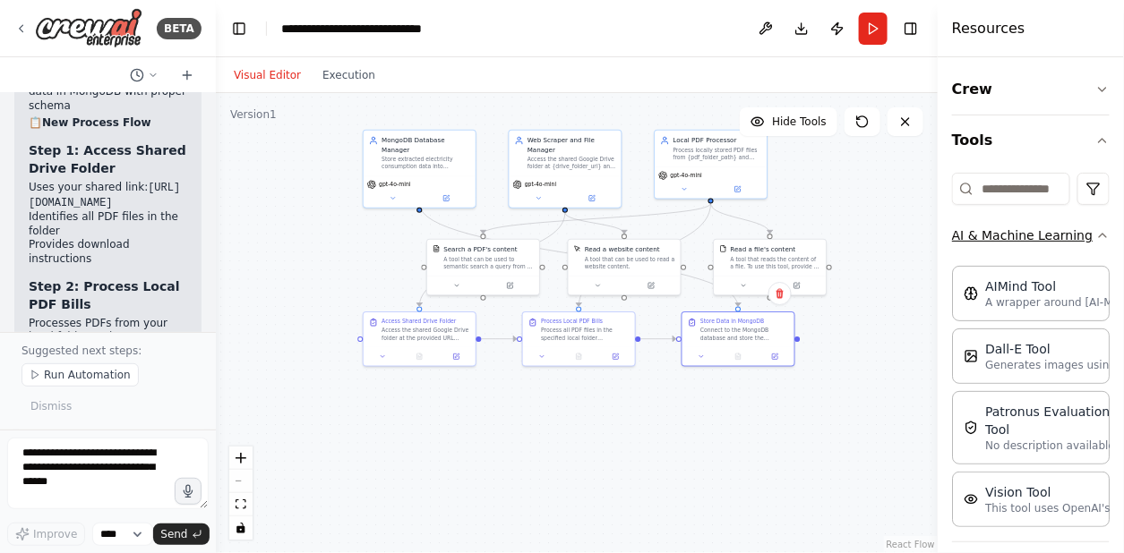
click at [1095, 235] on icon "button" at bounding box center [1102, 235] width 14 height 14
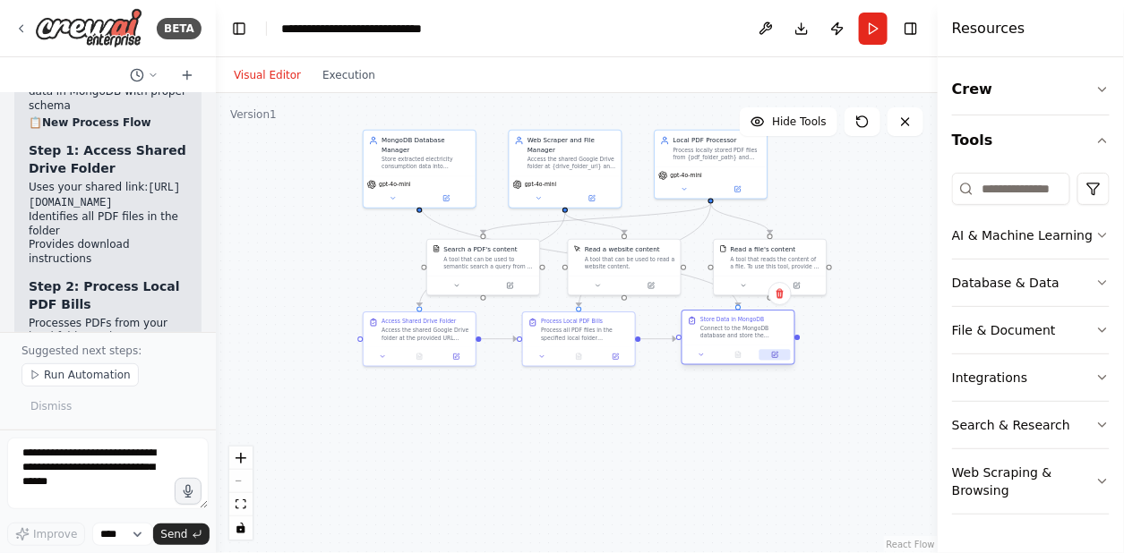
click at [782, 357] on button at bounding box center [774, 354] width 31 height 11
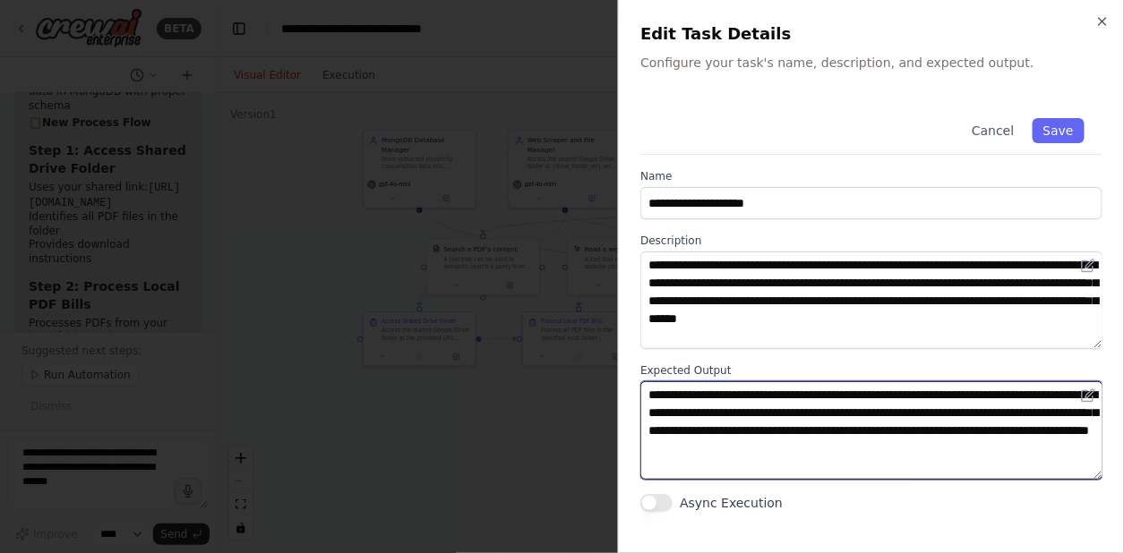
click at [791, 430] on textarea "**********" at bounding box center [871, 430] width 462 height 98
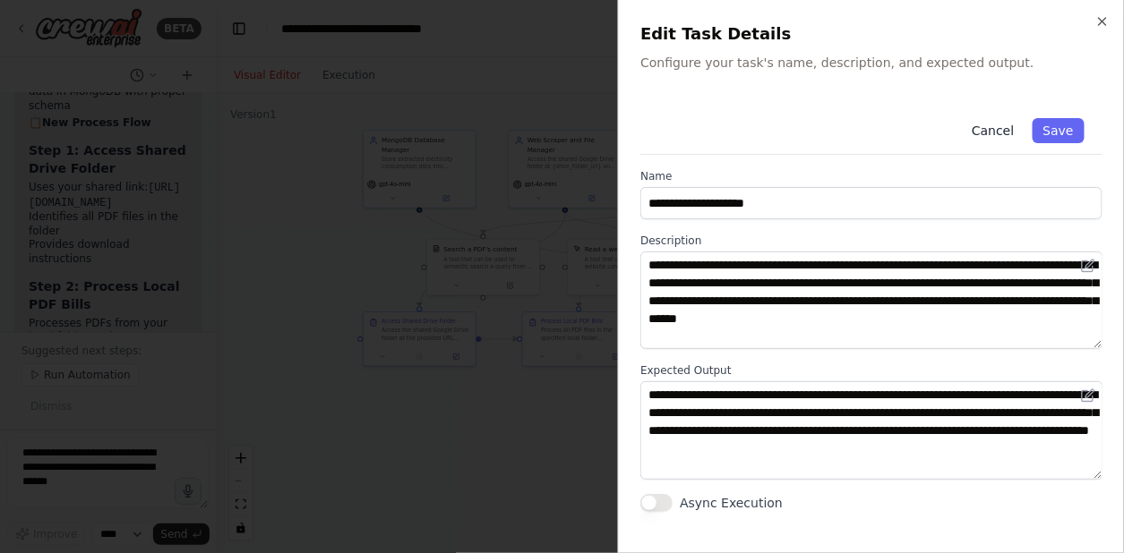
click at [993, 118] on button "Cancel" at bounding box center [993, 130] width 64 height 25
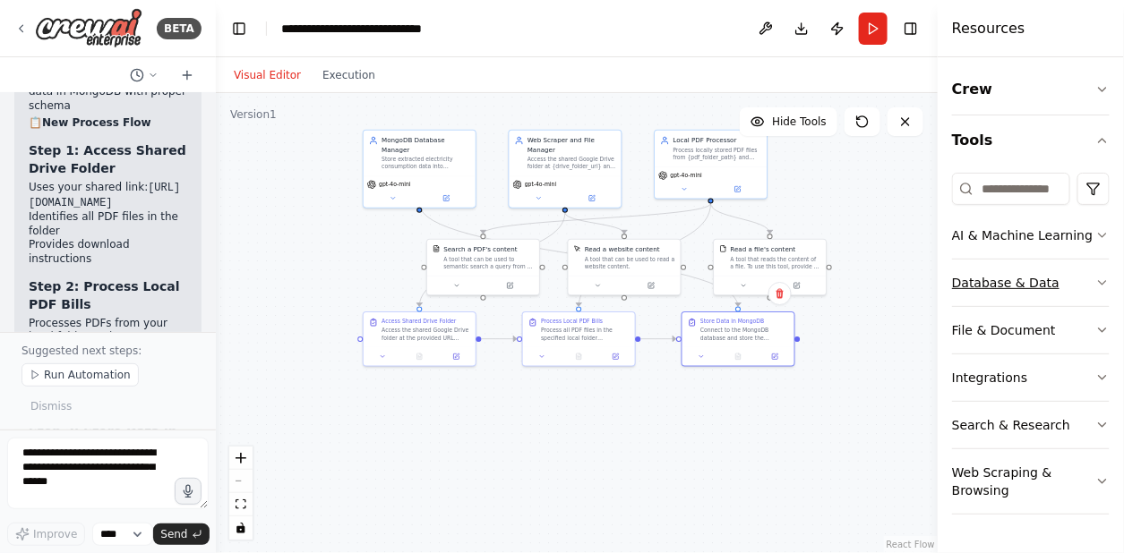
click at [1097, 281] on icon "button" at bounding box center [1102, 283] width 14 height 14
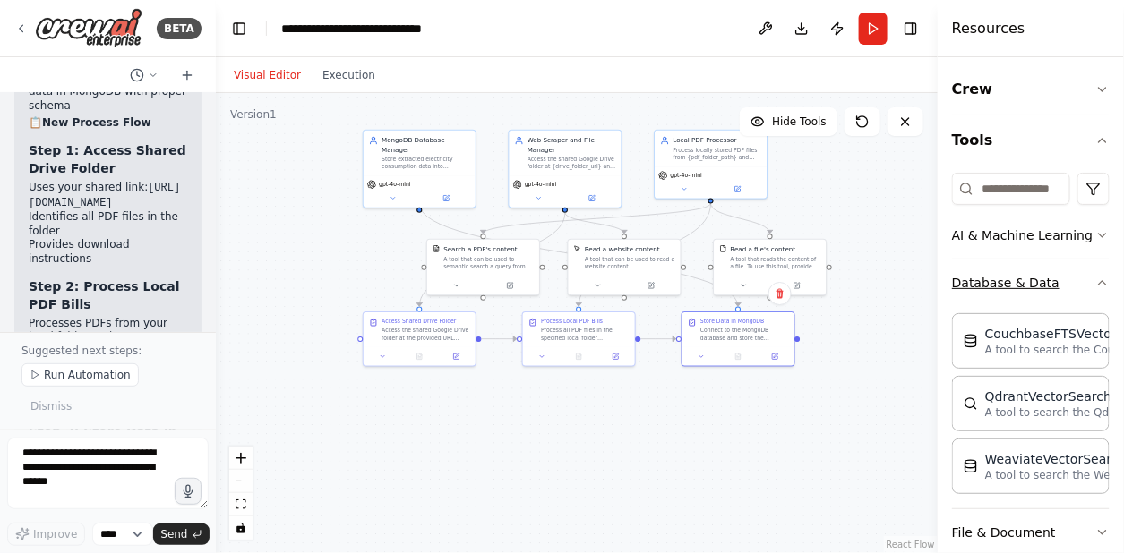
click at [1095, 278] on icon "button" at bounding box center [1102, 283] width 14 height 14
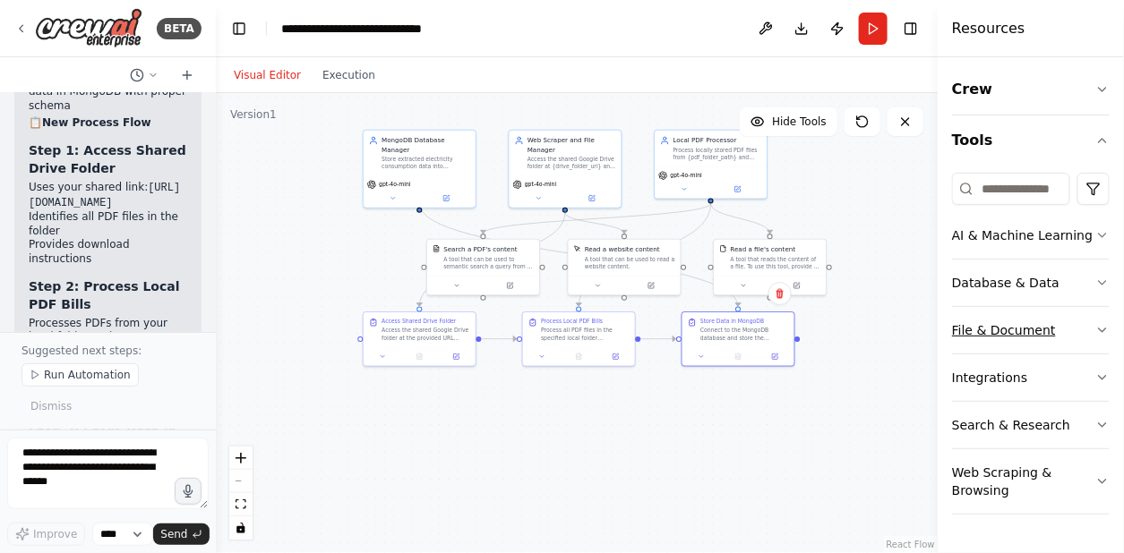
click at [1099, 329] on icon "button" at bounding box center [1102, 331] width 7 height 4
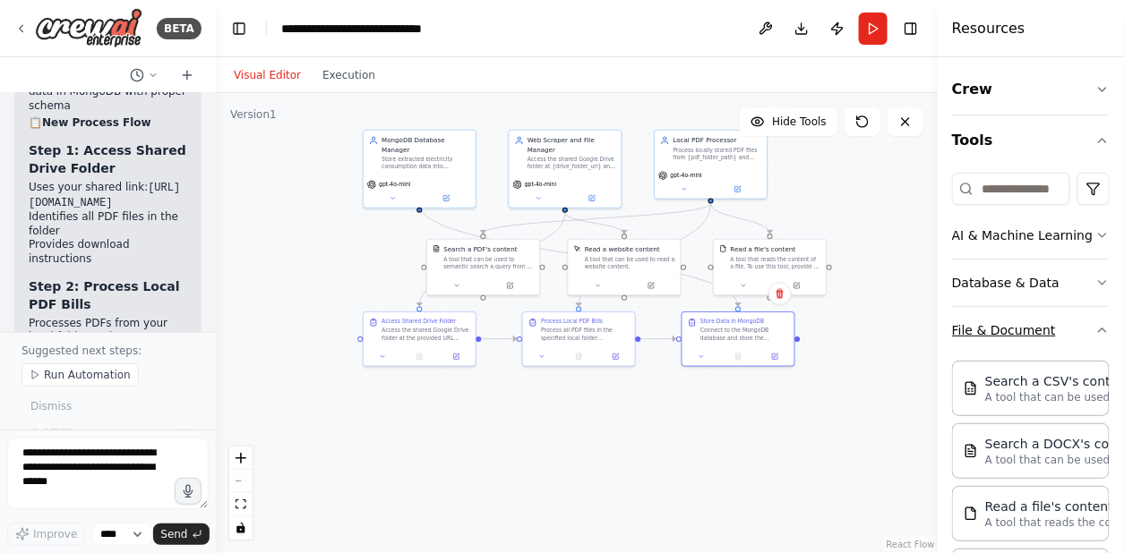
click at [1099, 327] on div "Crew Tools AI & Machine Learning Database & Data File & Document Search a CSV's…" at bounding box center [1030, 305] width 186 height 496
click at [1095, 330] on icon "button" at bounding box center [1102, 330] width 14 height 14
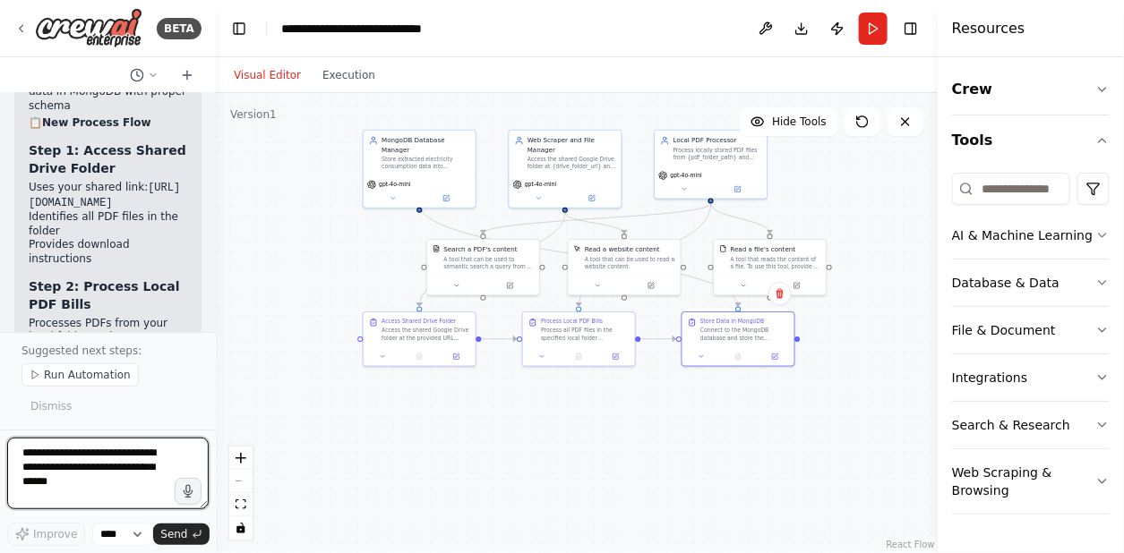
click at [106, 469] on textarea at bounding box center [107, 474] width 201 height 72
click at [776, 357] on icon at bounding box center [774, 354] width 5 height 5
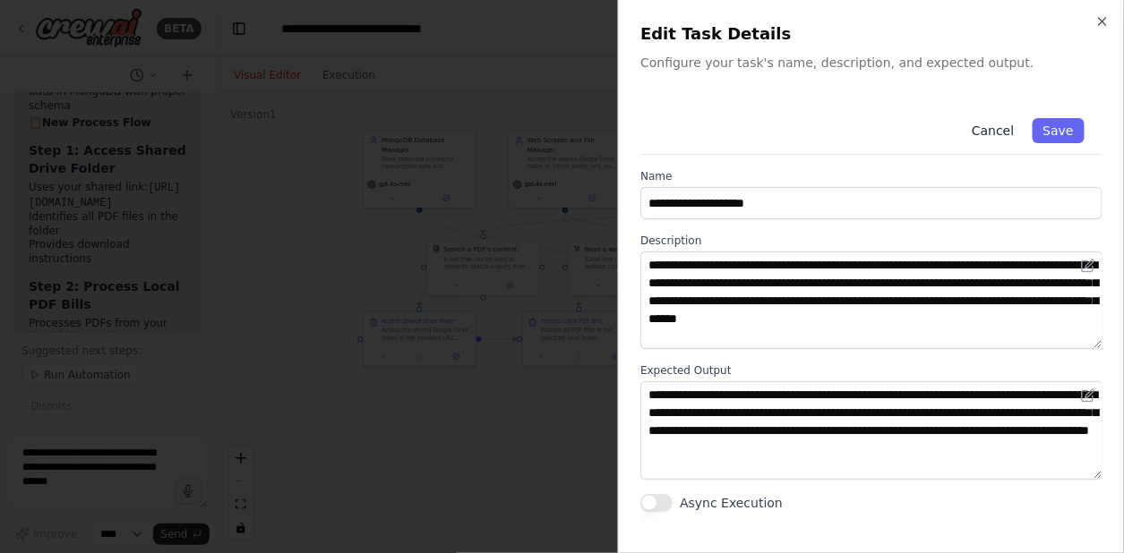
click at [1001, 128] on button "Cancel" at bounding box center [993, 130] width 64 height 25
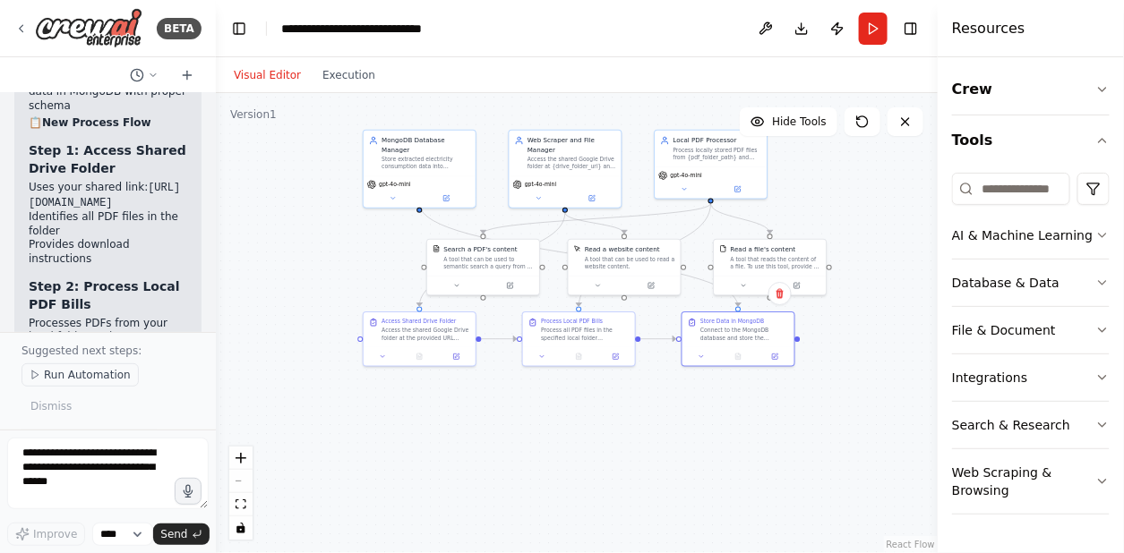
click at [82, 382] on span "Run Automation" at bounding box center [87, 375] width 87 height 14
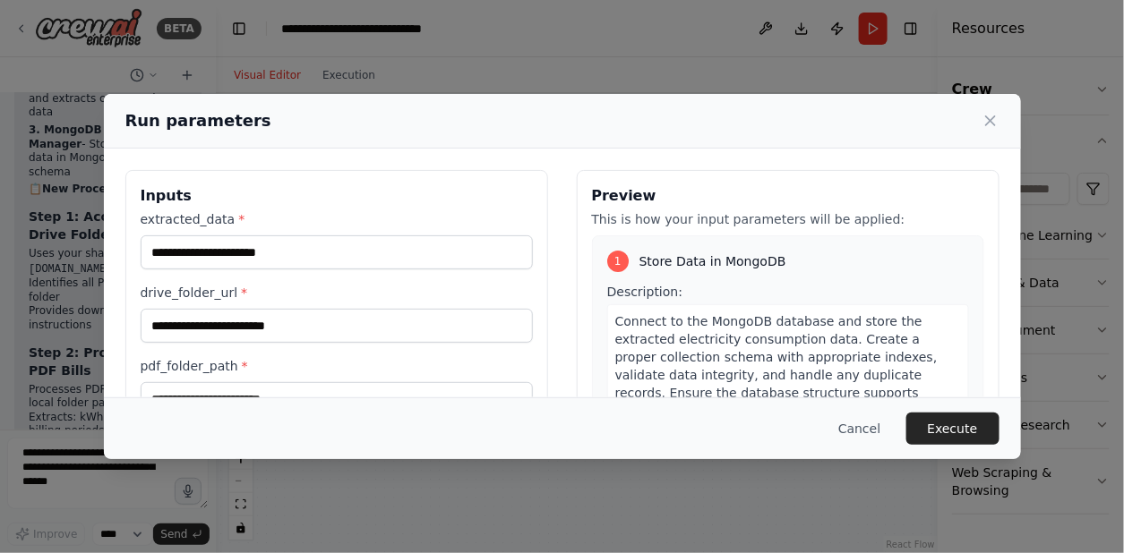
scroll to position [3, 0]
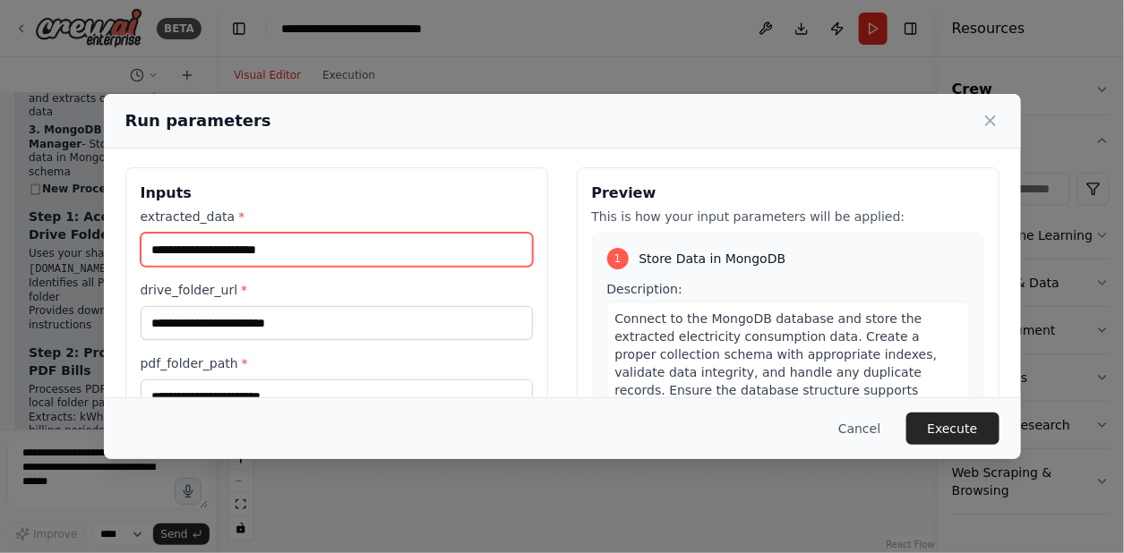
click at [252, 236] on input "extracted_data *" at bounding box center [337, 250] width 392 height 34
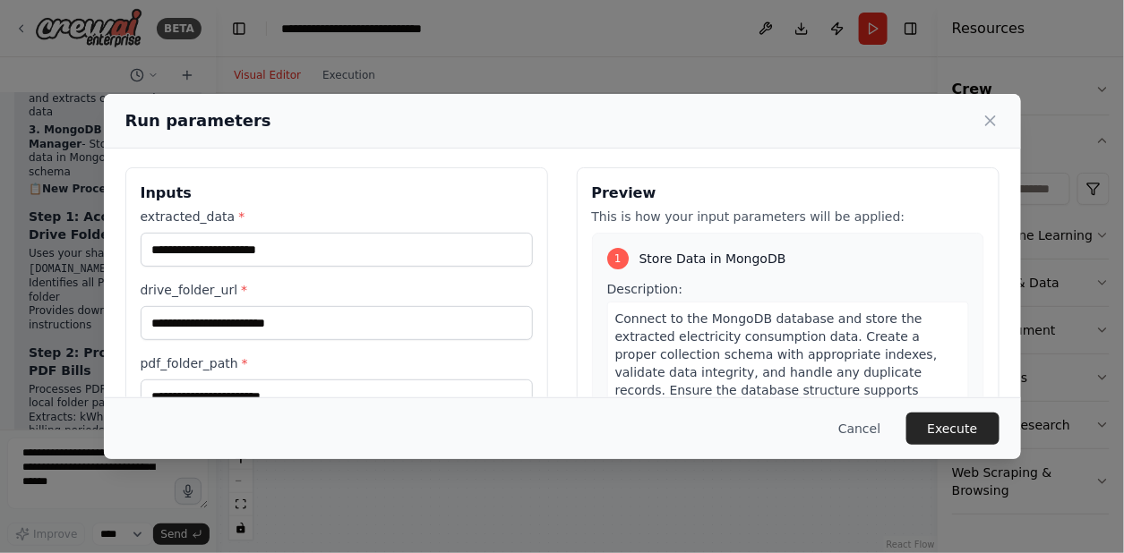
click at [313, 179] on div "Inputs extracted_data * drive_folder_url * pdf_folder_path *" at bounding box center [336, 379] width 423 height 424
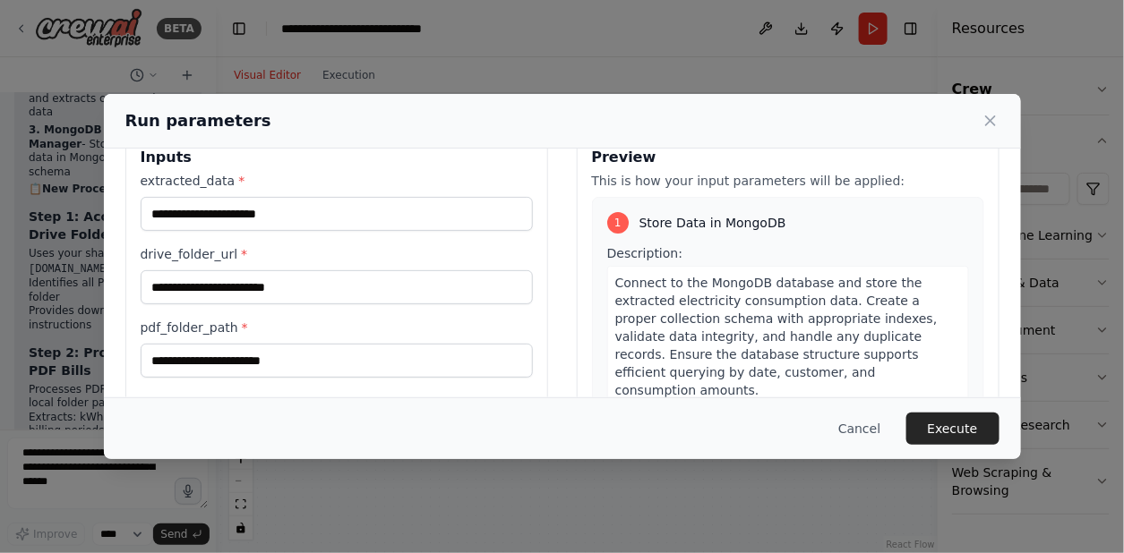
scroll to position [40, 0]
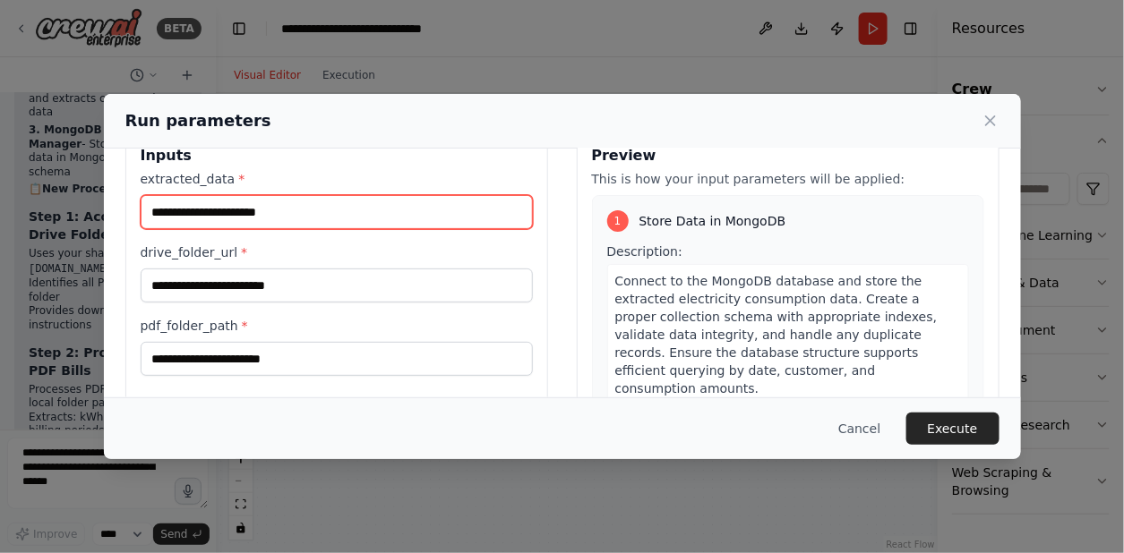
click at [278, 205] on input "extracted_data *" at bounding box center [337, 212] width 392 height 34
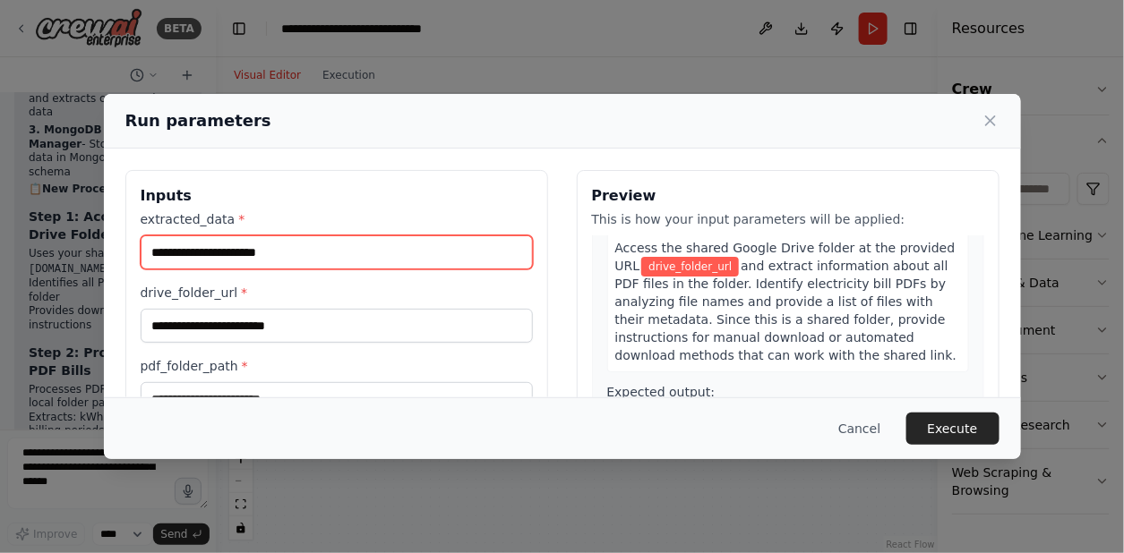
scroll to position [475, 0]
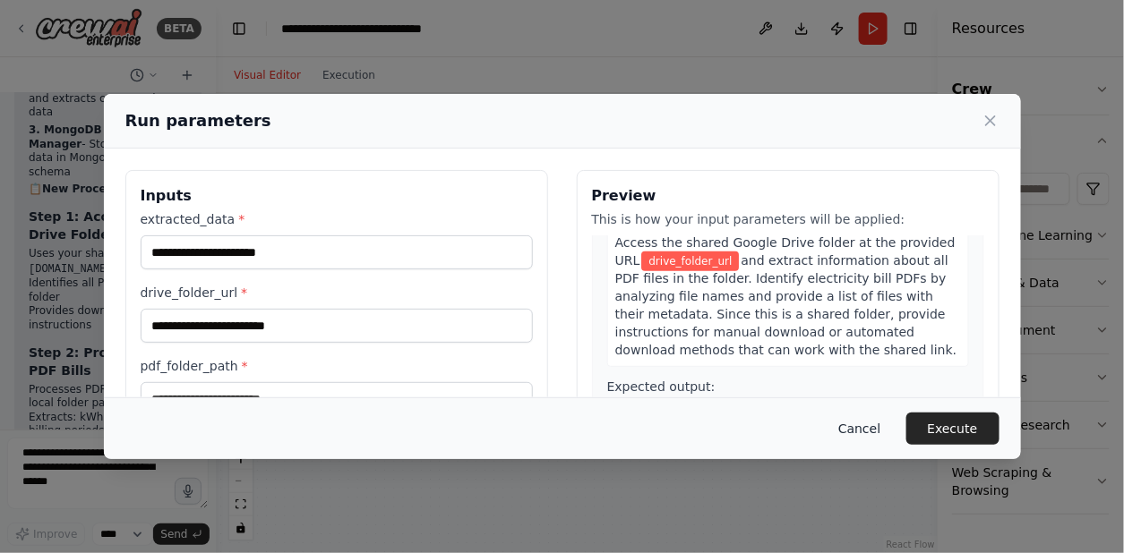
click at [874, 429] on button "Cancel" at bounding box center [859, 429] width 71 height 32
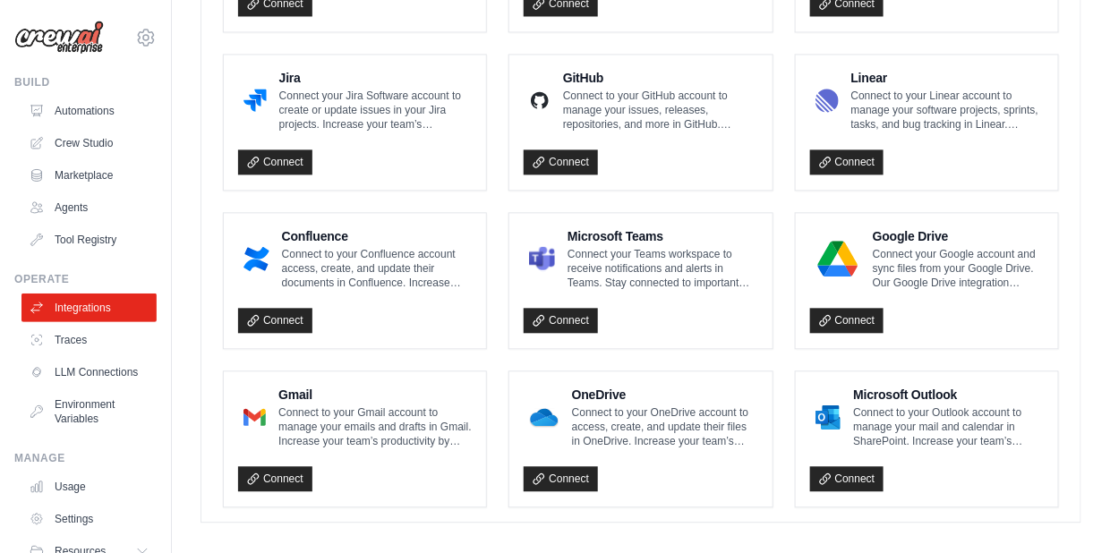
scroll to position [1084, 0]
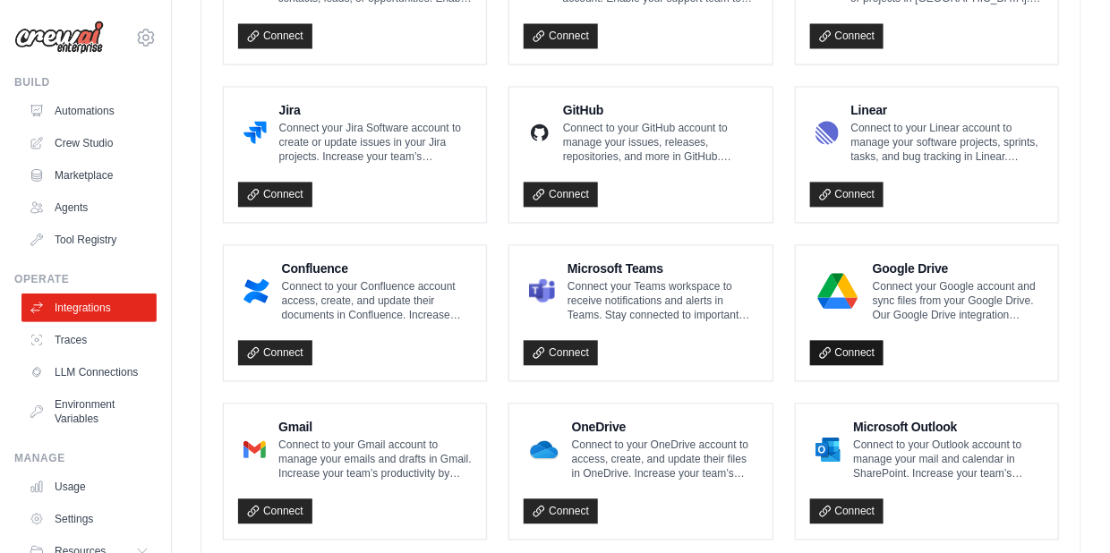
click at [834, 344] on link "Connect" at bounding box center [847, 352] width 74 height 25
